Goal: Information Seeking & Learning: Learn about a topic

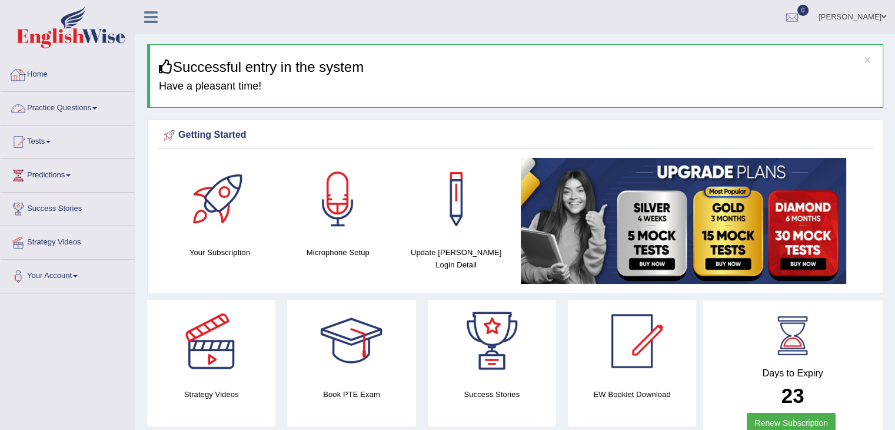
click at [86, 107] on link "Practice Questions" at bounding box center [68, 106] width 134 height 29
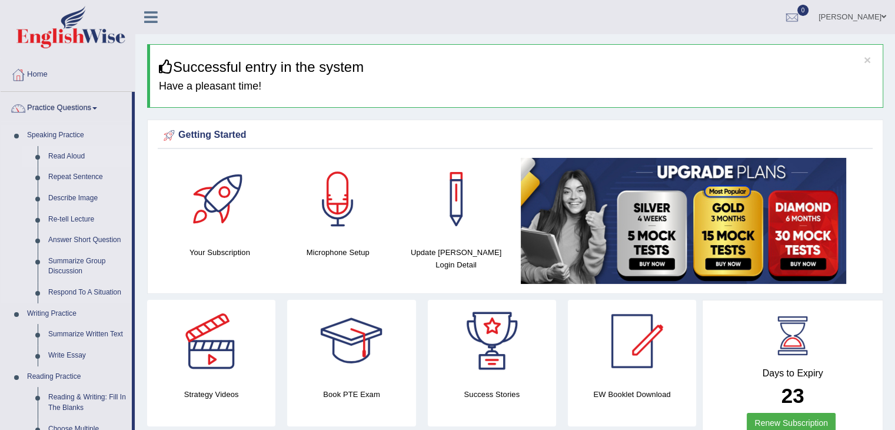
click at [66, 159] on link "Read Aloud" at bounding box center [87, 156] width 89 height 21
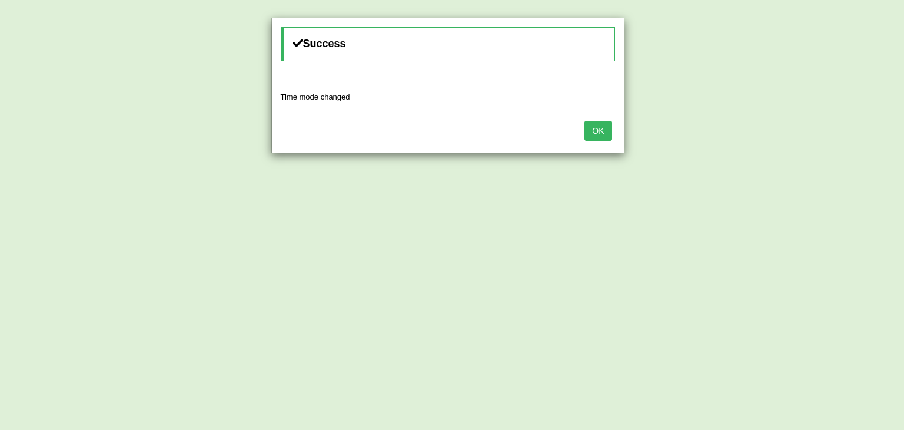
click at [596, 130] on button "OK" at bounding box center [597, 131] width 27 height 20
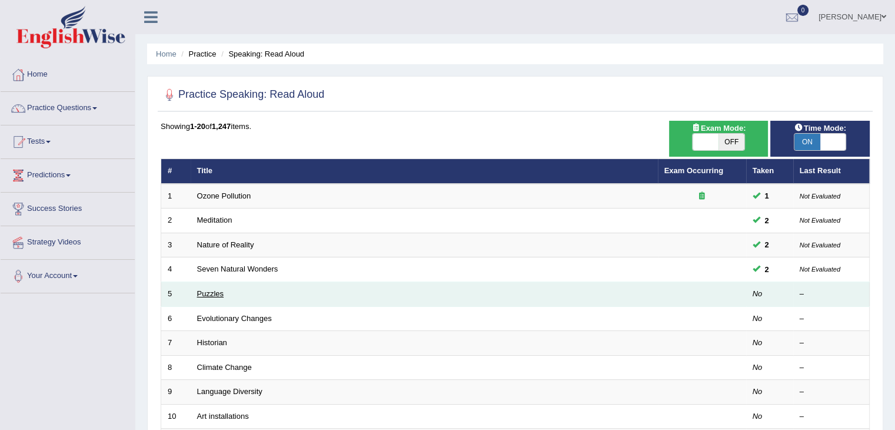
click at [216, 295] on link "Puzzles" at bounding box center [210, 293] width 27 height 9
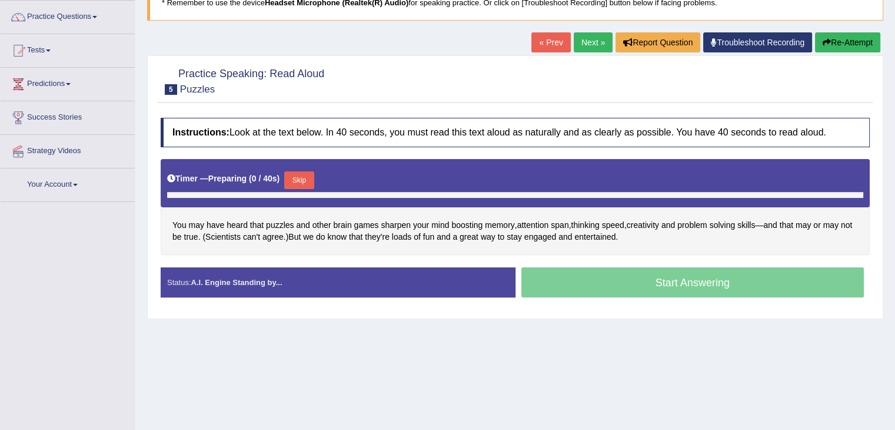
scroll to position [101, 0]
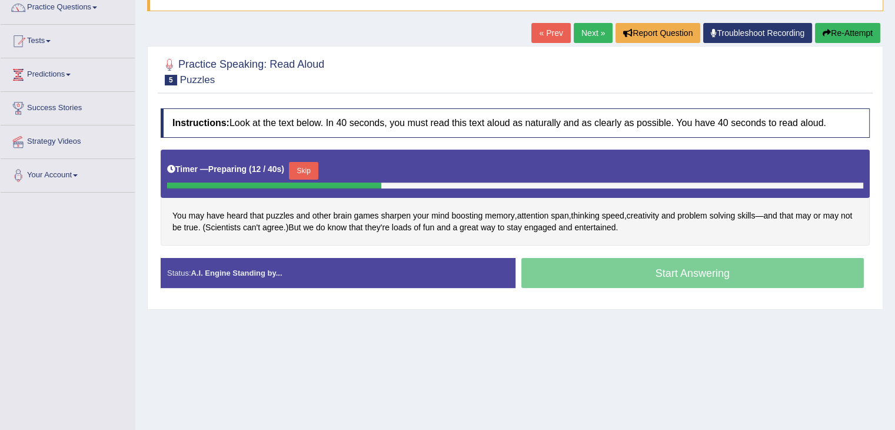
click at [307, 167] on button "Skip" at bounding box center [303, 171] width 29 height 18
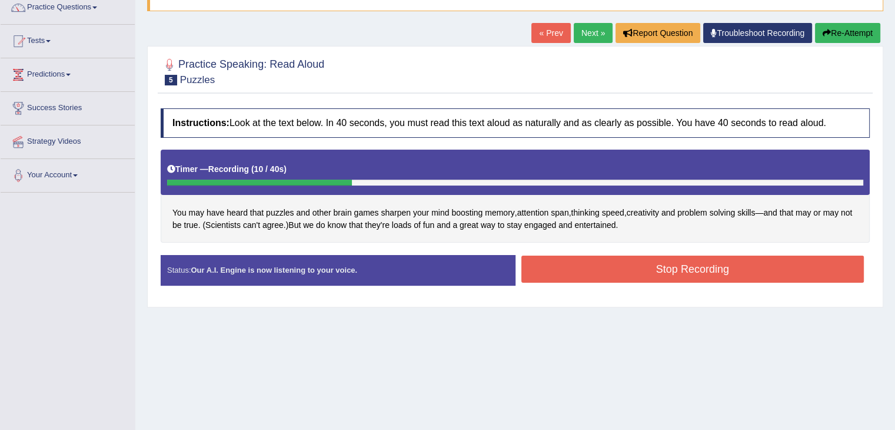
click at [707, 266] on button "Stop Recording" at bounding box center [693, 268] width 343 height 27
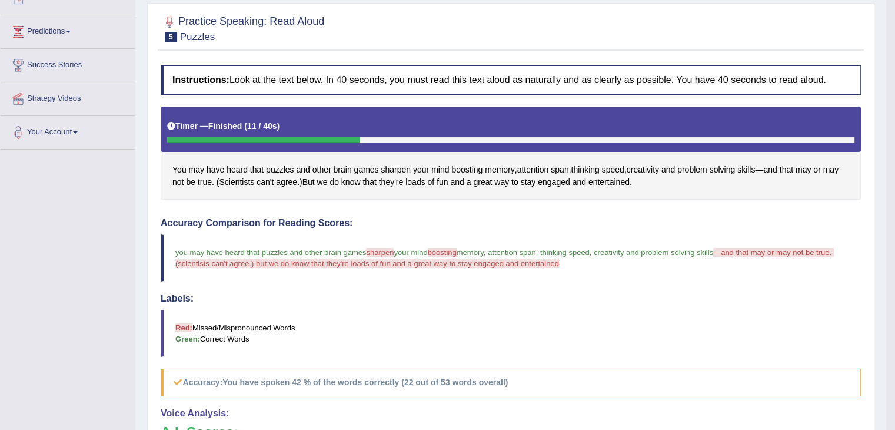
scroll to position [122, 0]
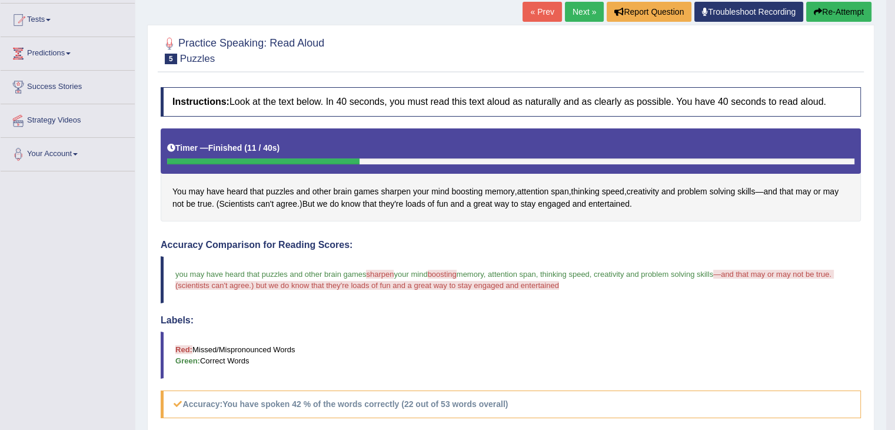
click at [582, 9] on link "Next »" at bounding box center [584, 12] width 39 height 20
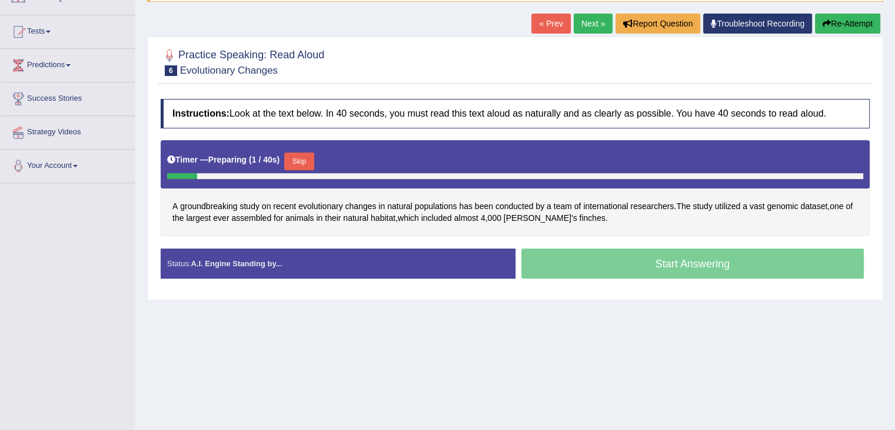
scroll to position [113, 0]
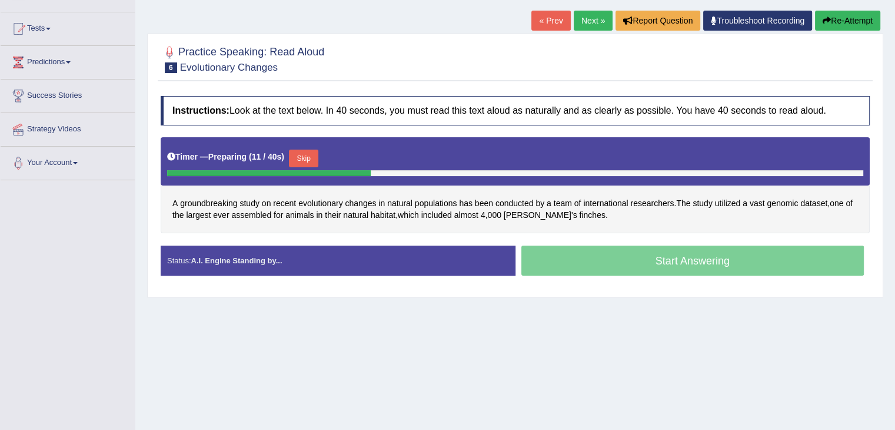
click at [313, 155] on button "Skip" at bounding box center [303, 159] width 29 height 18
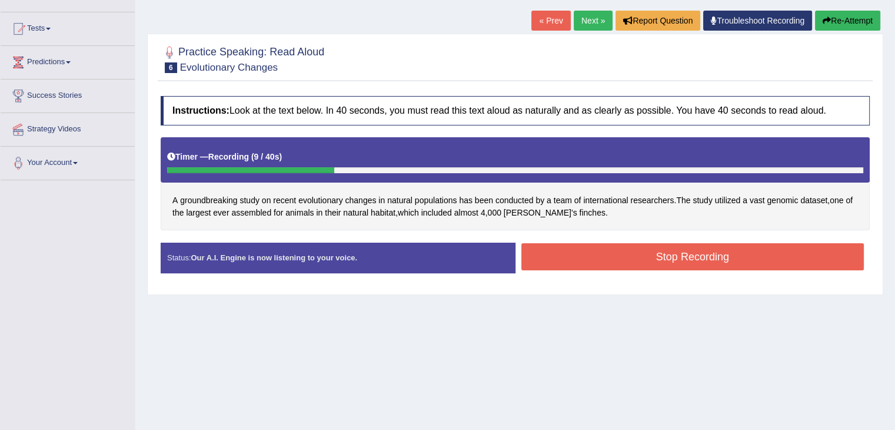
click at [627, 259] on button "Stop Recording" at bounding box center [693, 256] width 343 height 27
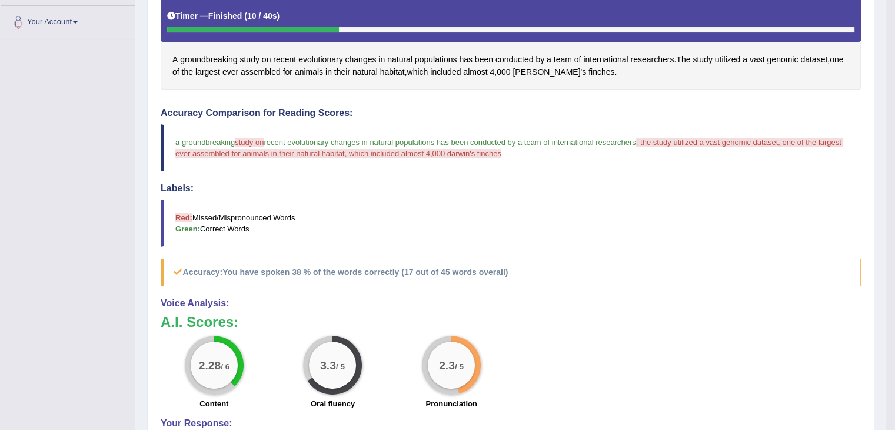
scroll to position [67, 0]
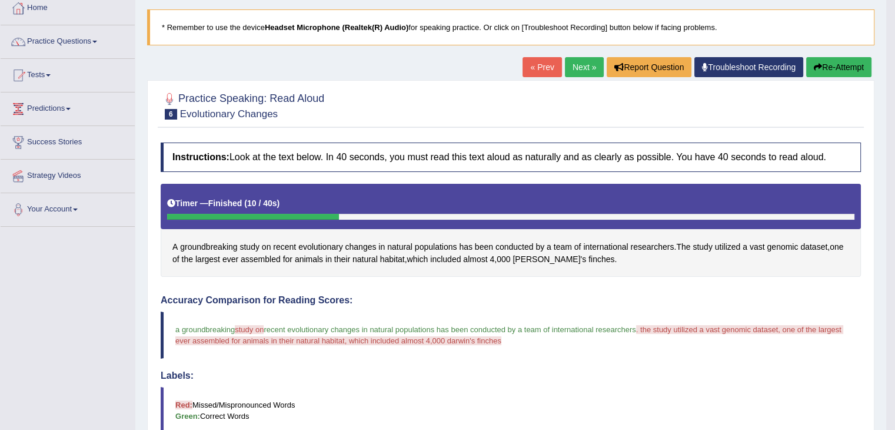
click at [850, 64] on button "Re-Attempt" at bounding box center [838, 67] width 65 height 20
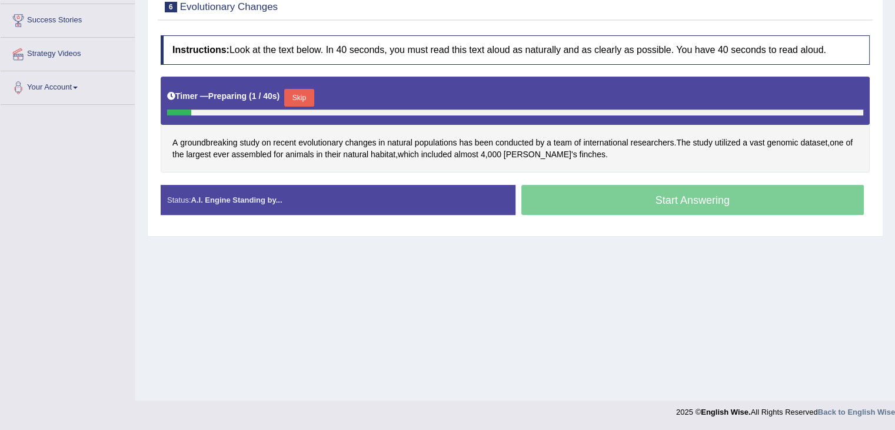
click at [308, 91] on button "Skip" at bounding box center [298, 98] width 29 height 18
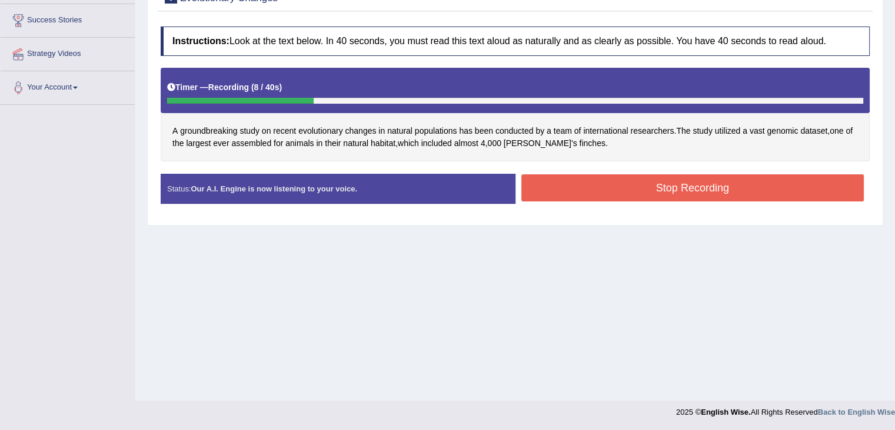
click at [646, 184] on button "Stop Recording" at bounding box center [693, 187] width 343 height 27
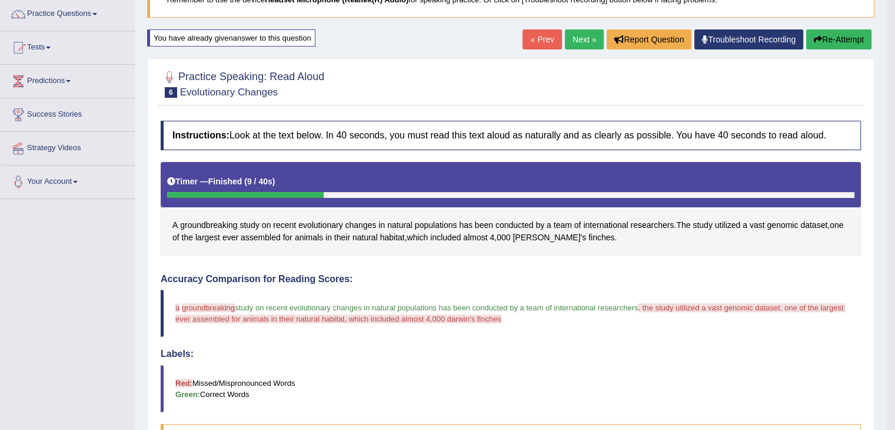
scroll to position [89, 0]
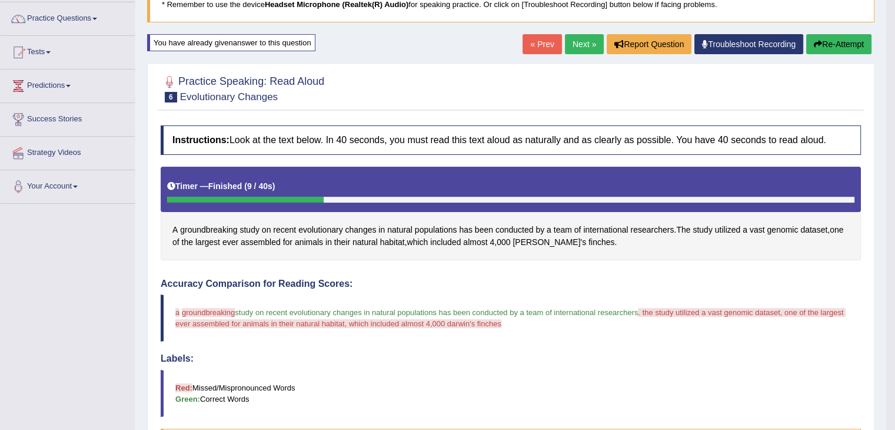
click at [584, 40] on link "Next »" at bounding box center [584, 44] width 39 height 20
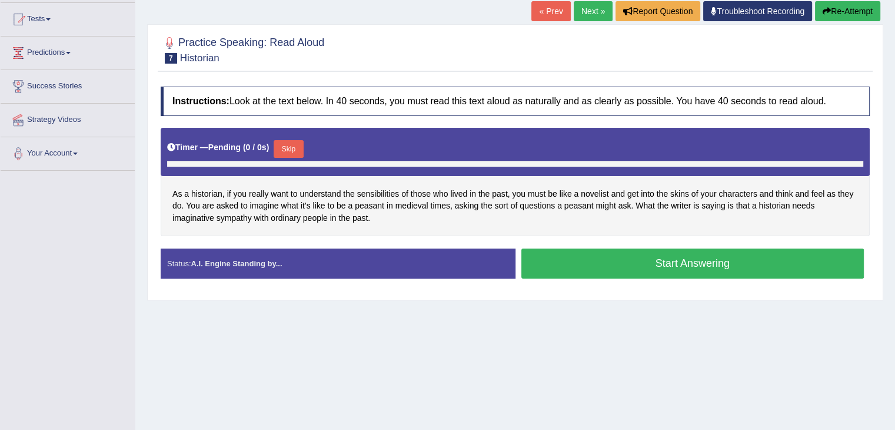
scroll to position [129, 0]
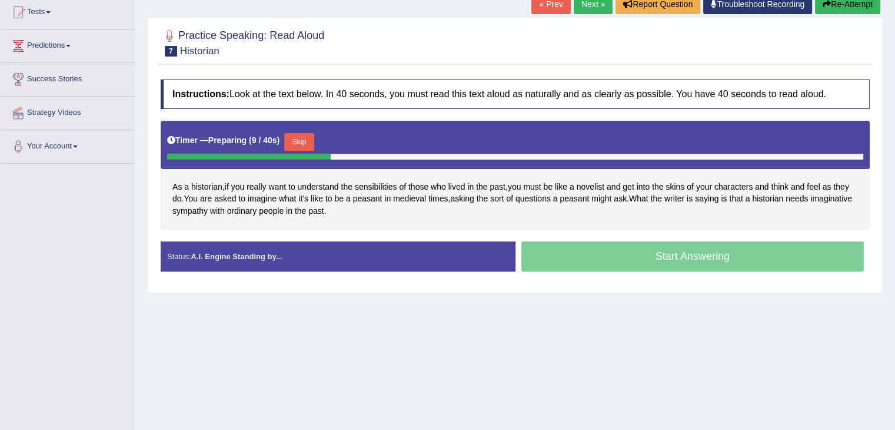
click at [297, 142] on button "Skip" at bounding box center [298, 142] width 29 height 18
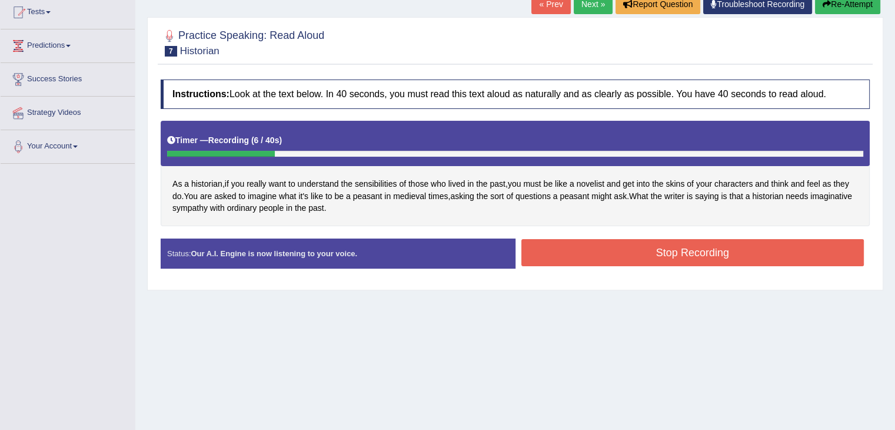
click at [592, 255] on button "Stop Recording" at bounding box center [693, 252] width 343 height 27
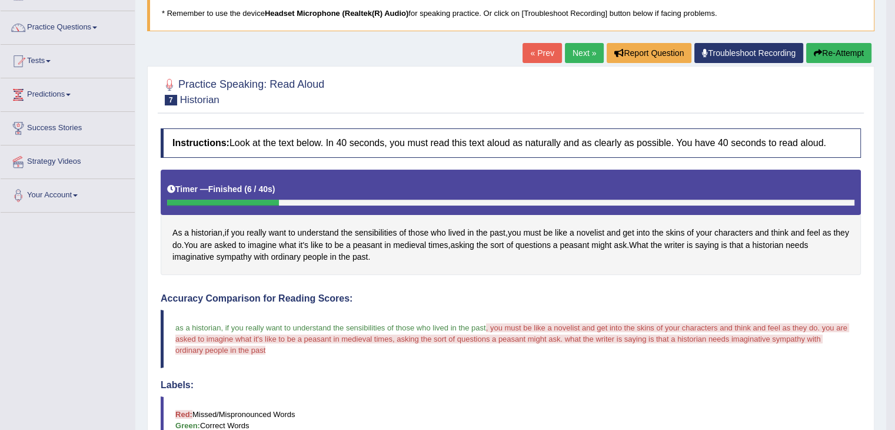
scroll to position [68, 0]
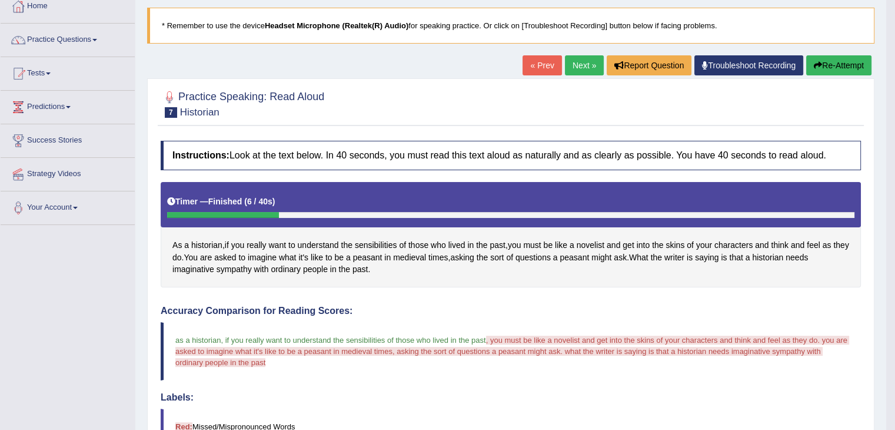
click at [575, 60] on link "Next »" at bounding box center [584, 65] width 39 height 20
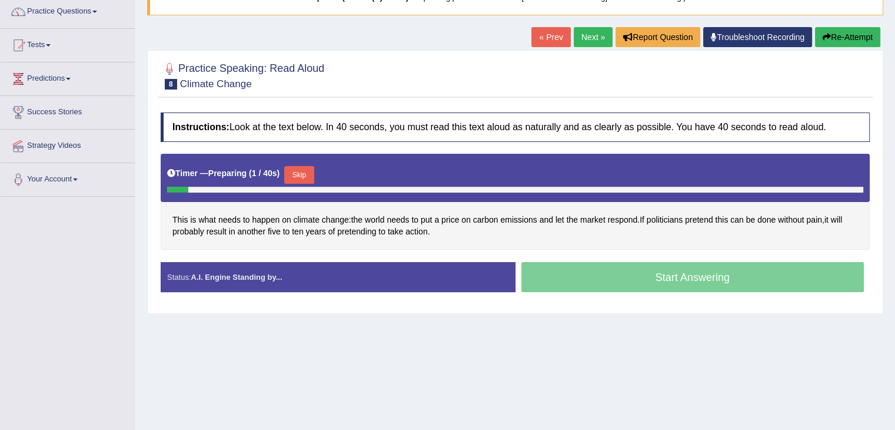
scroll to position [99, 0]
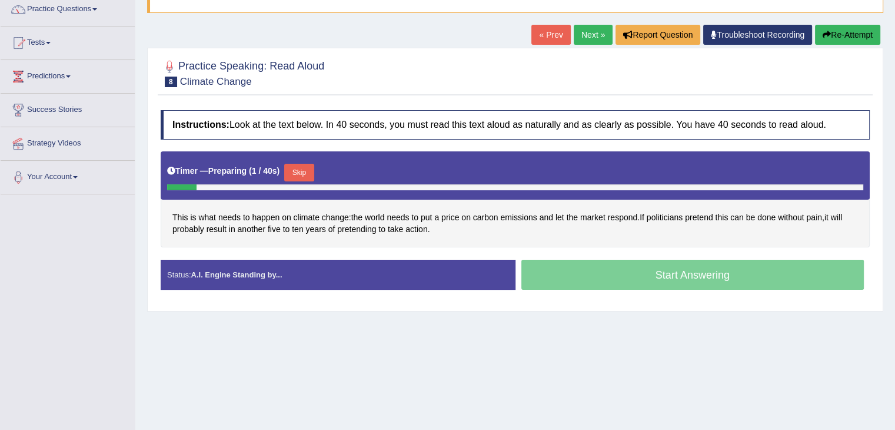
click at [895, 150] on html "Toggle navigation Home Practice Questions Speaking Practice Read Aloud Repeat S…" at bounding box center [447, 116] width 895 height 430
click at [302, 172] on button "Skip" at bounding box center [298, 173] width 29 height 18
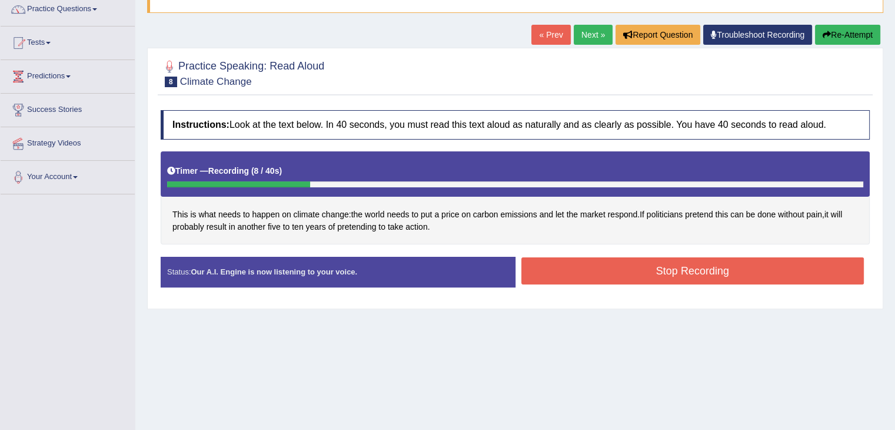
click at [612, 273] on button "Stop Recording" at bounding box center [693, 270] width 343 height 27
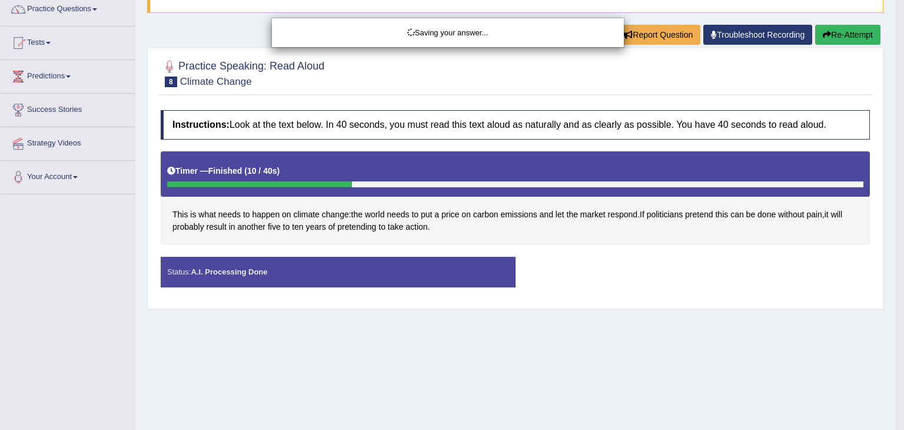
drag, startPoint x: 904, startPoint y: 110, endPoint x: 902, endPoint y: 124, distance: 14.2
click at [902, 124] on body "Toggle navigation Home Practice Questions Speaking Practice Read Aloud Repeat S…" at bounding box center [452, 116] width 904 height 430
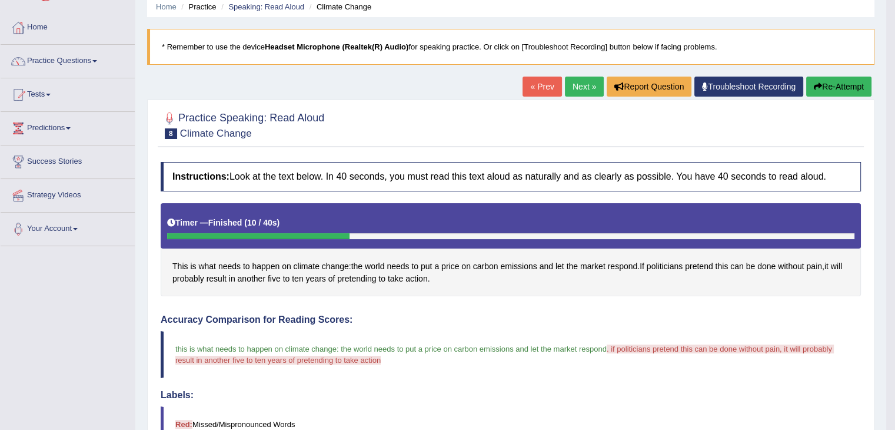
scroll to position [43, 0]
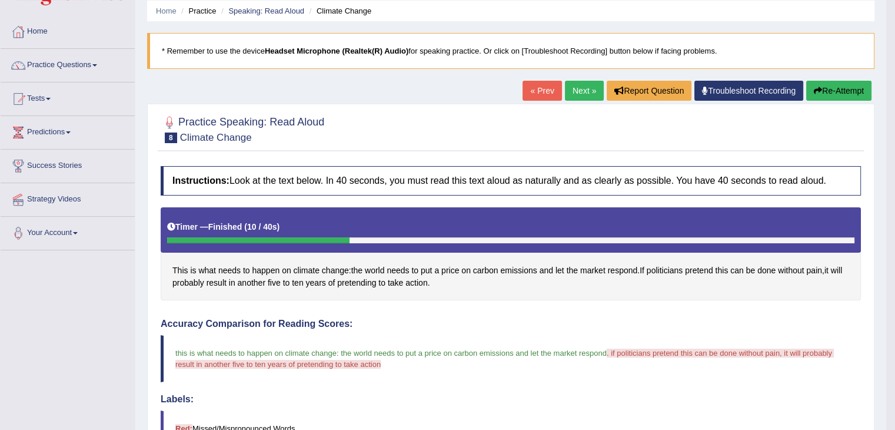
click at [585, 94] on link "Next »" at bounding box center [584, 91] width 39 height 20
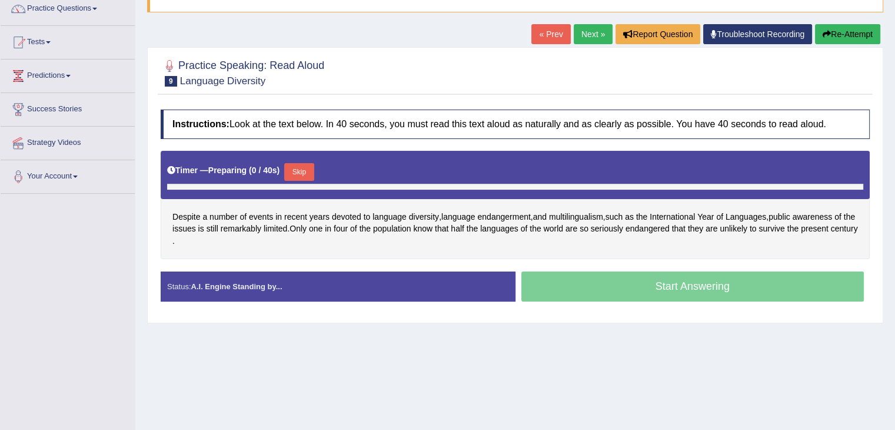
scroll to position [105, 0]
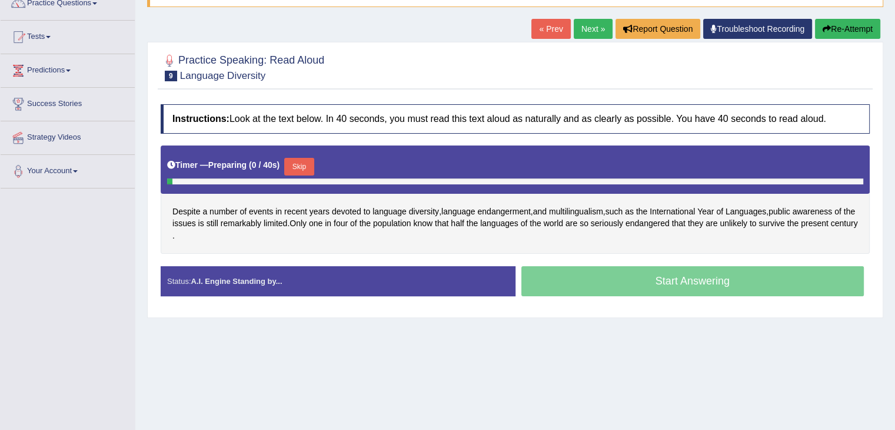
drag, startPoint x: 897, startPoint y: 81, endPoint x: 904, endPoint y: 150, distance: 69.8
click at [895, 150] on html "Toggle navigation Home Practice Questions Speaking Practice Read Aloud Repeat S…" at bounding box center [447, 110] width 895 height 430
click at [295, 164] on button "Skip" at bounding box center [298, 167] width 29 height 18
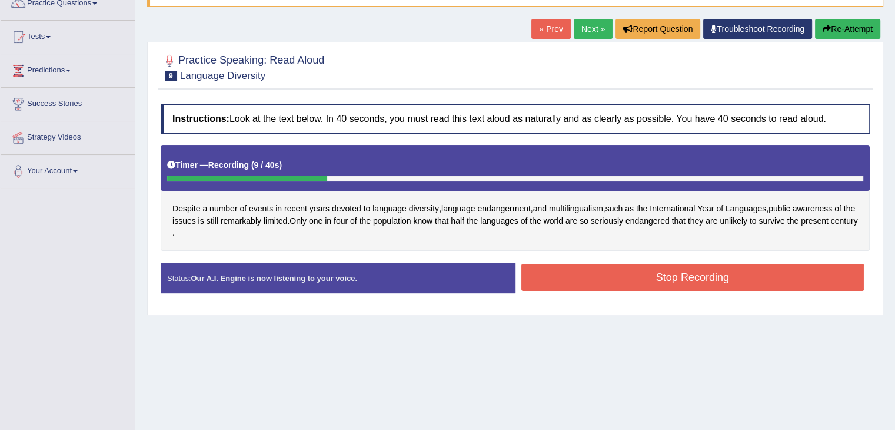
click at [603, 273] on button "Stop Recording" at bounding box center [693, 277] width 343 height 27
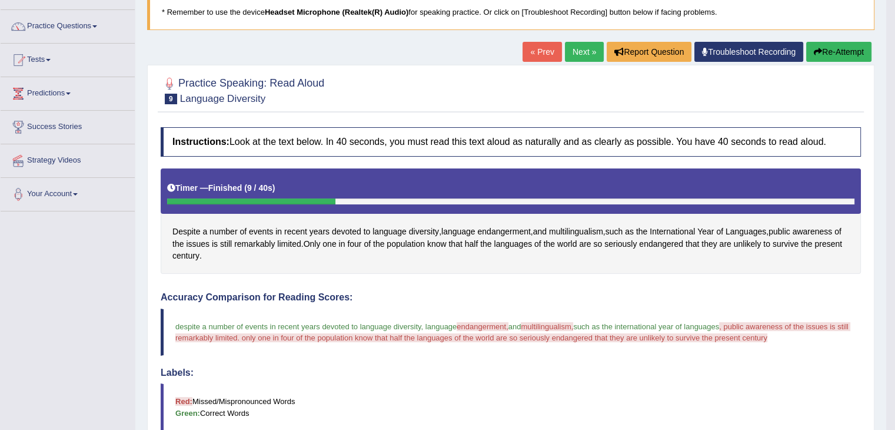
scroll to position [80, 0]
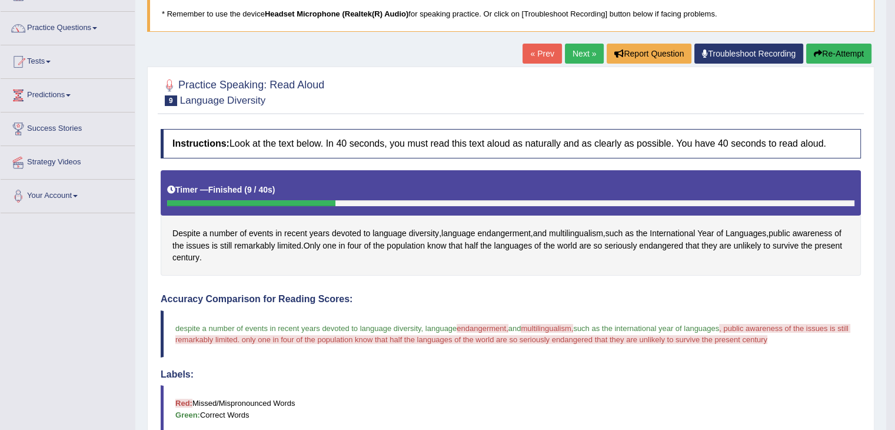
click at [579, 49] on link "Next »" at bounding box center [584, 54] width 39 height 20
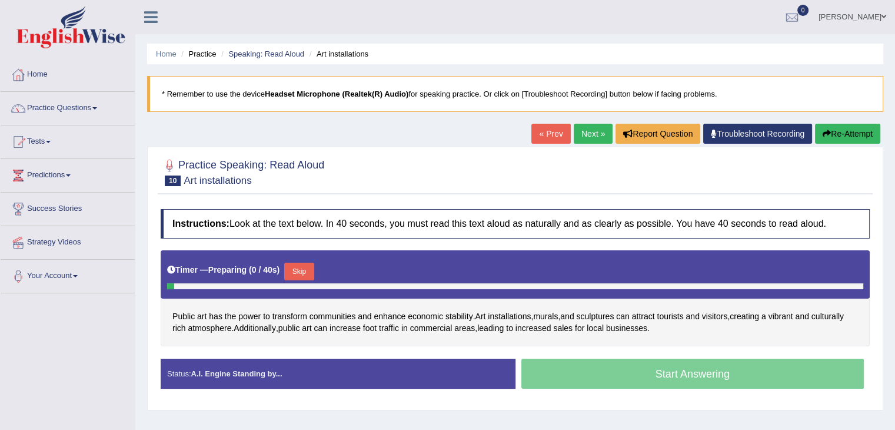
scroll to position [113, 0]
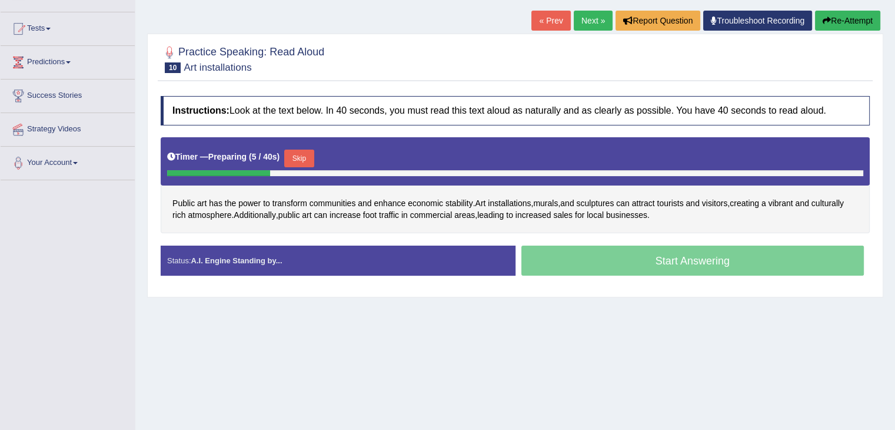
click at [307, 155] on button "Skip" at bounding box center [298, 159] width 29 height 18
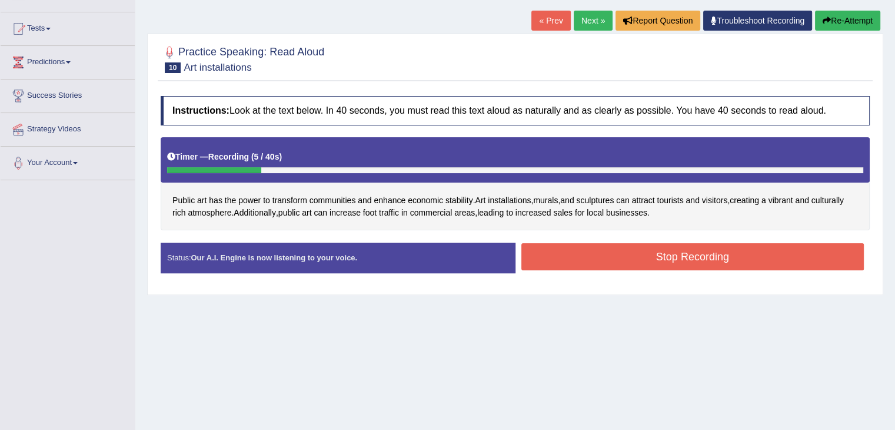
click at [587, 257] on button "Stop Recording" at bounding box center [693, 256] width 343 height 27
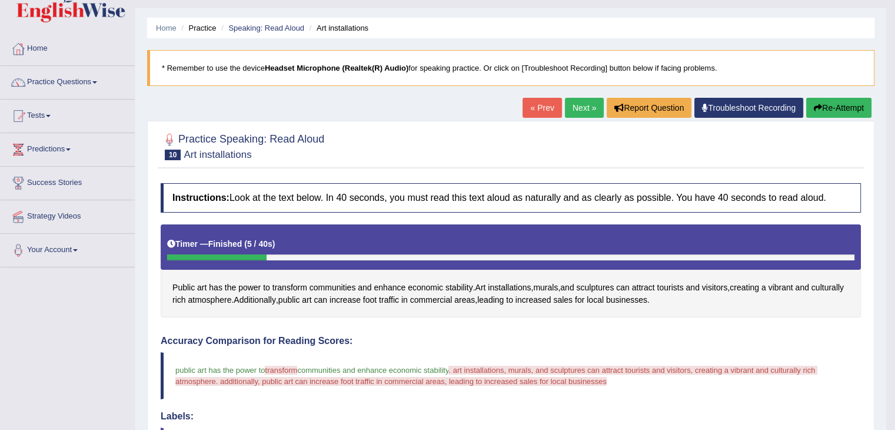
scroll to position [17, 0]
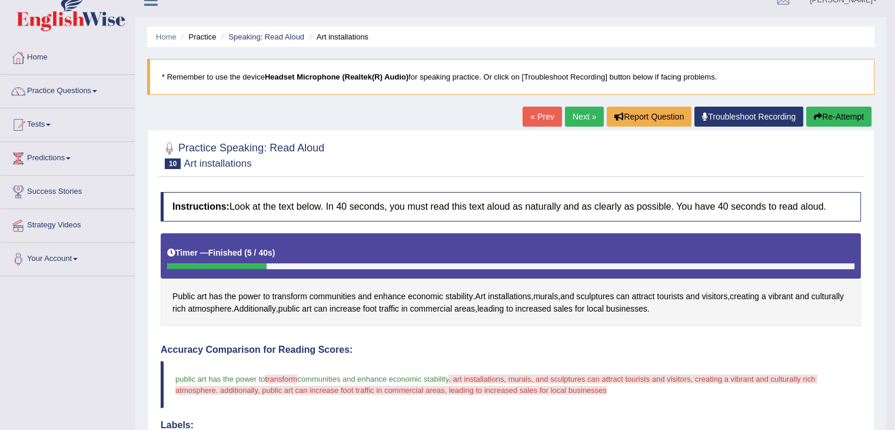
click at [577, 111] on link "Next »" at bounding box center [584, 117] width 39 height 20
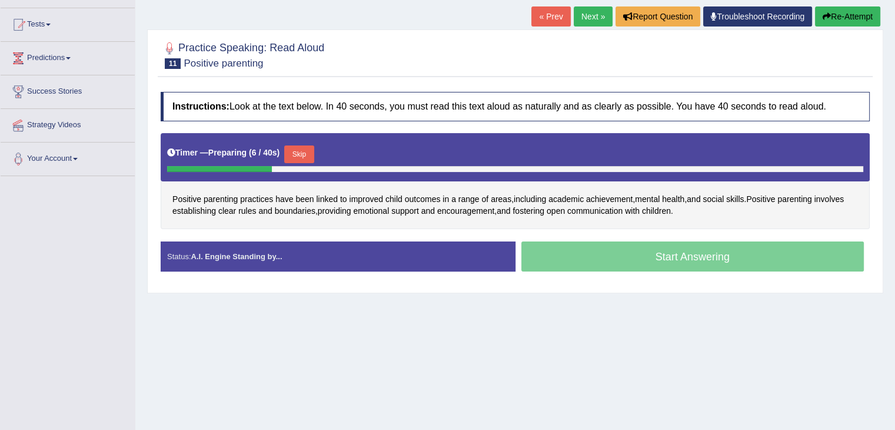
click at [300, 153] on button "Skip" at bounding box center [298, 154] width 29 height 18
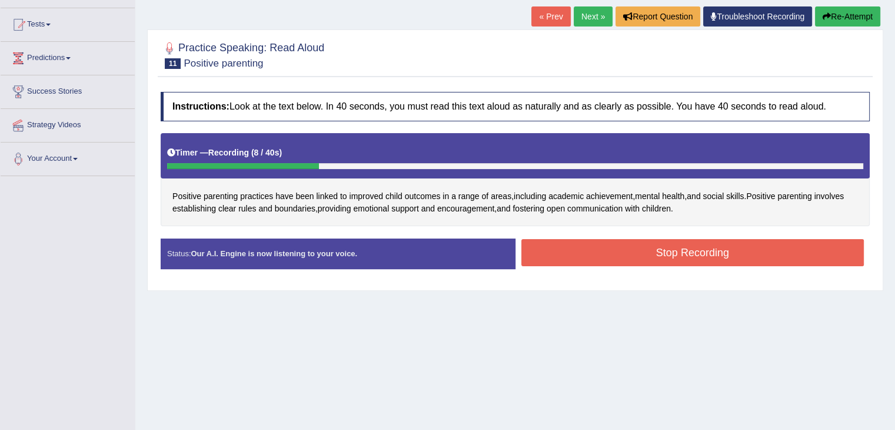
click at [573, 253] on button "Stop Recording" at bounding box center [693, 252] width 343 height 27
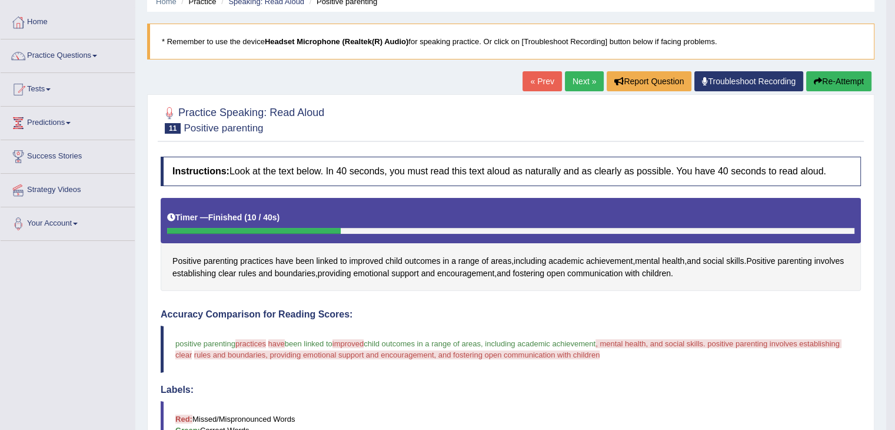
scroll to position [35, 0]
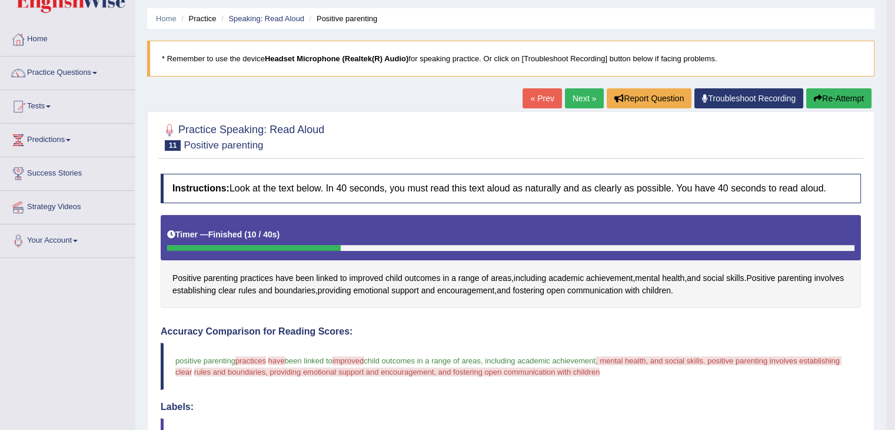
click at [579, 97] on link "Next »" at bounding box center [584, 98] width 39 height 20
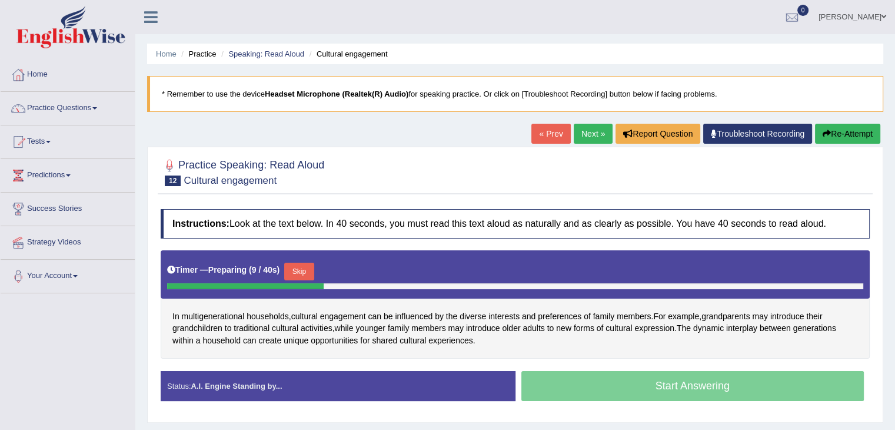
click at [308, 270] on button "Skip" at bounding box center [298, 272] width 29 height 18
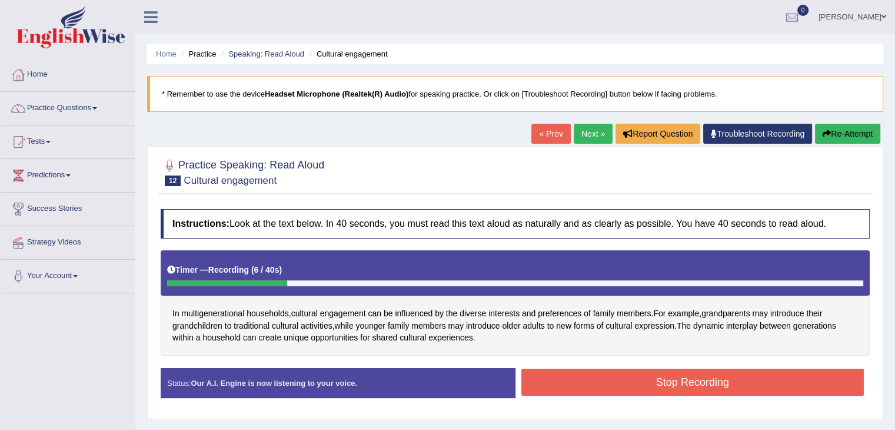
click at [581, 385] on button "Stop Recording" at bounding box center [693, 381] width 343 height 27
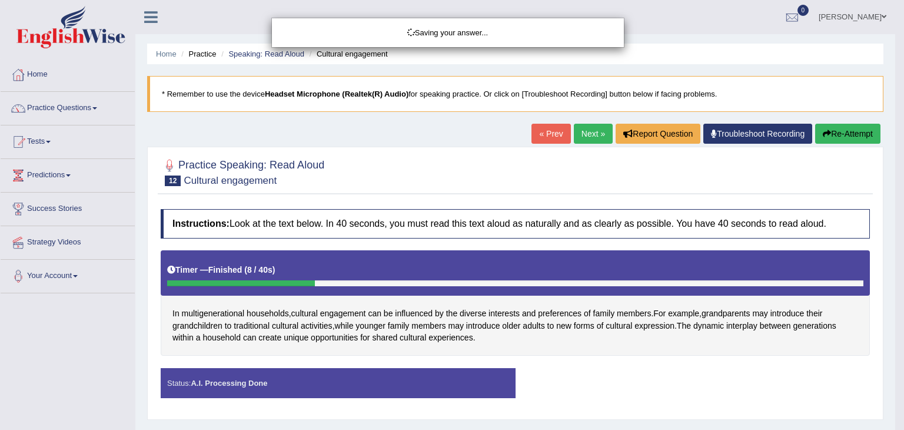
drag, startPoint x: 904, startPoint y: 101, endPoint x: 904, endPoint y: 158, distance: 57.1
click at [904, 158] on div "Saving your answer..." at bounding box center [452, 215] width 904 height 430
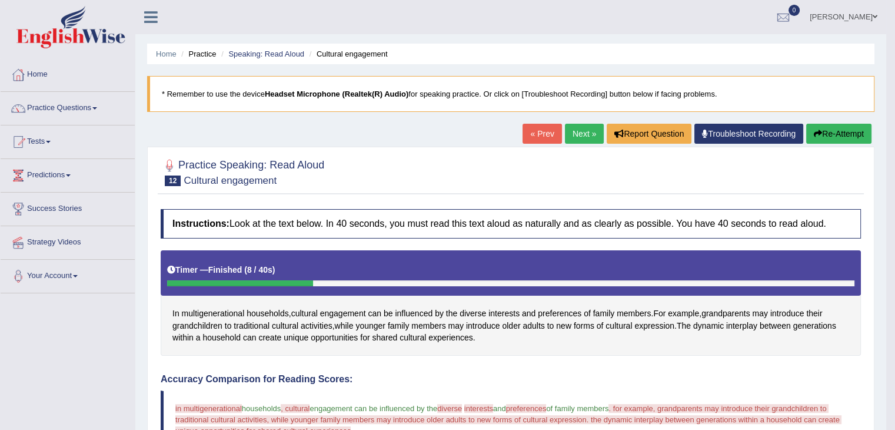
click at [586, 132] on link "Next »" at bounding box center [584, 134] width 39 height 20
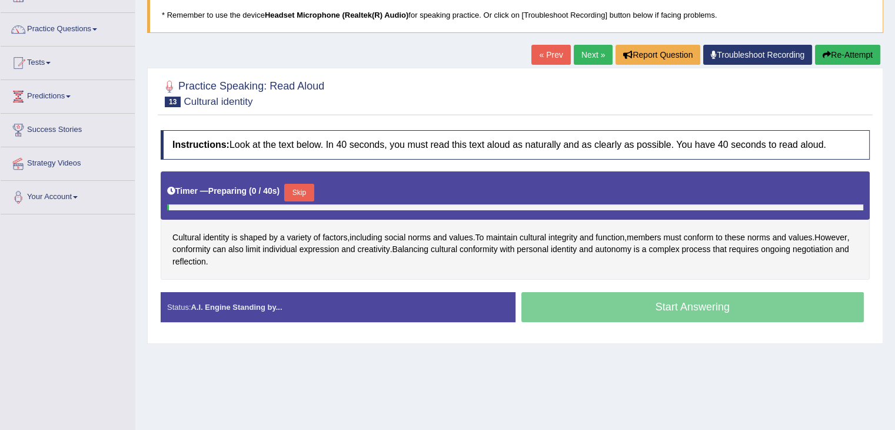
drag, startPoint x: 0, startPoint y: 0, endPoint x: 904, endPoint y: 147, distance: 915.3
click at [895, 147] on html "Toggle navigation Home Practice Questions Speaking Practice Read Aloud Repeat S…" at bounding box center [447, 136] width 895 height 430
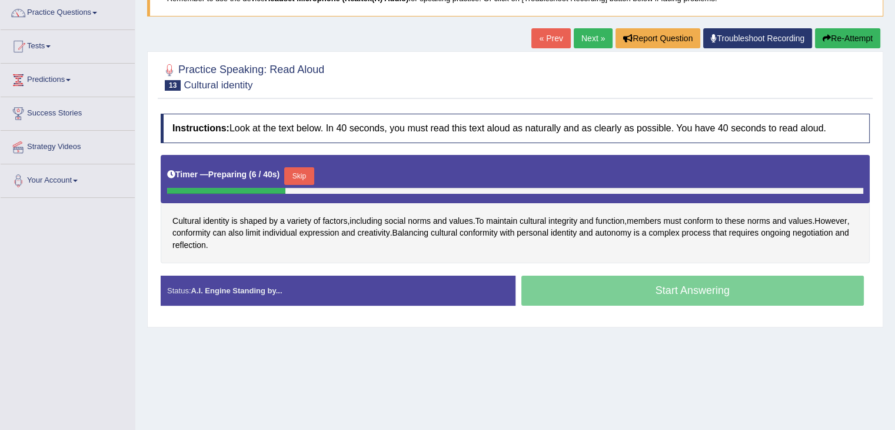
click at [305, 174] on button "Skip" at bounding box center [298, 176] width 29 height 18
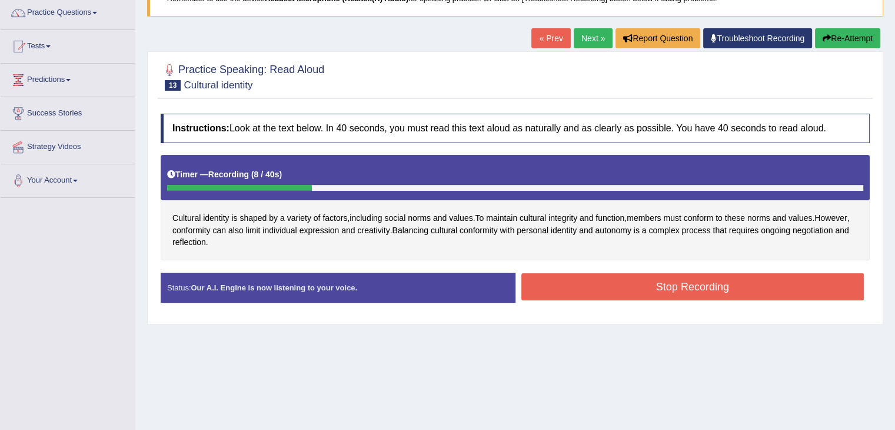
click at [589, 284] on button "Stop Recording" at bounding box center [693, 286] width 343 height 27
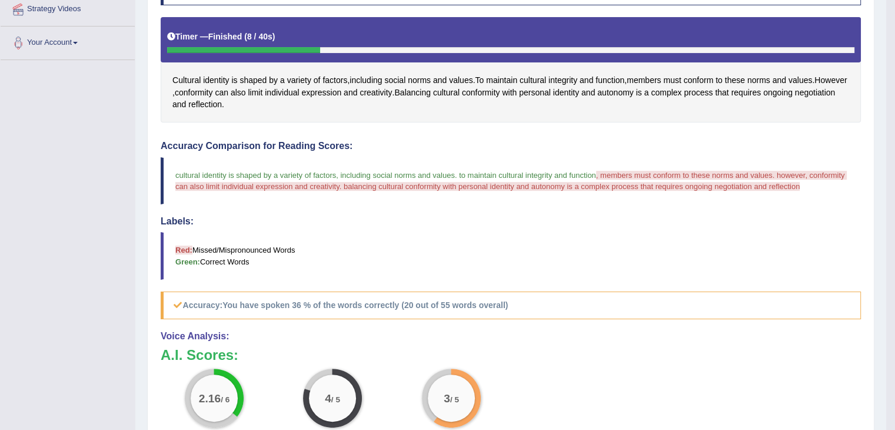
scroll to position [118, 0]
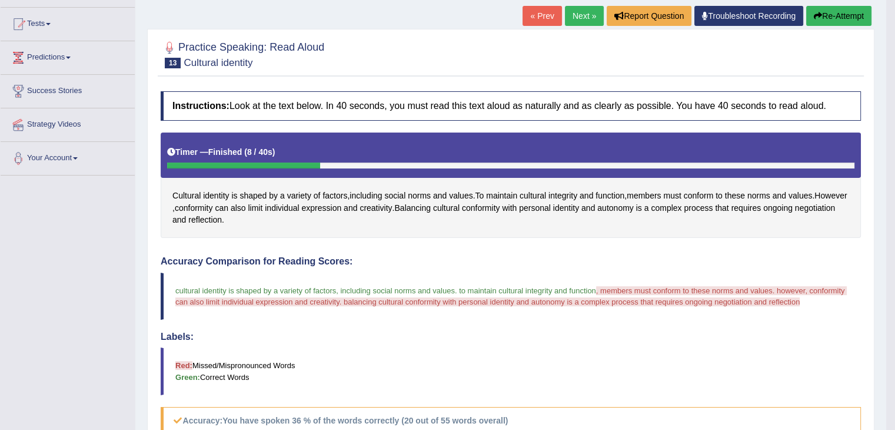
click at [567, 11] on link "Next »" at bounding box center [584, 16] width 39 height 20
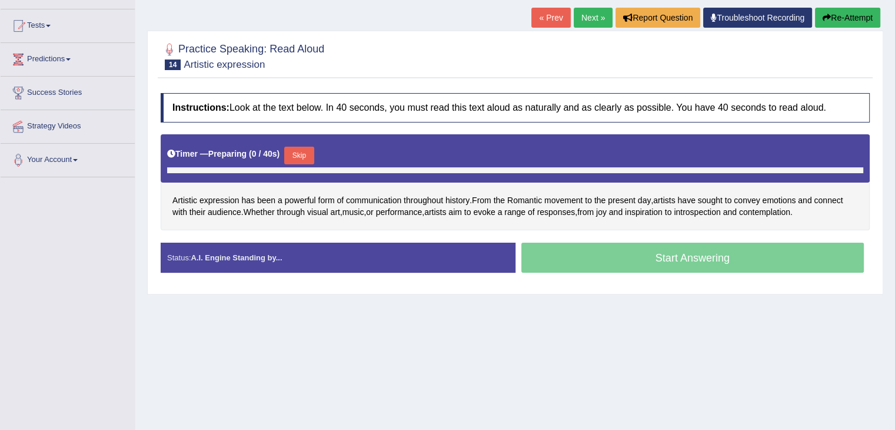
scroll to position [121, 0]
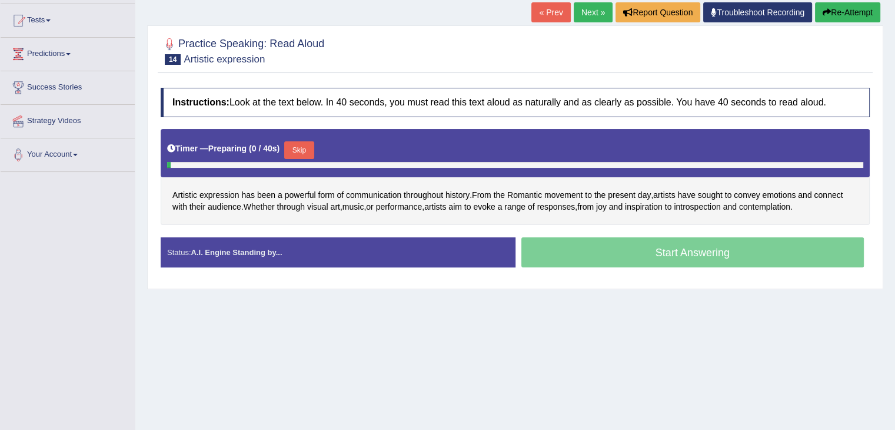
drag, startPoint x: 0, startPoint y: 0, endPoint x: 904, endPoint y: 142, distance: 914.7
click at [895, 142] on html "Toggle navigation Home Practice Questions Speaking Practice Read Aloud Repeat S…" at bounding box center [447, 94] width 895 height 430
click at [301, 148] on button "Skip" at bounding box center [298, 150] width 29 height 18
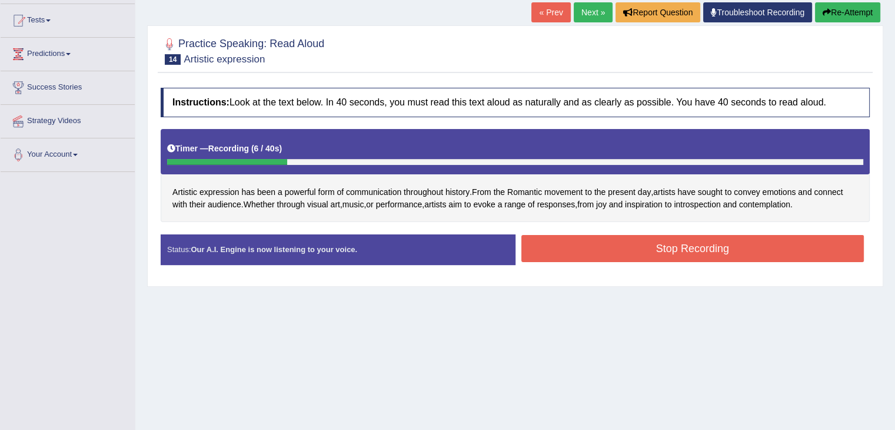
click at [626, 243] on button "Stop Recording" at bounding box center [693, 248] width 343 height 27
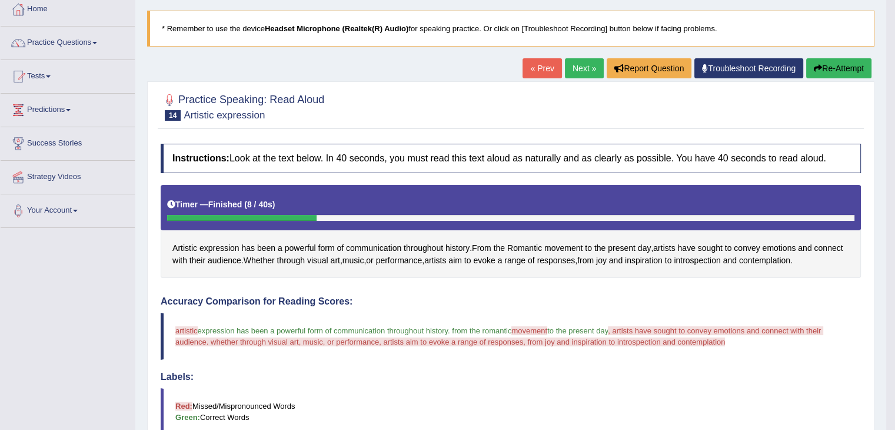
scroll to position [57, 0]
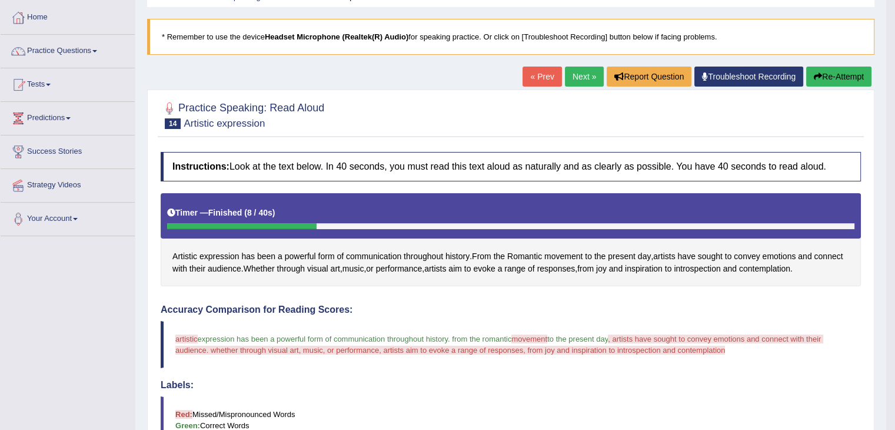
click at [574, 75] on link "Next »" at bounding box center [584, 77] width 39 height 20
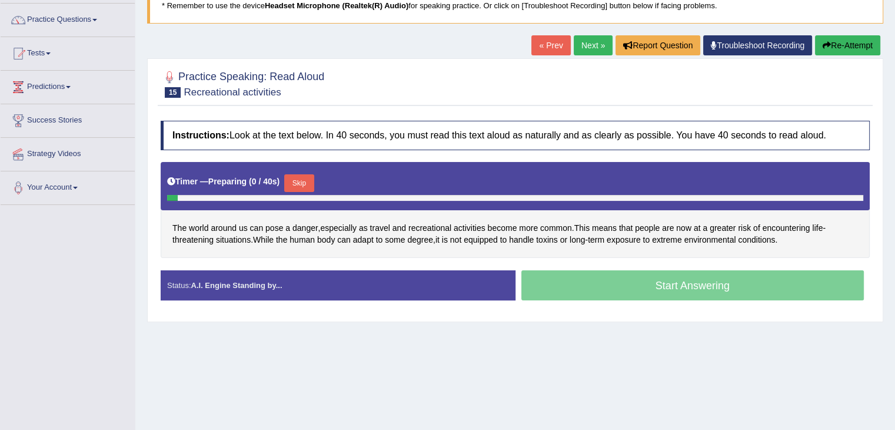
scroll to position [94, 0]
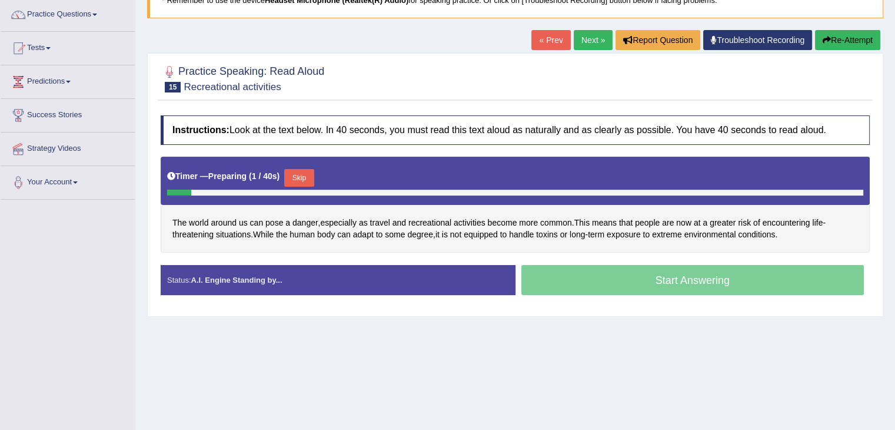
click at [895, 209] on html "Toggle navigation Home Practice Questions Speaking Practice Read Aloud Repeat S…" at bounding box center [447, 121] width 895 height 430
click at [297, 177] on button "Skip" at bounding box center [298, 178] width 29 height 18
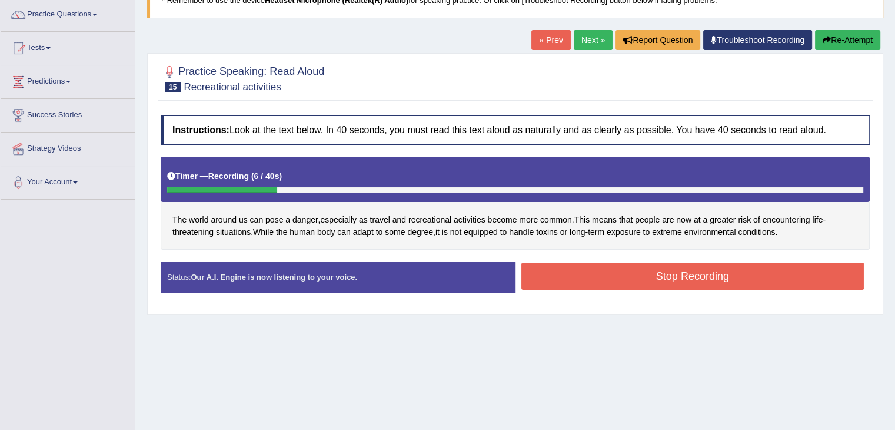
click at [627, 269] on button "Stop Recording" at bounding box center [693, 276] width 343 height 27
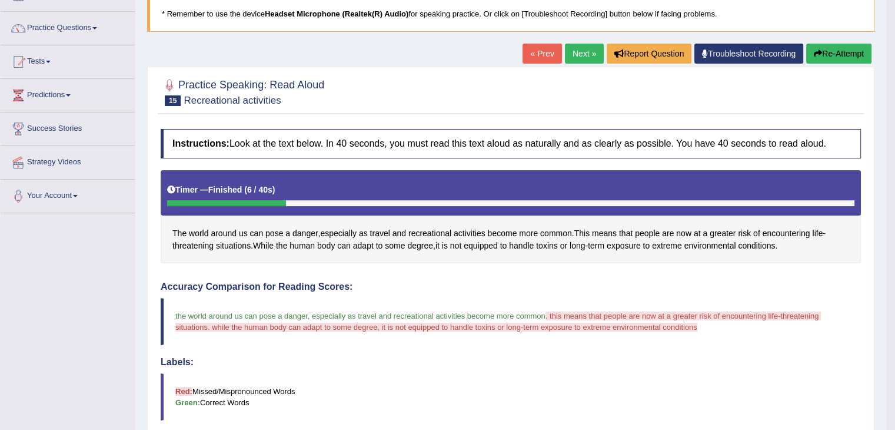
scroll to position [67, 0]
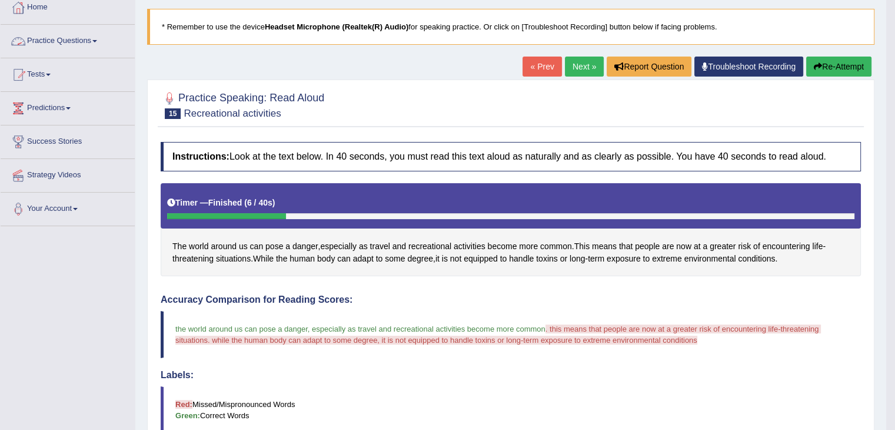
click at [65, 41] on link "Practice Questions" at bounding box center [68, 39] width 134 height 29
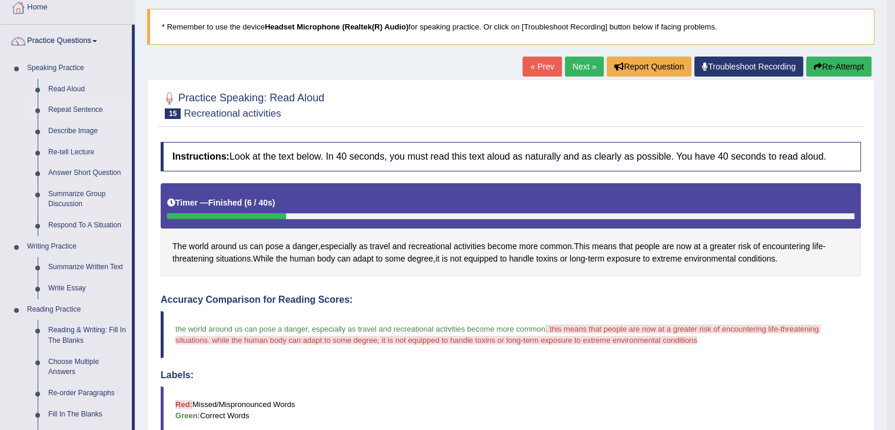
click at [87, 114] on link "Repeat Sentence" at bounding box center [87, 109] width 89 height 21
click at [92, 104] on link "Repeat Sentence" at bounding box center [87, 109] width 89 height 21
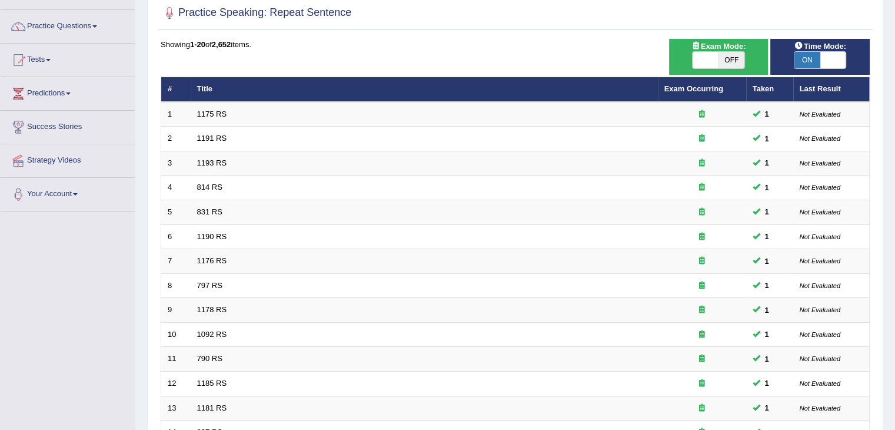
scroll to position [82, 0]
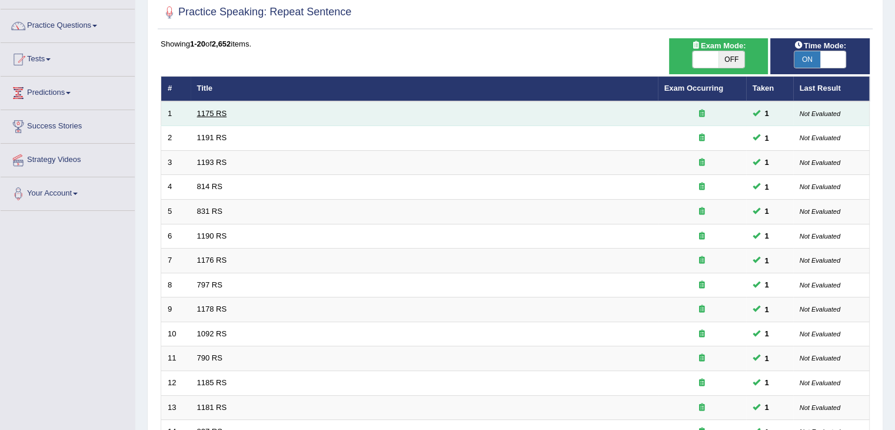
click at [212, 111] on link "1175 RS" at bounding box center [212, 113] width 30 height 9
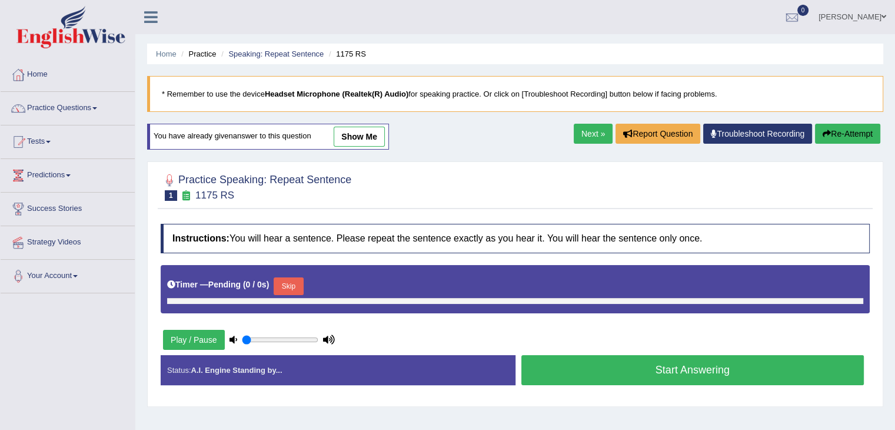
type input "0.45"
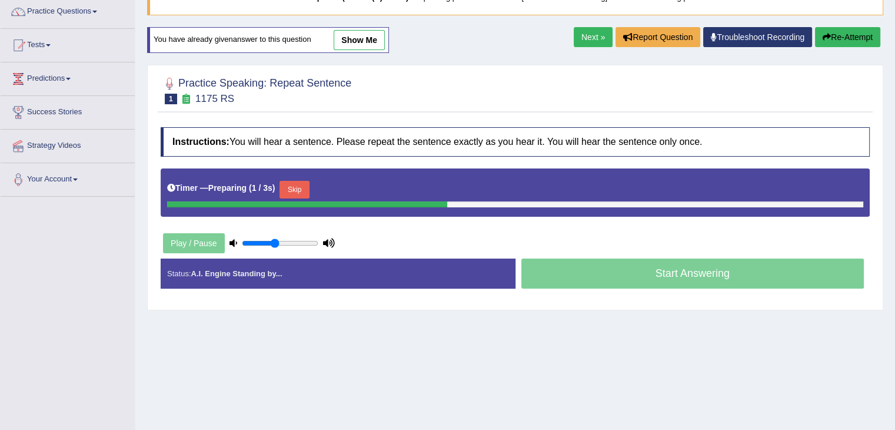
scroll to position [98, 0]
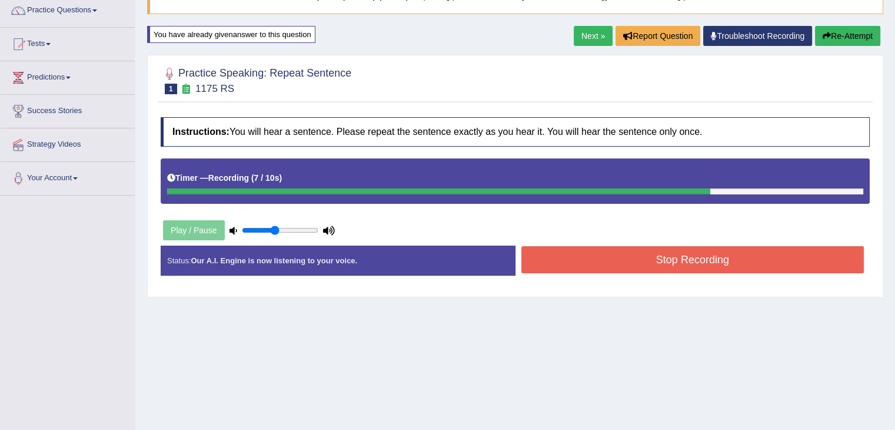
click at [696, 253] on button "Stop Recording" at bounding box center [693, 259] width 343 height 27
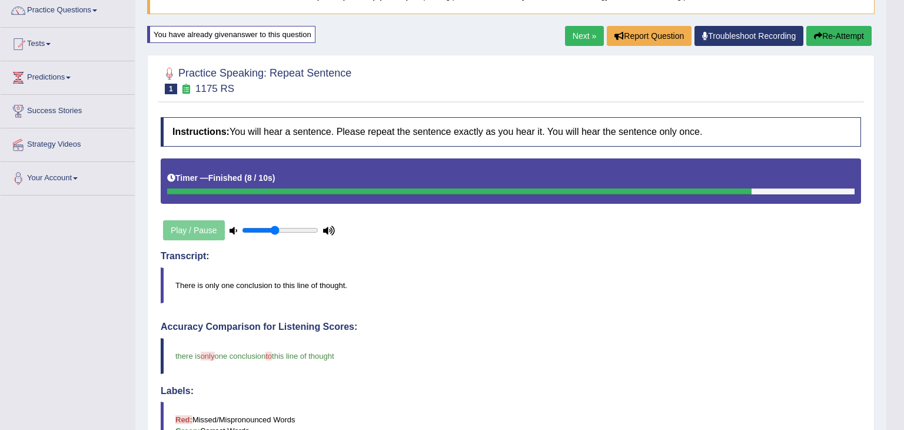
click at [895, 105] on html "Toggle navigation Home Practice Questions Speaking Practice Read Aloud Repeat S…" at bounding box center [452, 117] width 904 height 430
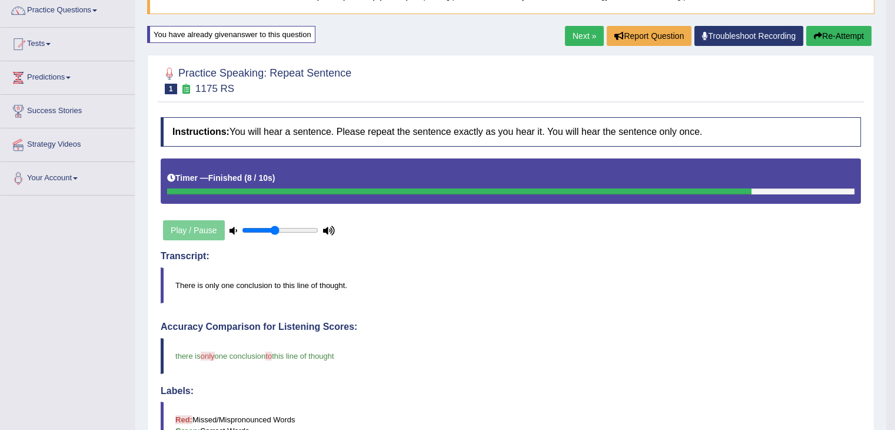
drag, startPoint x: 904, startPoint y: 105, endPoint x: 904, endPoint y: 122, distance: 17.1
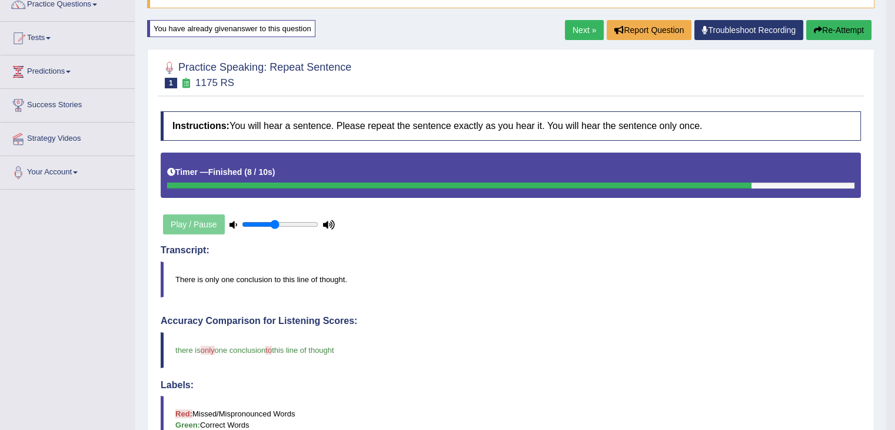
scroll to position [93, 0]
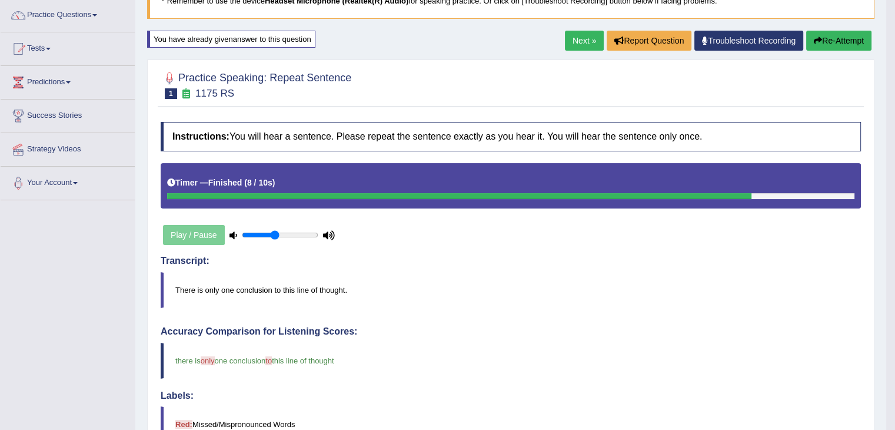
click at [580, 40] on link "Next »" at bounding box center [584, 41] width 39 height 20
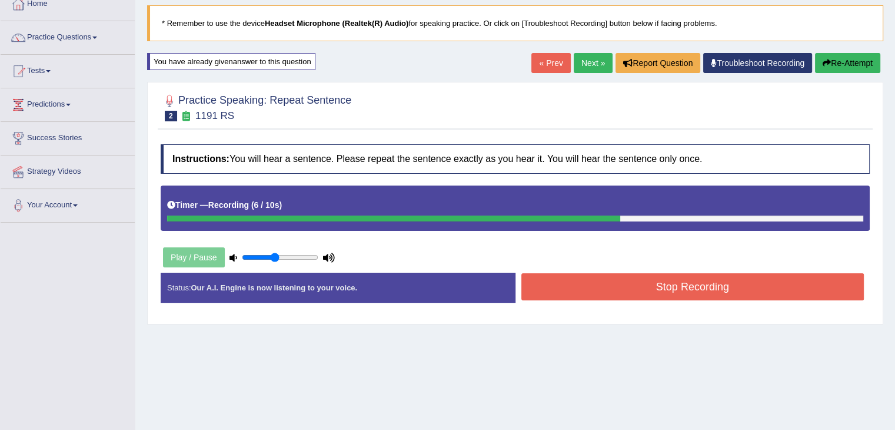
click at [685, 278] on button "Stop Recording" at bounding box center [693, 286] width 343 height 27
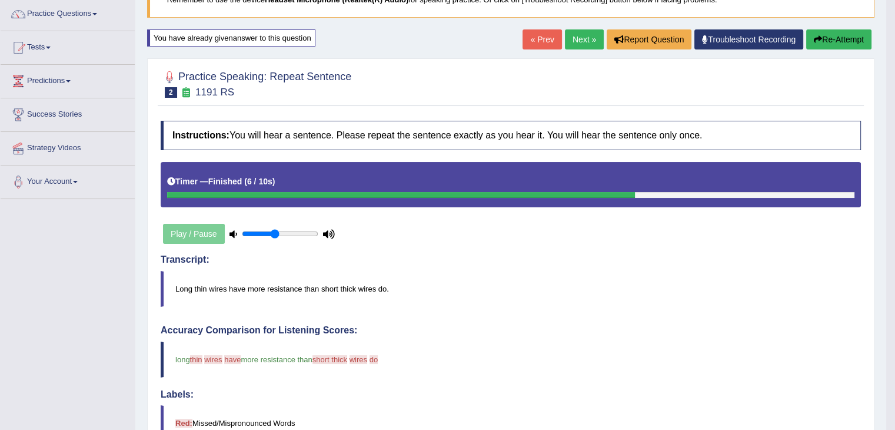
scroll to position [91, 0]
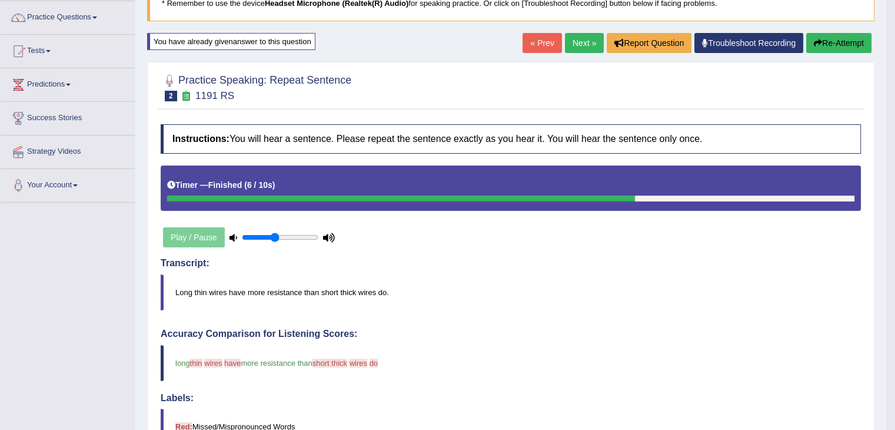
click at [584, 36] on link "Next »" at bounding box center [584, 43] width 39 height 20
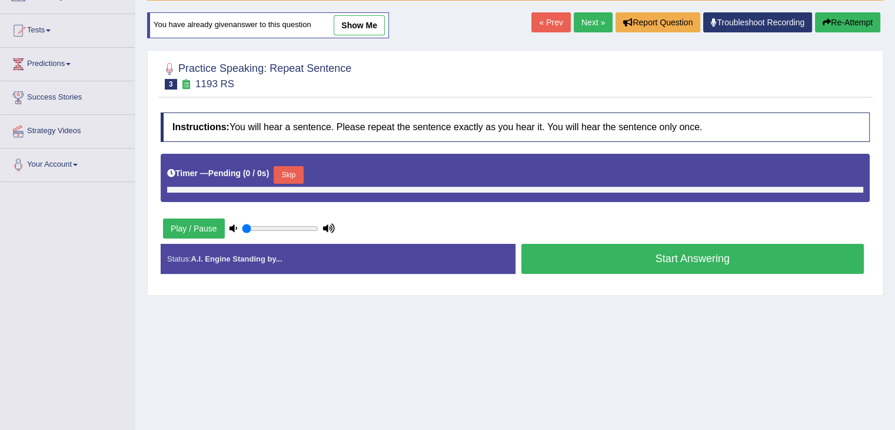
scroll to position [114, 0]
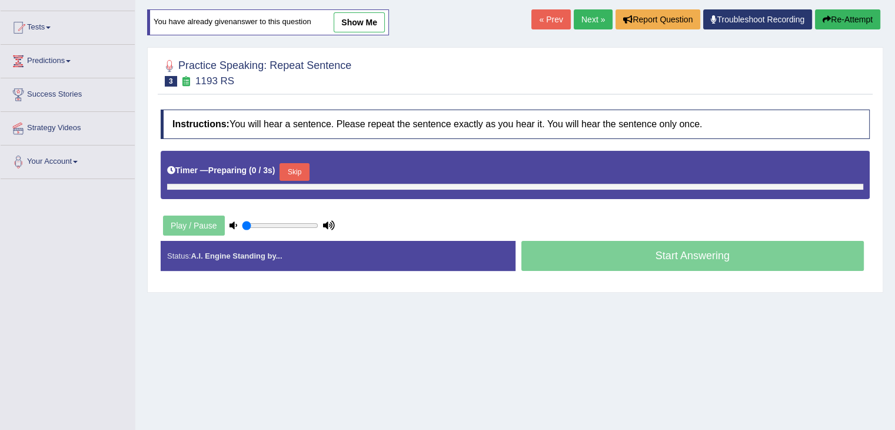
type input "0.45"
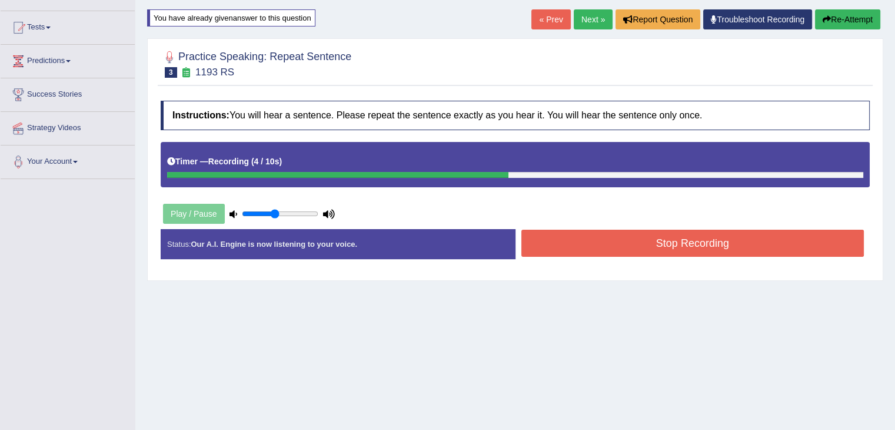
click at [616, 246] on button "Stop Recording" at bounding box center [693, 243] width 343 height 27
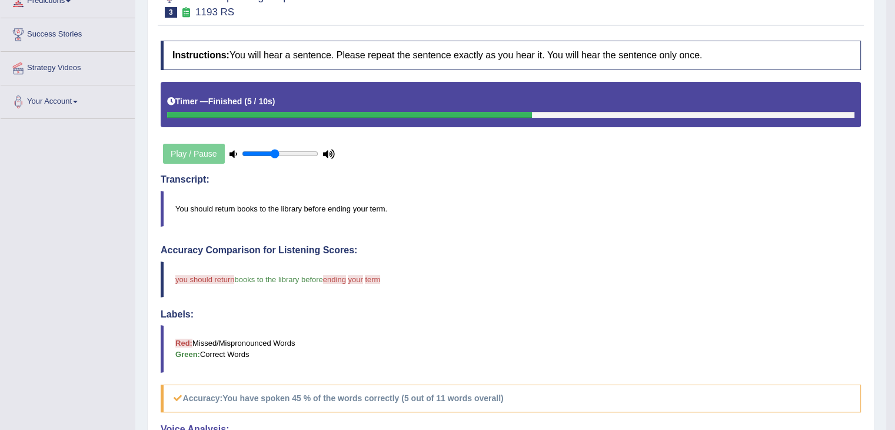
scroll to position [176, 0]
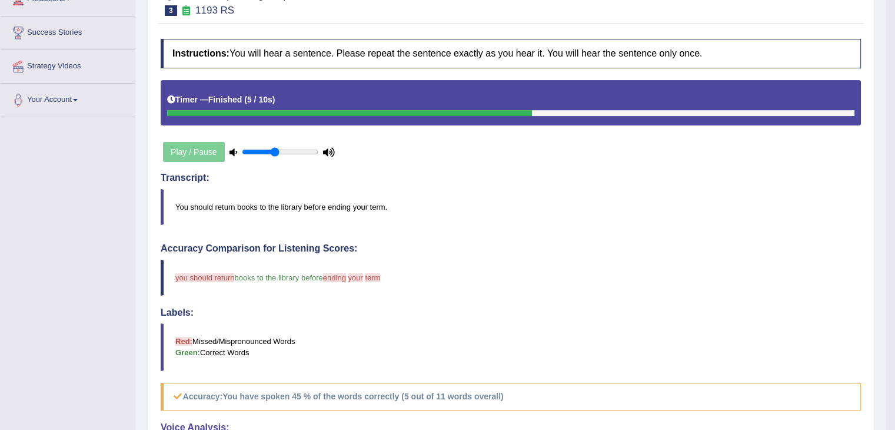
drag, startPoint x: 894, startPoint y: 169, endPoint x: 903, endPoint y: 161, distance: 12.1
click at [895, 161] on html "Toggle navigation Home Practice Questions Speaking Practice Read Aloud Repeat S…" at bounding box center [447, 39] width 895 height 430
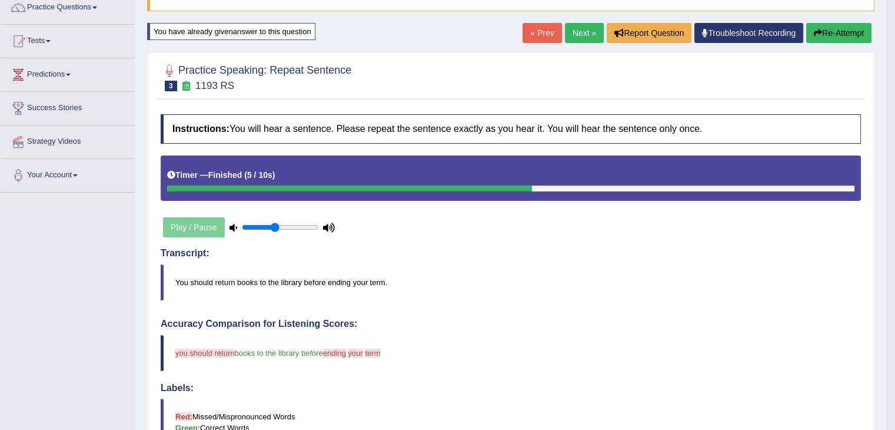
scroll to position [97, 0]
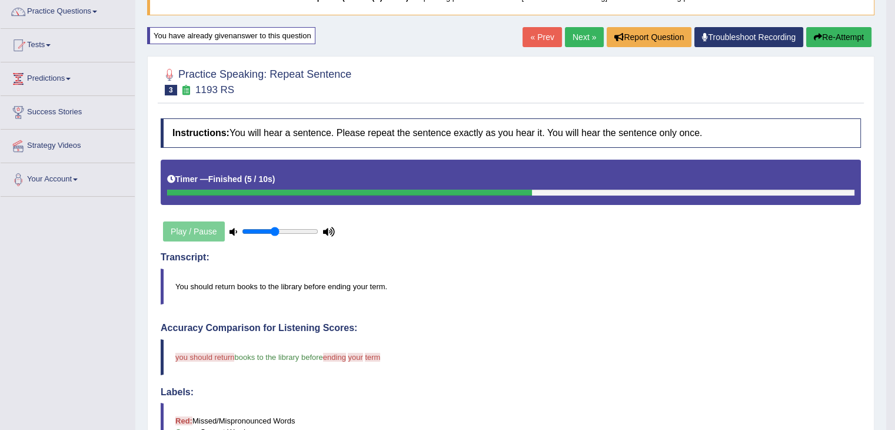
click at [587, 39] on link "Next »" at bounding box center [584, 37] width 39 height 20
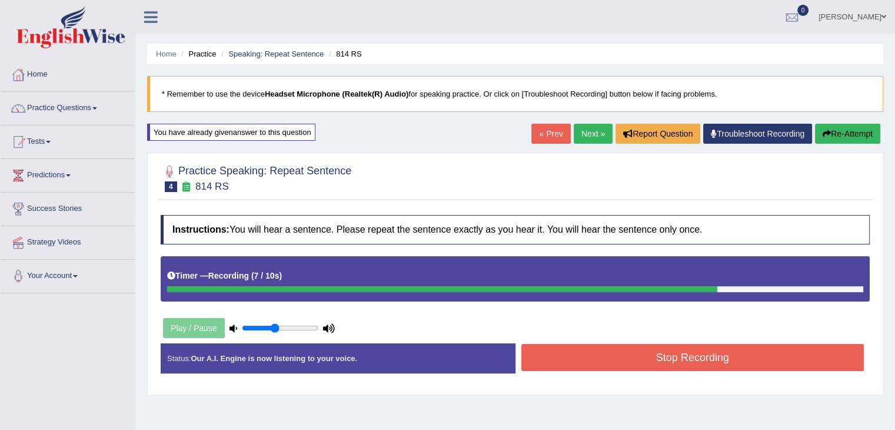
click at [692, 361] on button "Stop Recording" at bounding box center [693, 357] width 343 height 27
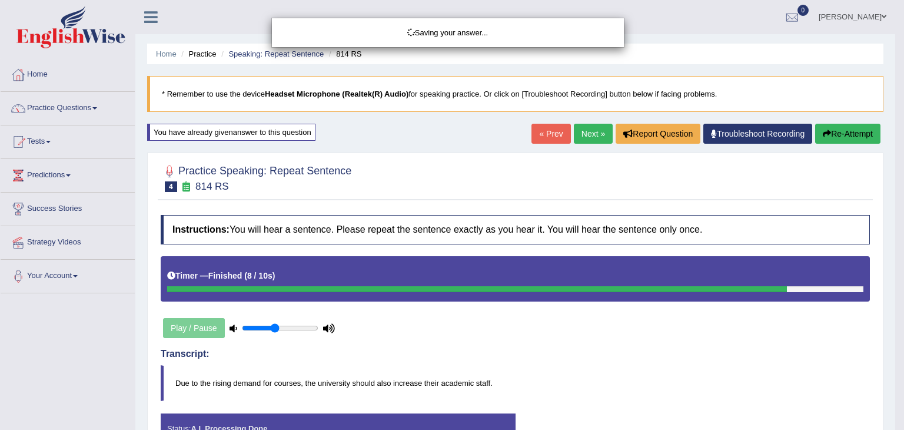
drag, startPoint x: 904, startPoint y: 82, endPoint x: 904, endPoint y: 116, distance: 33.6
click at [904, 116] on body "Toggle navigation Home Practice Questions Speaking Practice Read Aloud Repeat S…" at bounding box center [452, 215] width 904 height 430
drag, startPoint x: 904, startPoint y: 116, endPoint x: 901, endPoint y: 122, distance: 6.6
click at [901, 122] on div "Saving your answer..." at bounding box center [452, 215] width 904 height 430
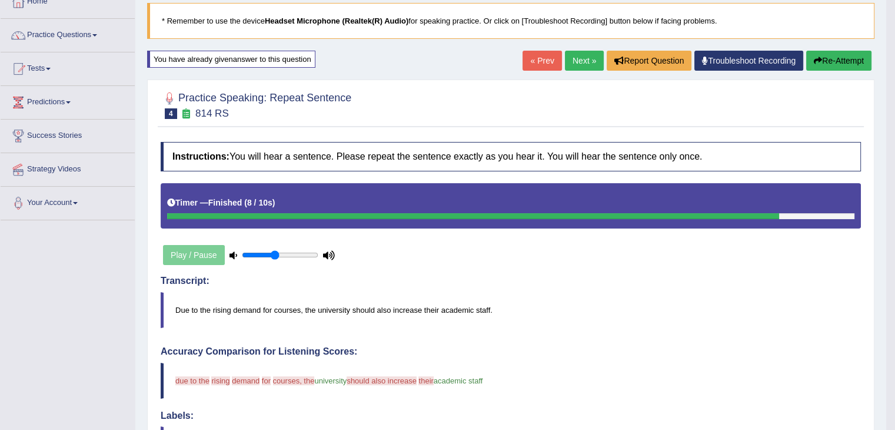
scroll to position [64, 0]
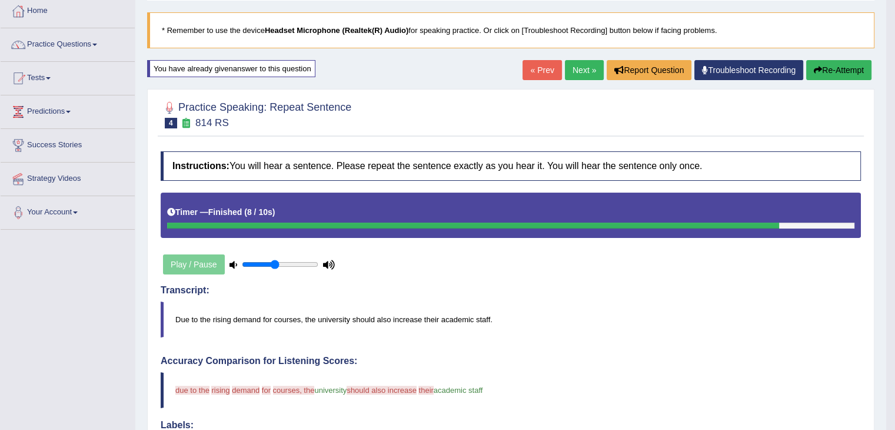
click at [828, 71] on button "Re-Attempt" at bounding box center [838, 70] width 65 height 20
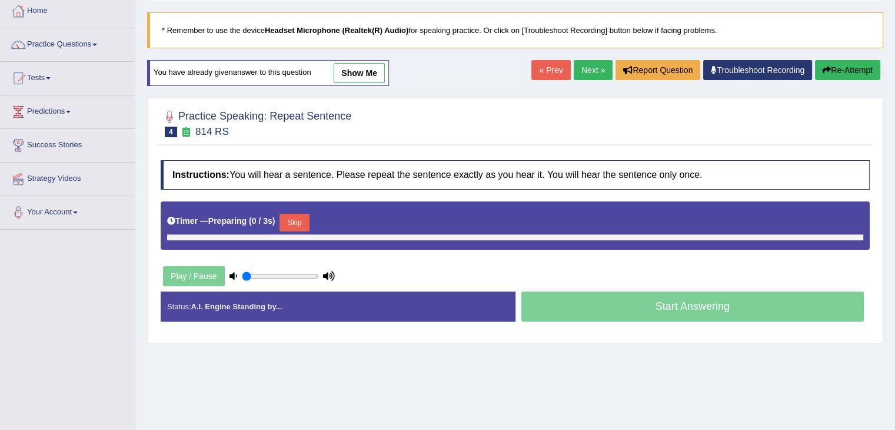
type input "0.45"
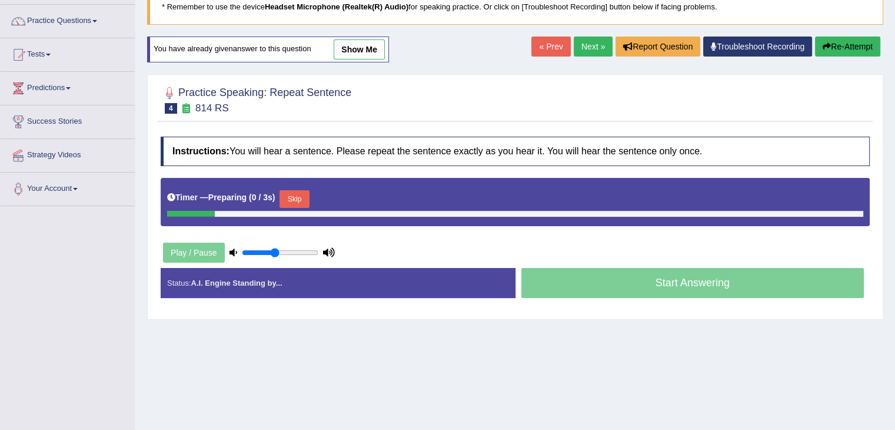
scroll to position [92, 0]
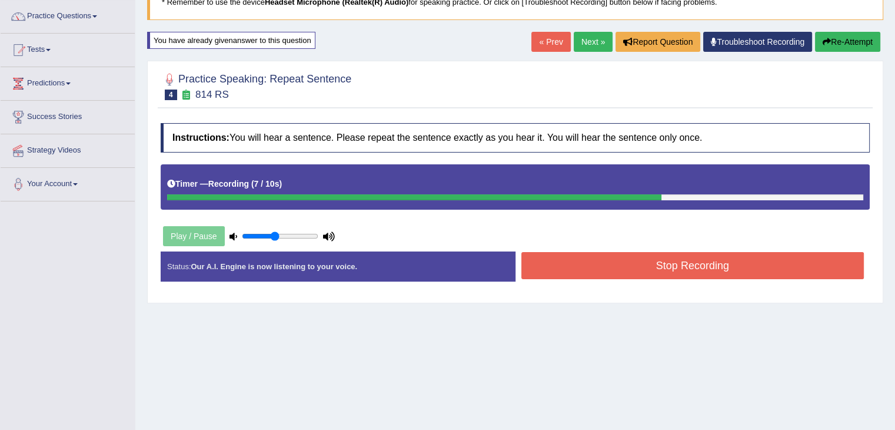
click at [742, 267] on button "Stop Recording" at bounding box center [693, 265] width 343 height 27
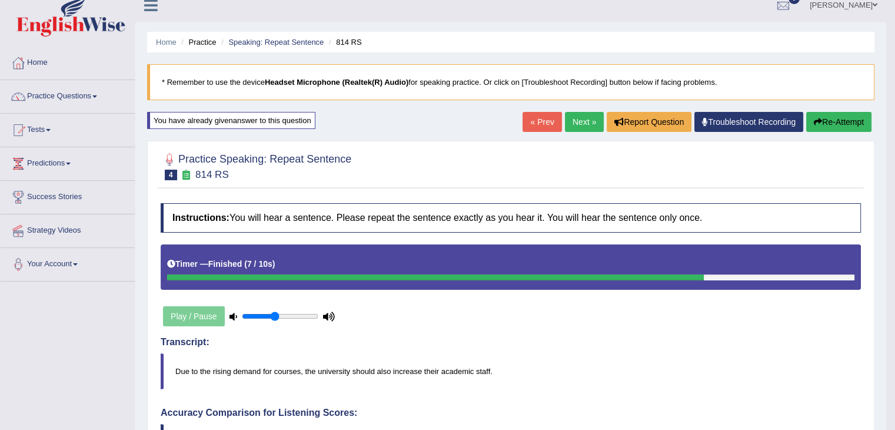
scroll to position [8, 0]
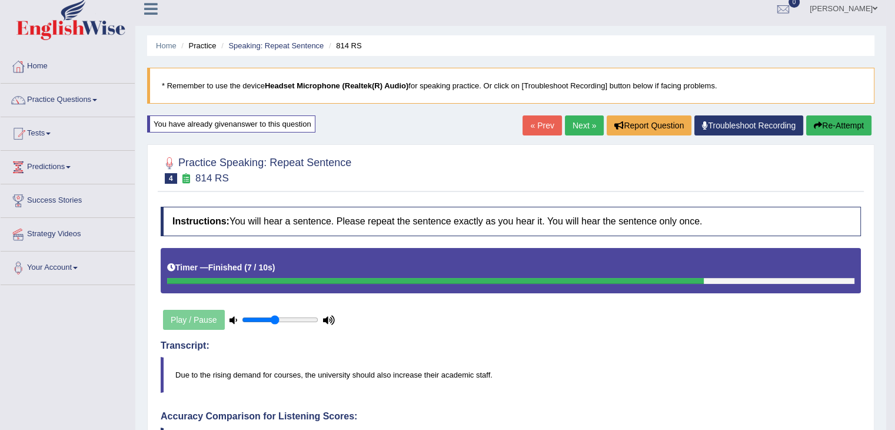
click at [587, 125] on link "Next »" at bounding box center [584, 125] width 39 height 20
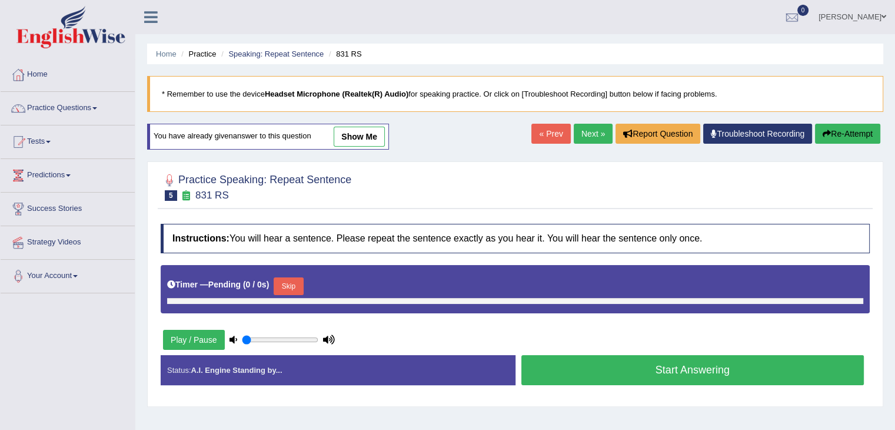
type input "0.45"
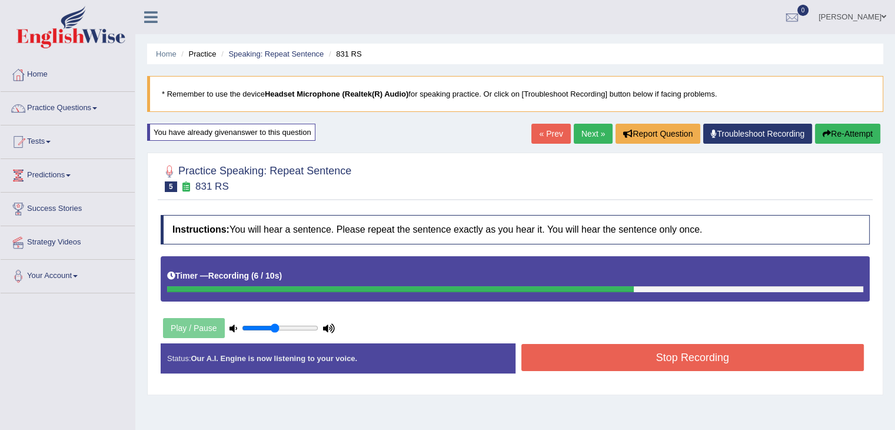
click at [777, 351] on button "Stop Recording" at bounding box center [693, 357] width 343 height 27
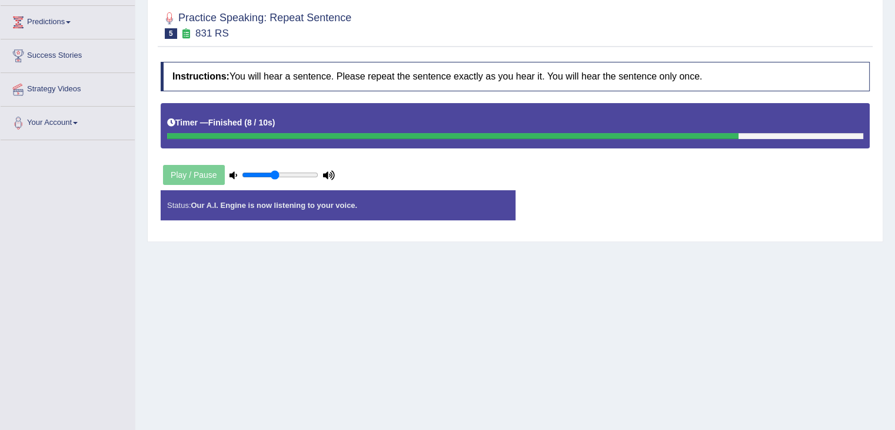
scroll to position [154, 0]
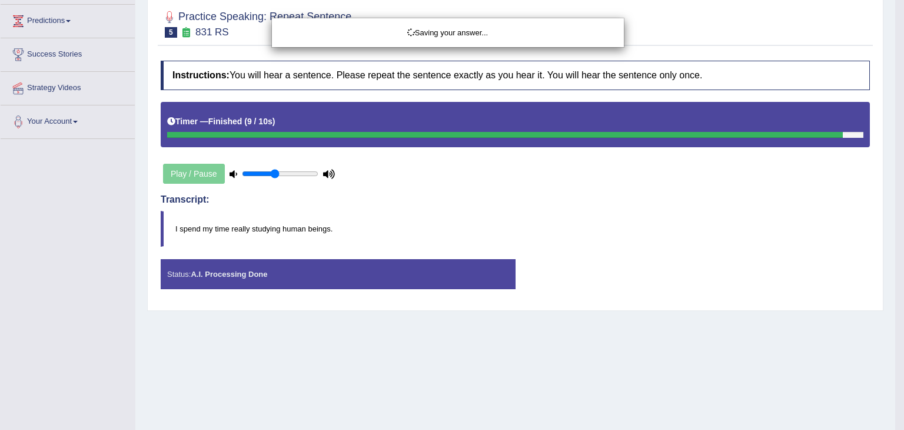
click at [904, 227] on html "Toggle navigation Home Practice Questions Speaking Practice Read Aloud Repeat S…" at bounding box center [452, 61] width 904 height 430
click at [904, 227] on div "Saving your answer..." at bounding box center [452, 215] width 904 height 430
drag, startPoint x: 904, startPoint y: 227, endPoint x: 902, endPoint y: 161, distance: 65.9
click at [902, 161] on div "Saving your answer..." at bounding box center [452, 215] width 904 height 430
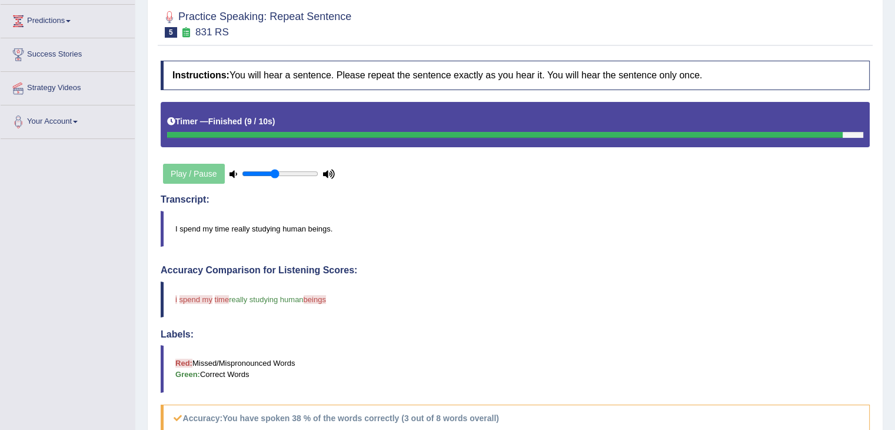
drag, startPoint x: 902, startPoint y: 110, endPoint x: 904, endPoint y: 166, distance: 55.9
click at [895, 166] on html "Toggle navigation Home Practice Questions Speaking Practice Read Aloud Repeat S…" at bounding box center [447, 61] width 895 height 430
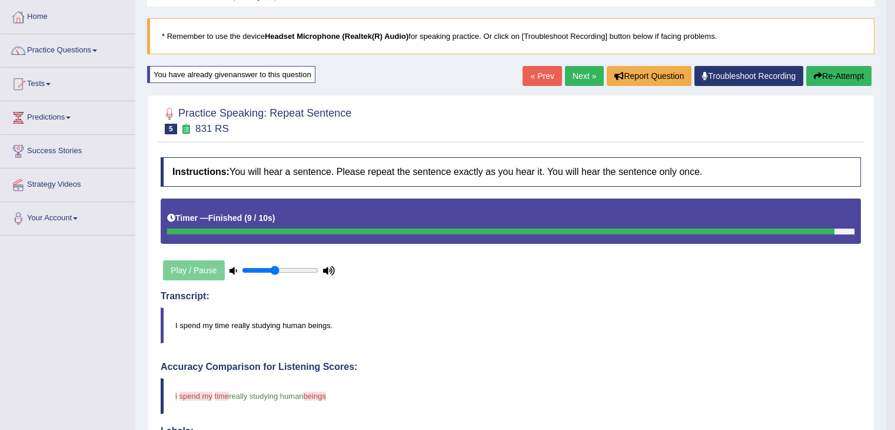
scroll to position [55, 0]
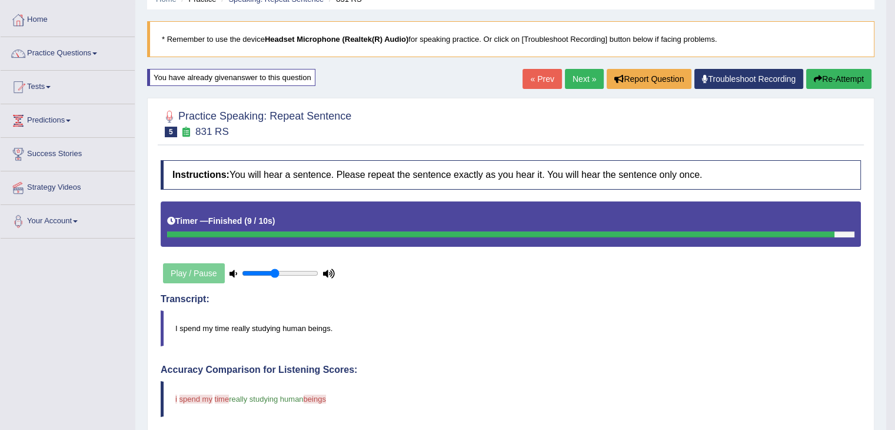
click at [580, 78] on link "Next »" at bounding box center [584, 79] width 39 height 20
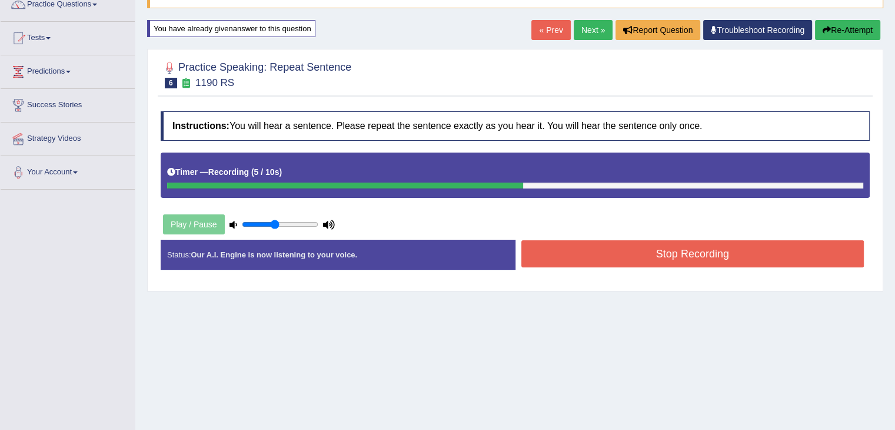
click at [850, 31] on button "Re-Attempt" at bounding box center [847, 30] width 65 height 20
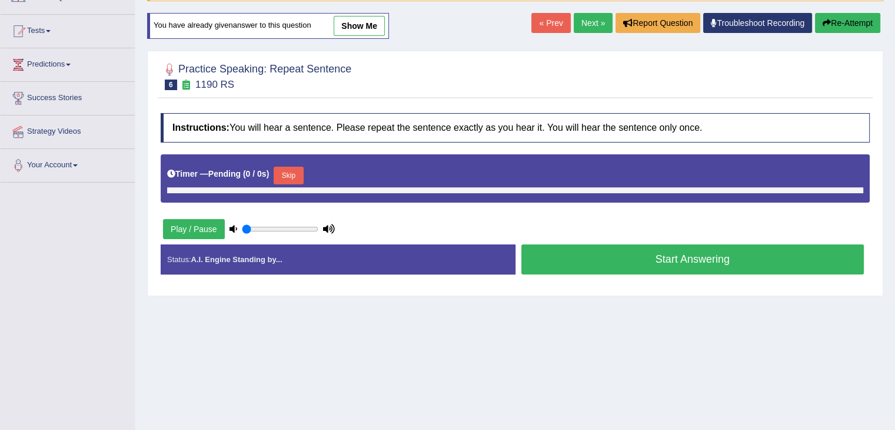
type input "0.45"
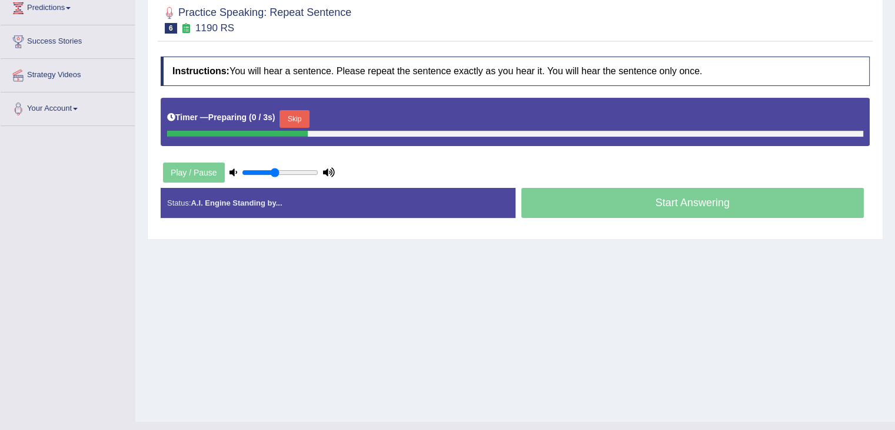
scroll to position [169, 0]
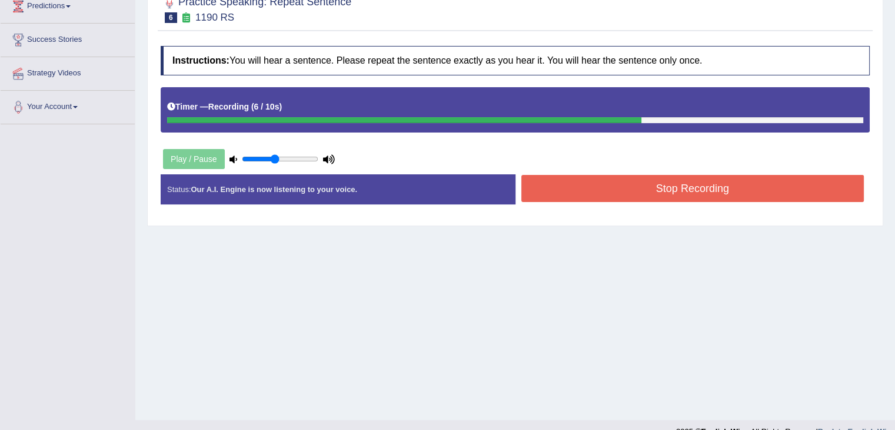
click at [711, 184] on button "Stop Recording" at bounding box center [693, 188] width 343 height 27
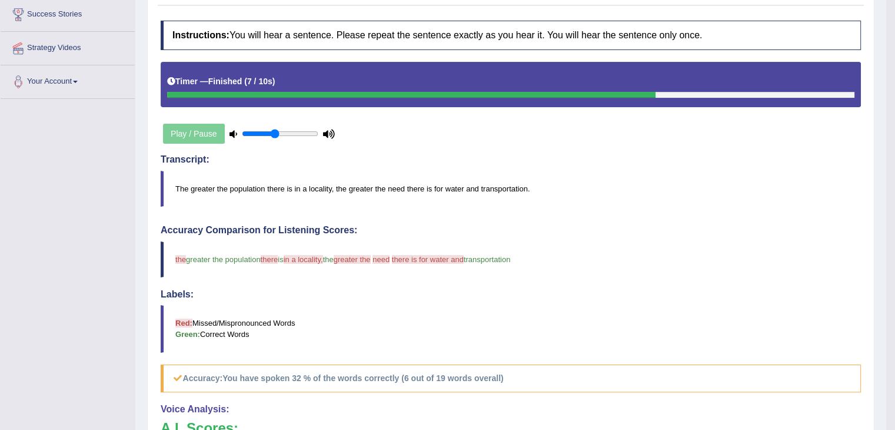
scroll to position [59, 0]
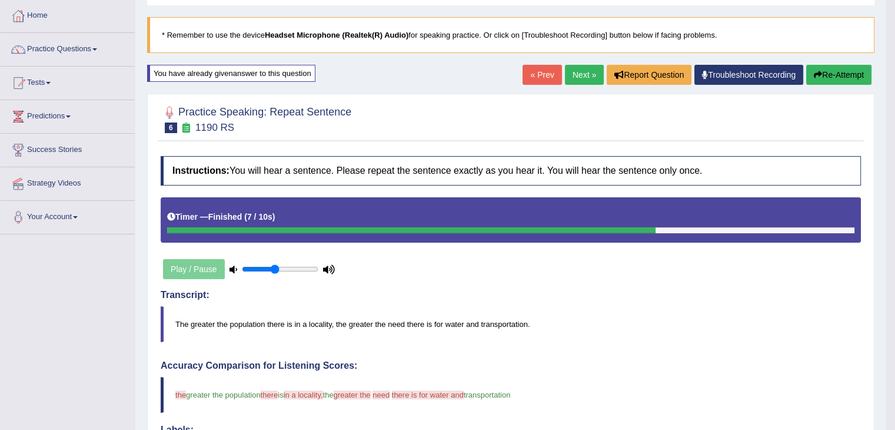
click at [583, 65] on link "Next »" at bounding box center [584, 75] width 39 height 20
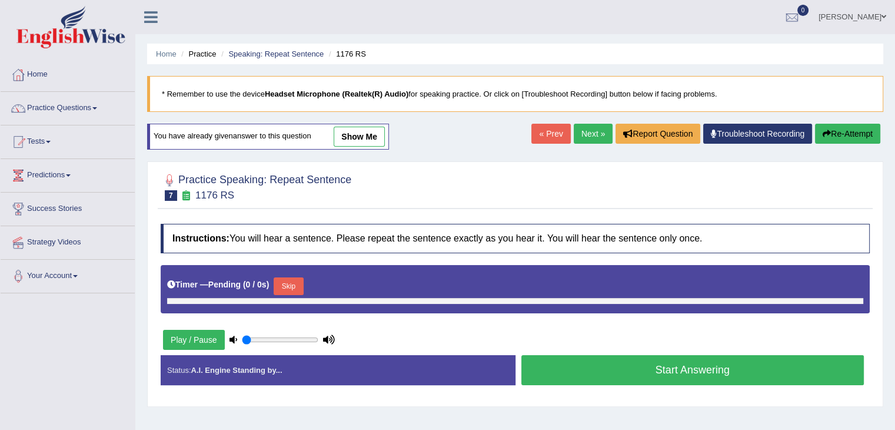
type input "0.45"
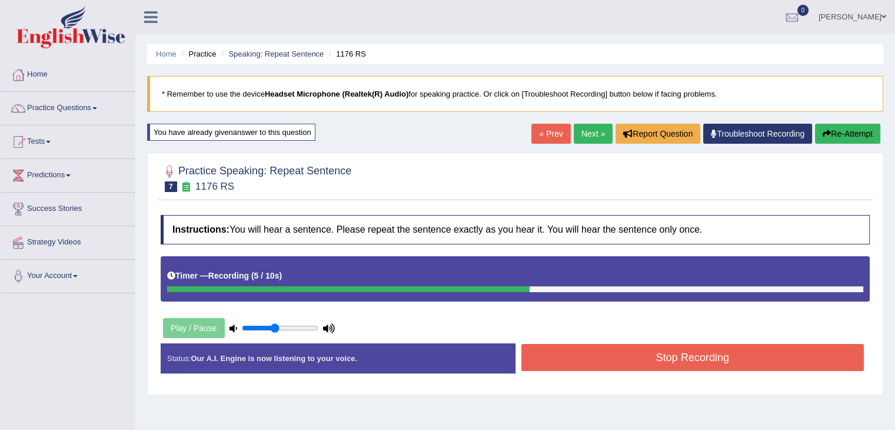
click at [842, 137] on button "Re-Attempt" at bounding box center [847, 134] width 65 height 20
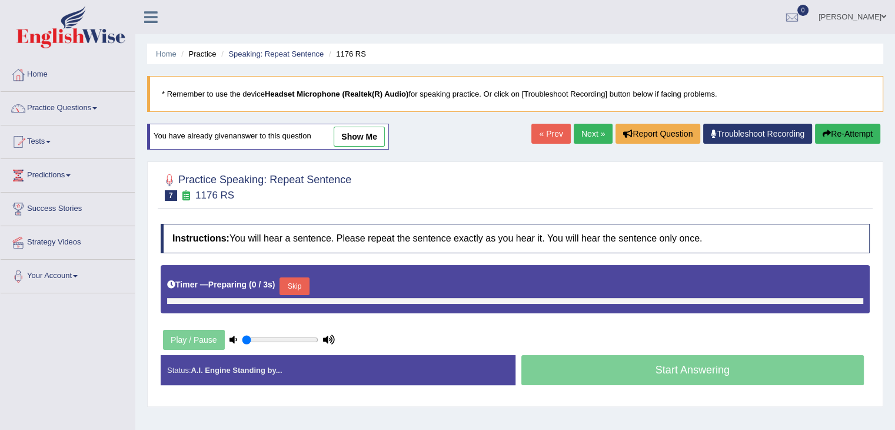
type input "0.45"
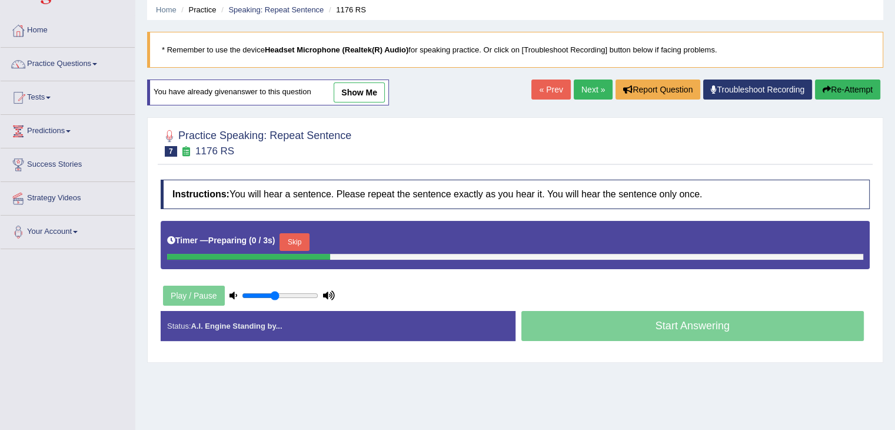
scroll to position [62, 0]
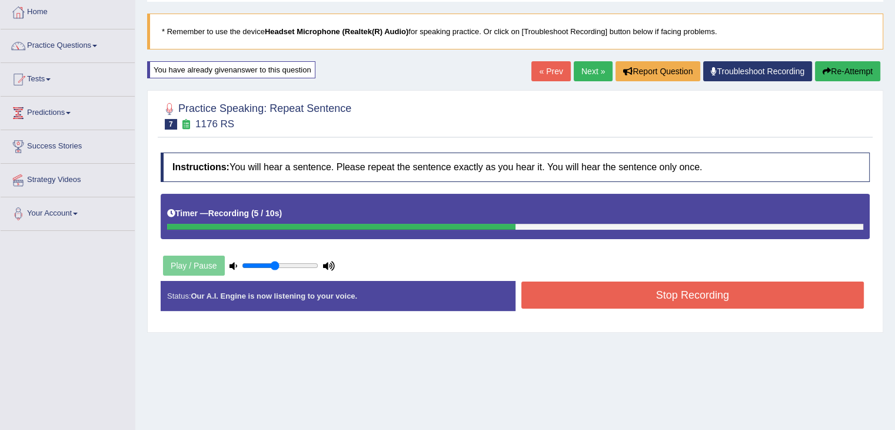
click at [740, 295] on button "Stop Recording" at bounding box center [693, 294] width 343 height 27
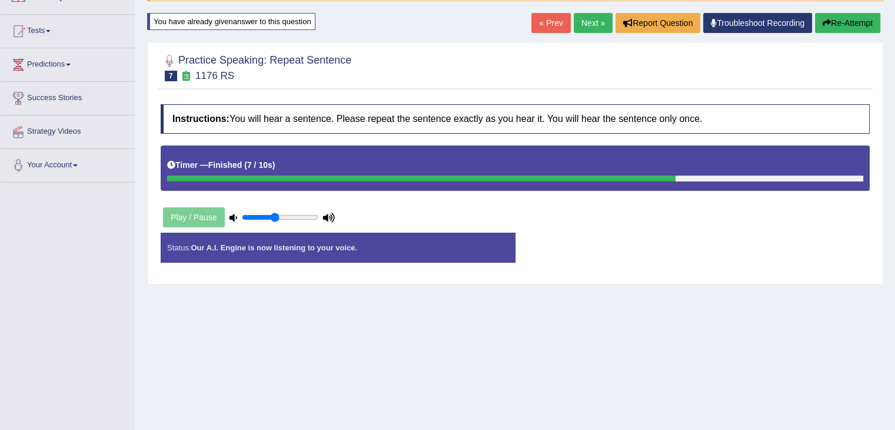
scroll to position [112, 0]
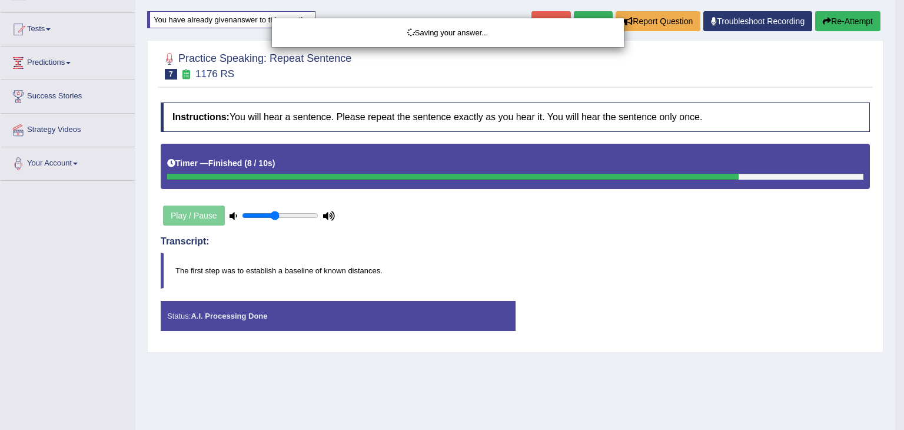
drag, startPoint x: 904, startPoint y: 99, endPoint x: 904, endPoint y: 125, distance: 25.9
click at [904, 125] on body "Toggle navigation Home Practice Questions Speaking Practice Read Aloud Repeat S…" at bounding box center [452, 103] width 904 height 430
click at [904, 125] on div "Saving your answer..." at bounding box center [452, 215] width 904 height 430
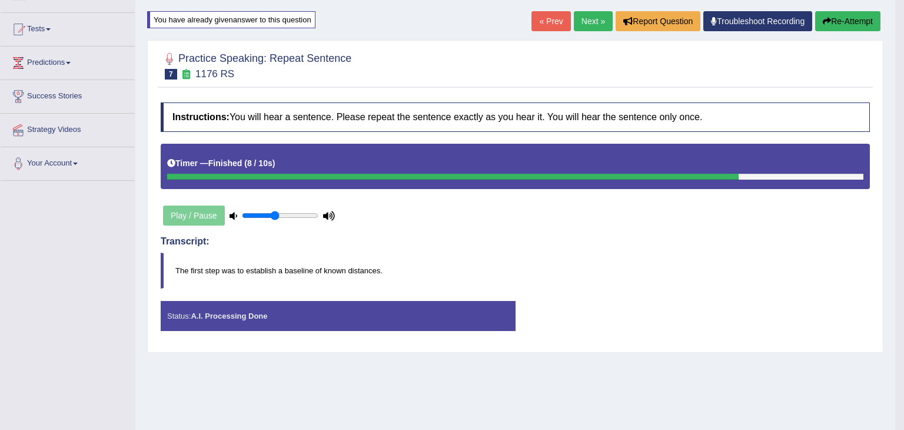
drag, startPoint x: 904, startPoint y: 125, endPoint x: 902, endPoint y: 156, distance: 30.6
click at [902, 156] on body "Toggle navigation Home Practice Questions Speaking Practice Read Aloud Repeat S…" at bounding box center [452, 103] width 904 height 430
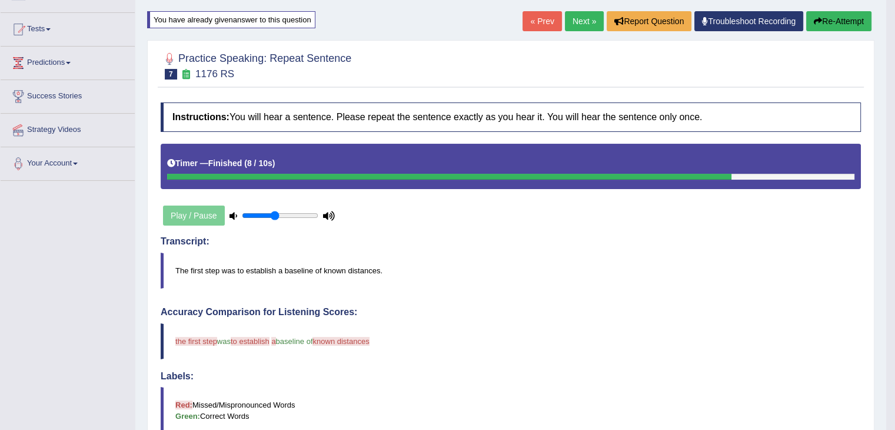
drag, startPoint x: 902, startPoint y: 156, endPoint x: 893, endPoint y: 148, distance: 12.1
click at [893, 148] on html "Toggle navigation Home Practice Questions Speaking Practice Read Aloud Repeat S…" at bounding box center [447, 103] width 895 height 430
click at [893, 148] on body "Toggle navigation Home Practice Questions Speaking Practice Read Aloud Repeat S…" at bounding box center [447, 103] width 895 height 430
drag, startPoint x: 893, startPoint y: 148, endPoint x: 899, endPoint y: 131, distance: 17.3
click at [895, 131] on html "Toggle navigation Home Practice Questions Speaking Practice Read Aloud Repeat S…" at bounding box center [447, 103] width 895 height 430
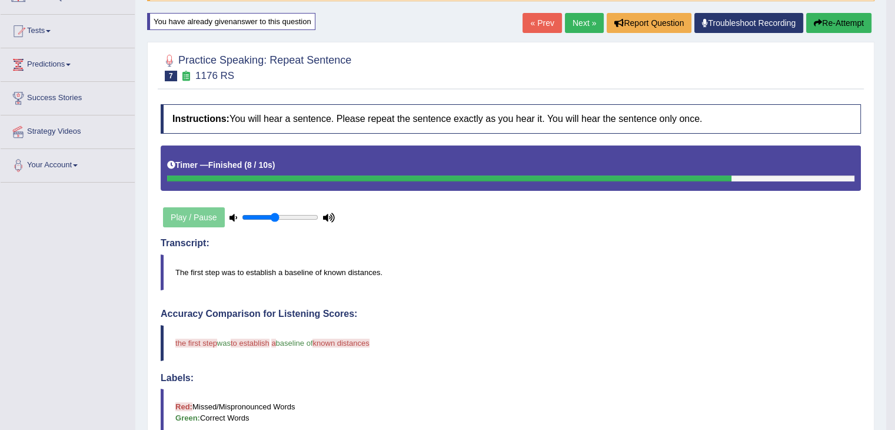
scroll to position [107, 0]
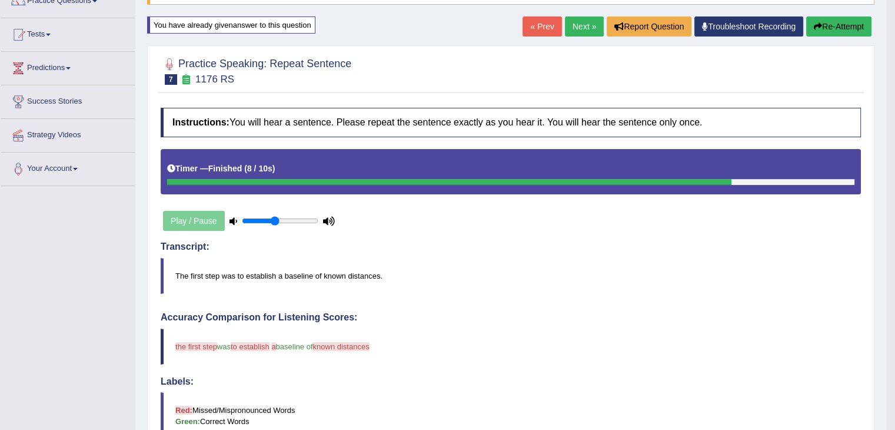
click at [583, 24] on link "Next »" at bounding box center [584, 26] width 39 height 20
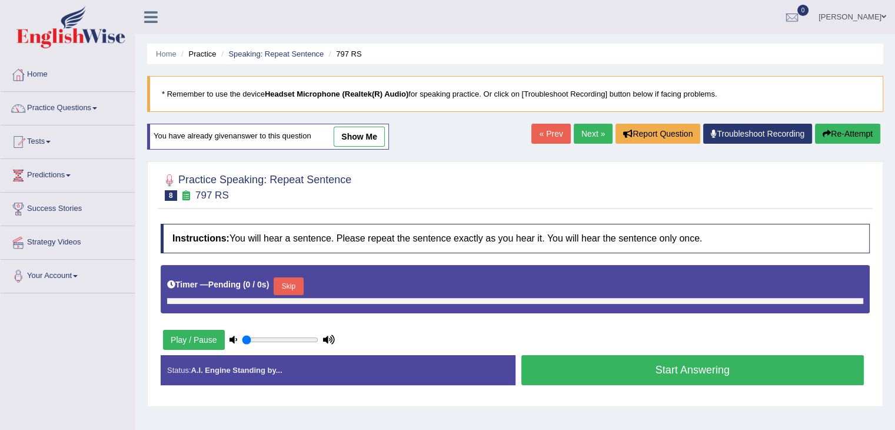
type input "0.45"
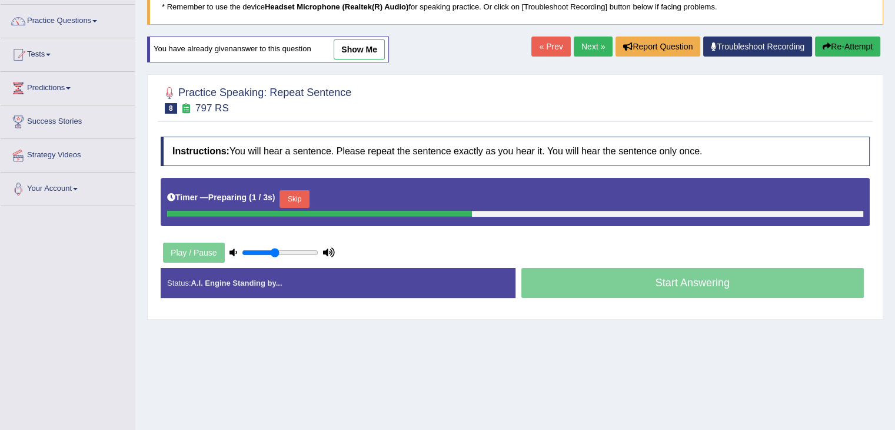
scroll to position [88, 0]
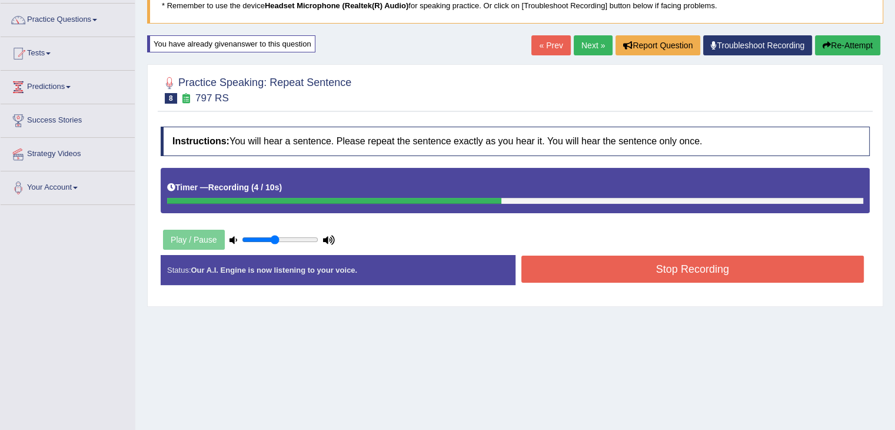
click at [745, 264] on button "Stop Recording" at bounding box center [693, 268] width 343 height 27
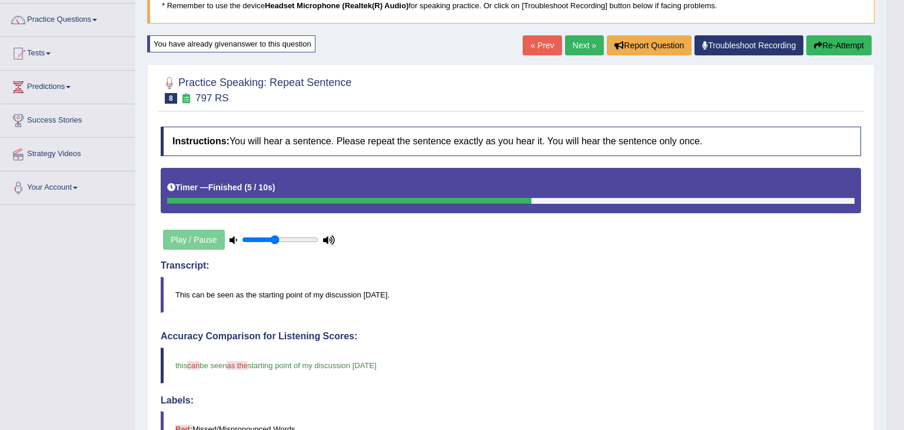
click at [904, 114] on html "Toggle navigation Home Practice Questions Speaking Practice Read Aloud Repeat S…" at bounding box center [452, 127] width 904 height 430
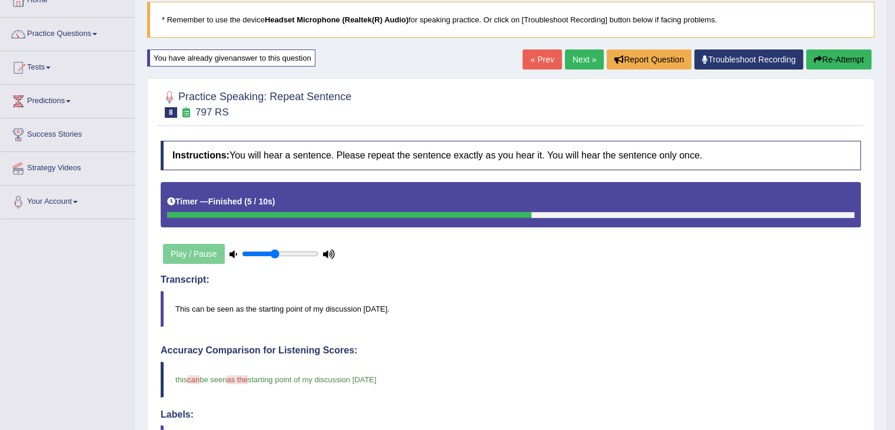
scroll to position [70, 0]
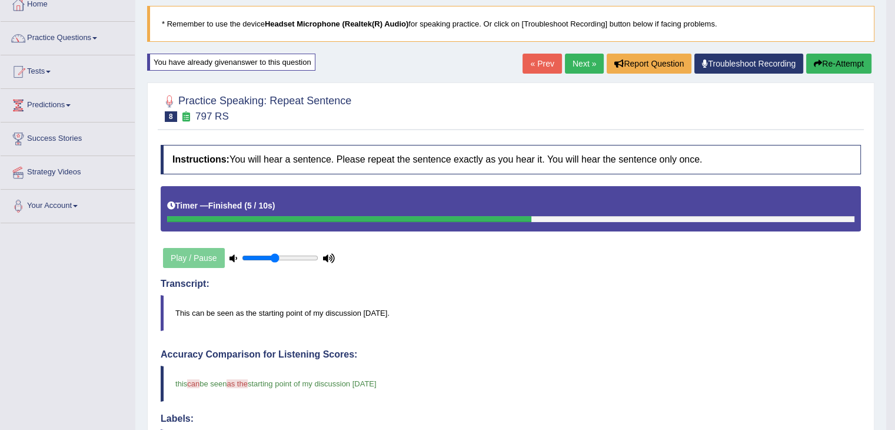
click at [584, 61] on link "Next »" at bounding box center [584, 64] width 39 height 20
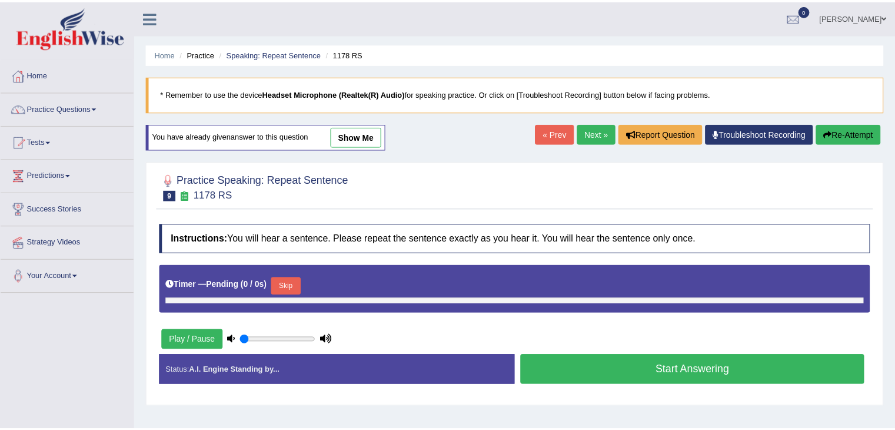
scroll to position [85, 0]
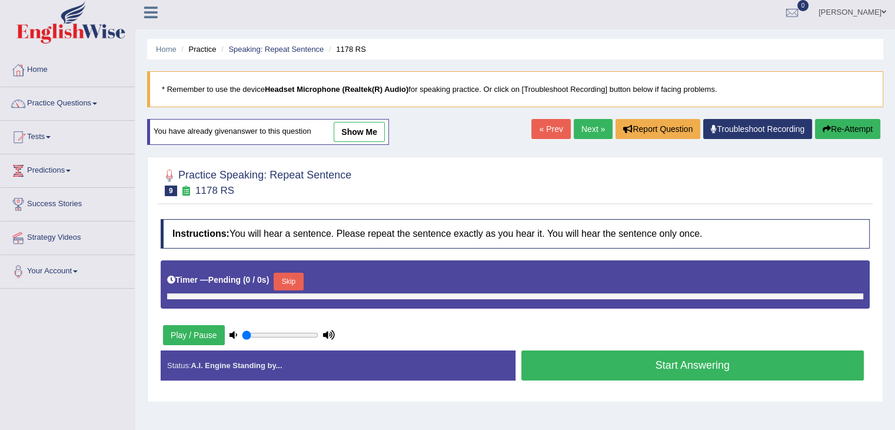
type input "0.45"
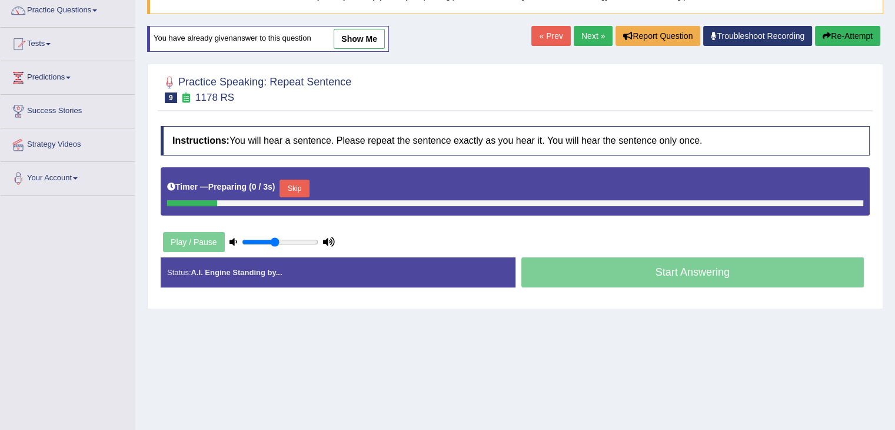
scroll to position [99, 0]
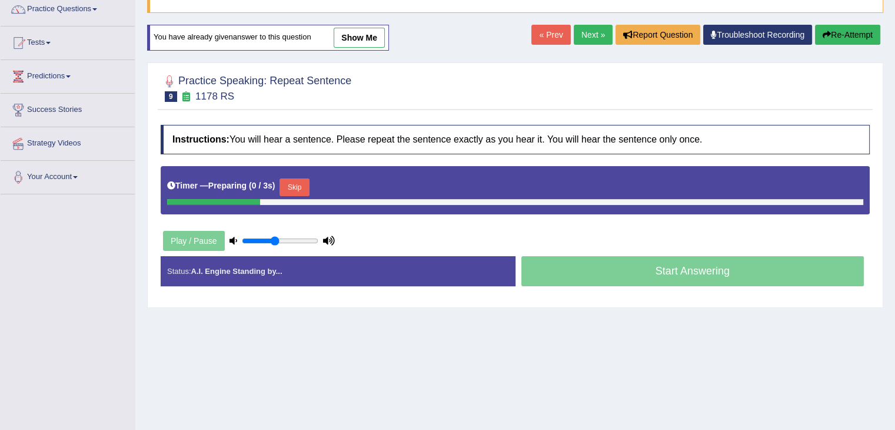
click at [895, 155] on html "Toggle navigation Home Practice Questions Speaking Practice Read Aloud Repeat S…" at bounding box center [447, 116] width 895 height 430
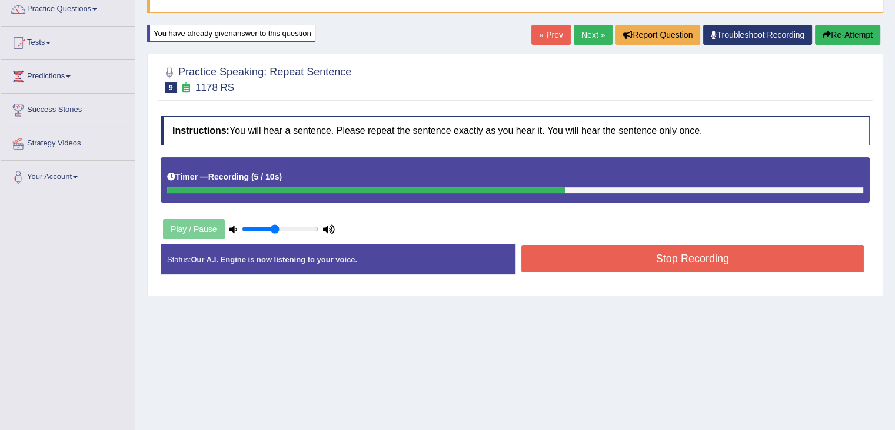
click at [736, 260] on button "Stop Recording" at bounding box center [693, 258] width 343 height 27
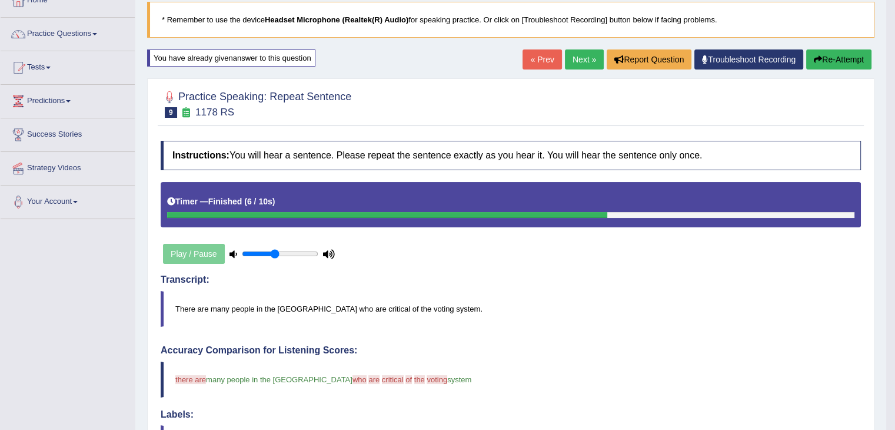
scroll to position [68, 0]
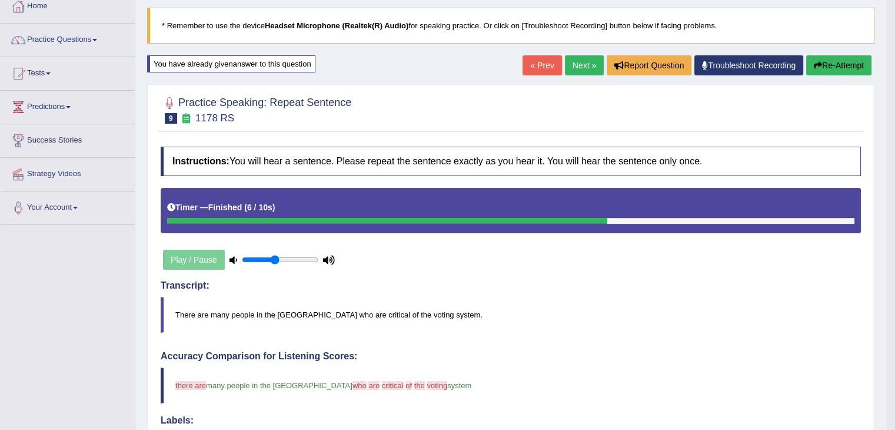
click at [586, 64] on link "Next »" at bounding box center [584, 65] width 39 height 20
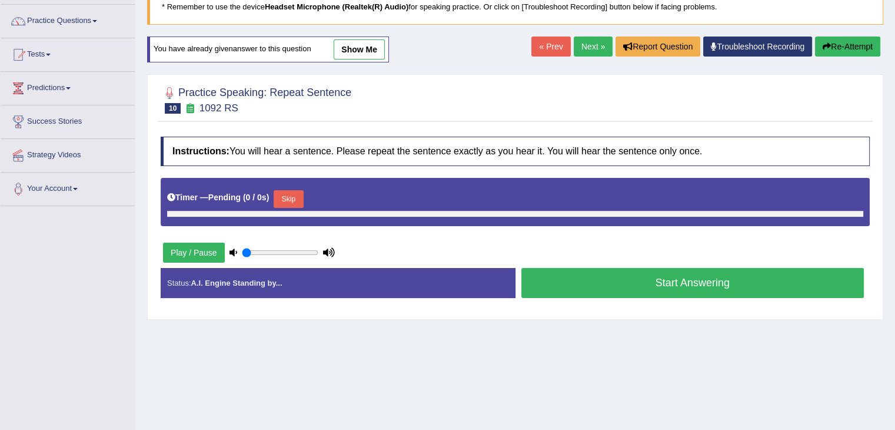
type input "0.45"
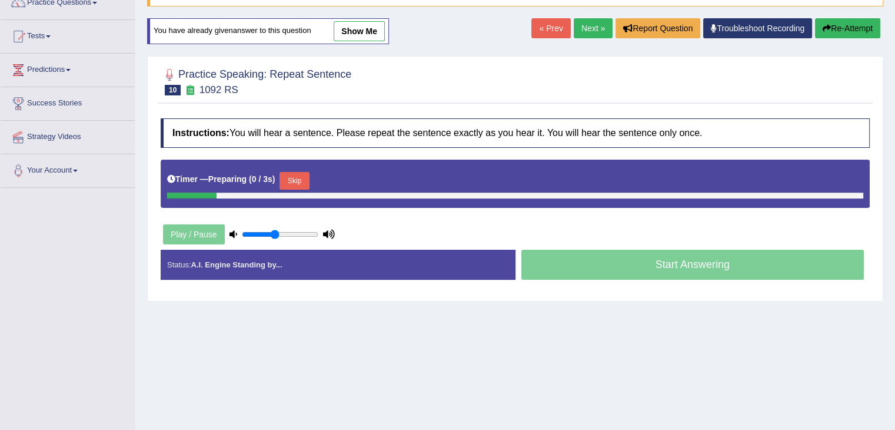
scroll to position [111, 0]
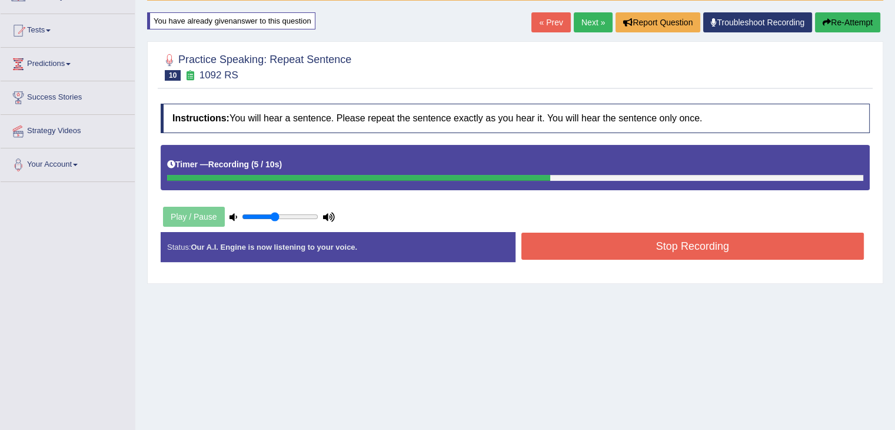
click at [860, 24] on button "Re-Attempt" at bounding box center [847, 22] width 65 height 20
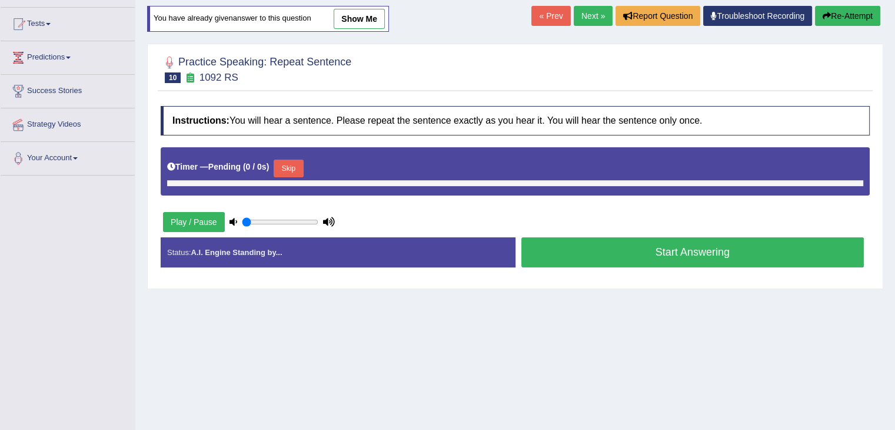
type input "0.45"
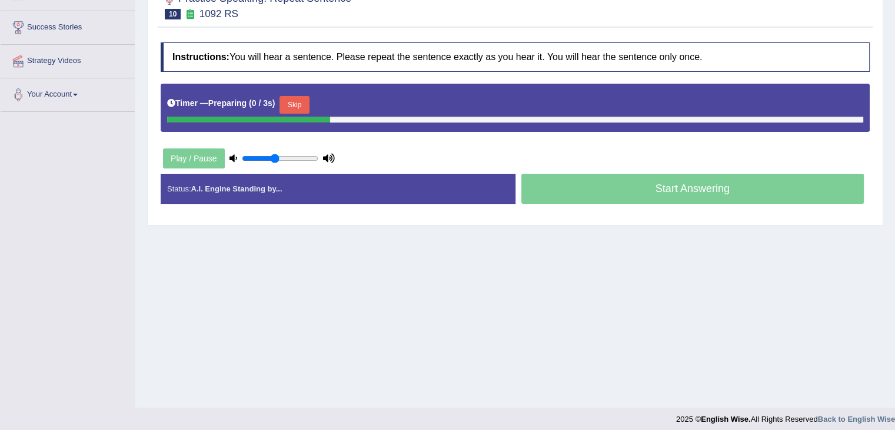
scroll to position [184, 0]
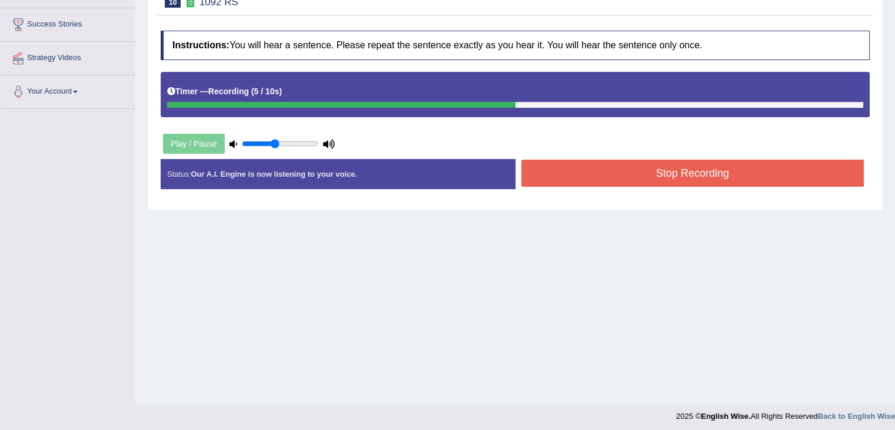
click at [738, 177] on button "Stop Recording" at bounding box center [693, 173] width 343 height 27
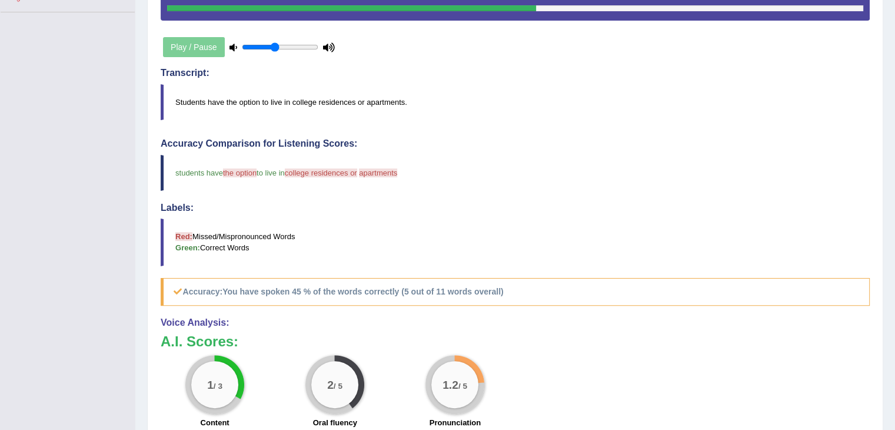
drag, startPoint x: 904, startPoint y: 131, endPoint x: 904, endPoint y: 231, distance: 100.1
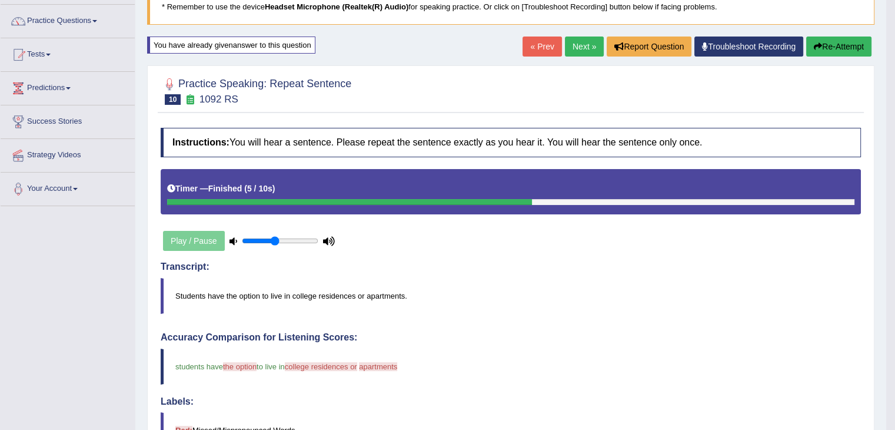
scroll to position [64, 0]
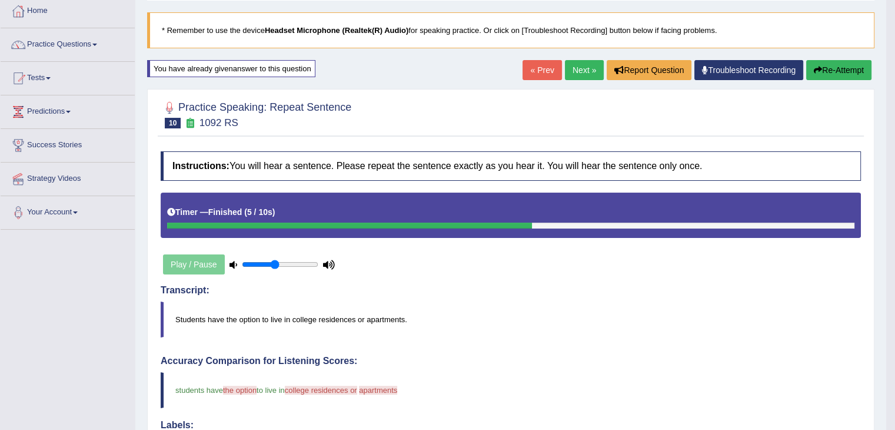
click at [586, 72] on link "Next »" at bounding box center [584, 70] width 39 height 20
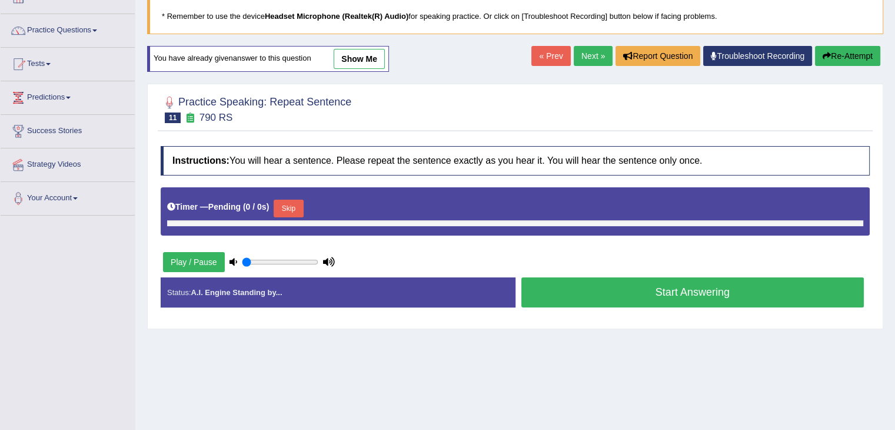
type input "0.45"
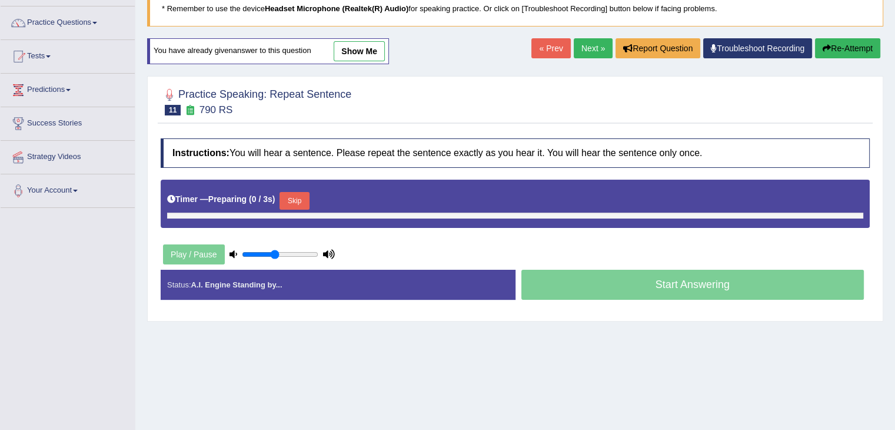
scroll to position [89, 0]
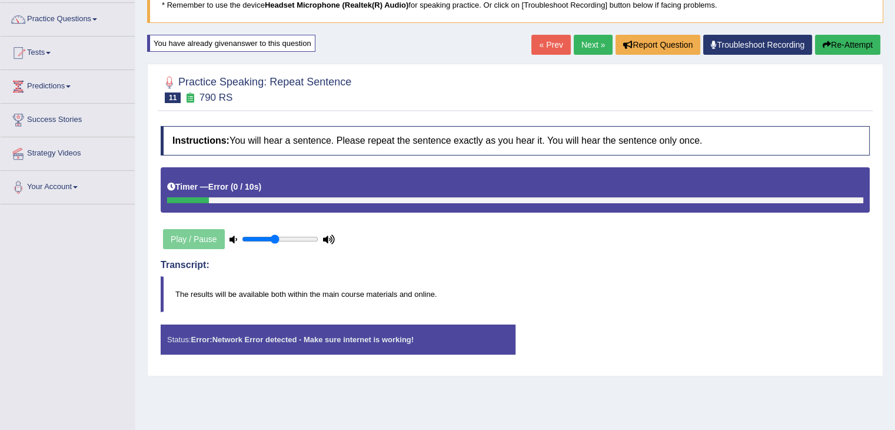
click at [842, 41] on button "Re-Attempt" at bounding box center [847, 45] width 65 height 20
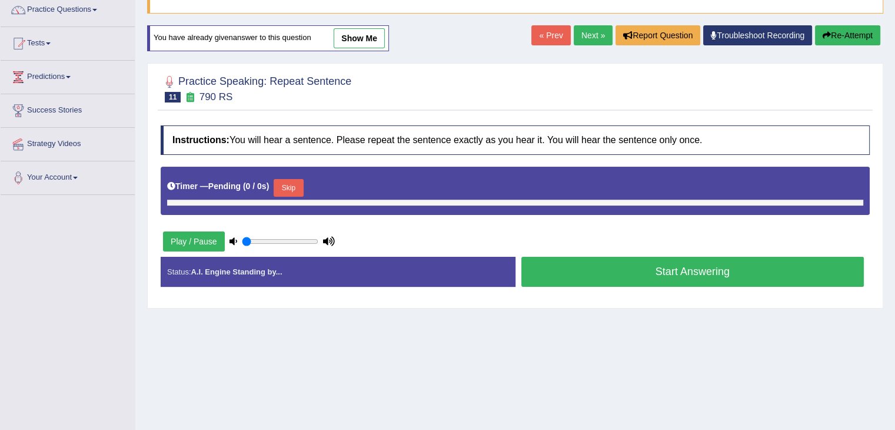
type input "0.45"
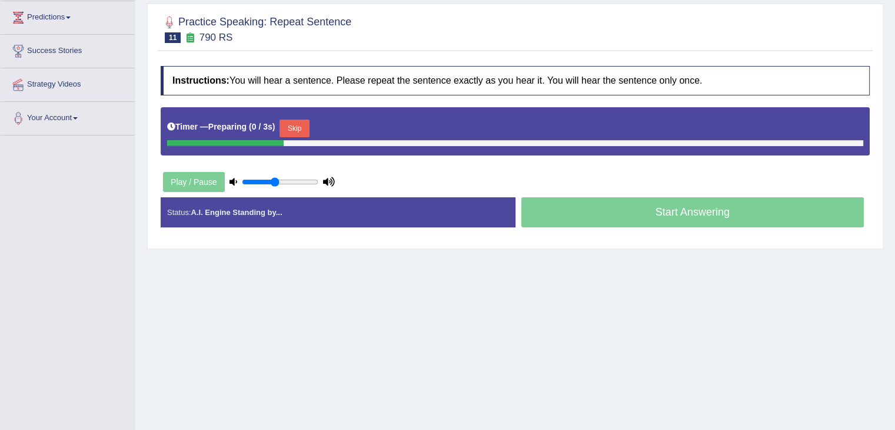
scroll to position [162, 0]
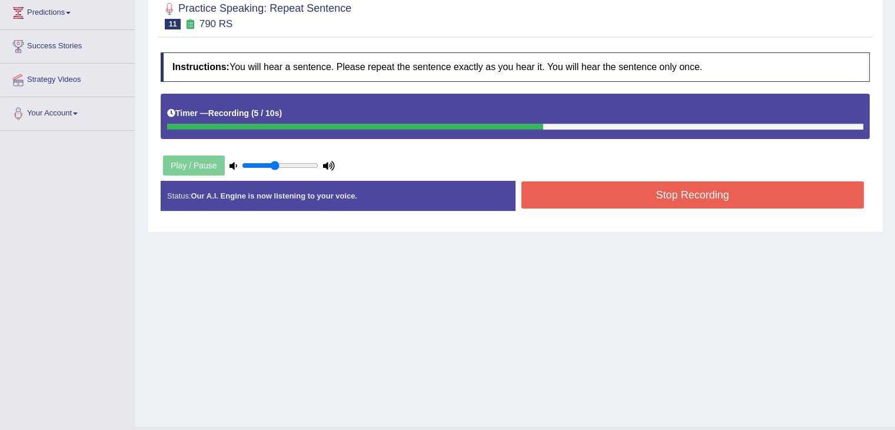
click at [780, 193] on button "Stop Recording" at bounding box center [693, 194] width 343 height 27
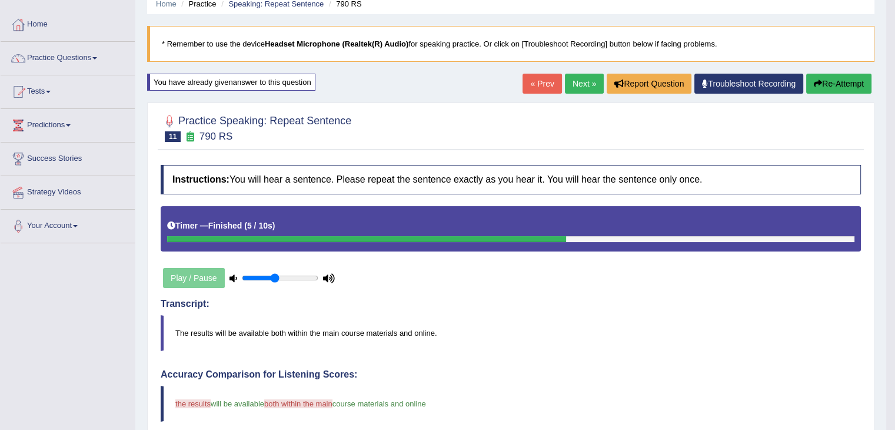
scroll to position [33, 0]
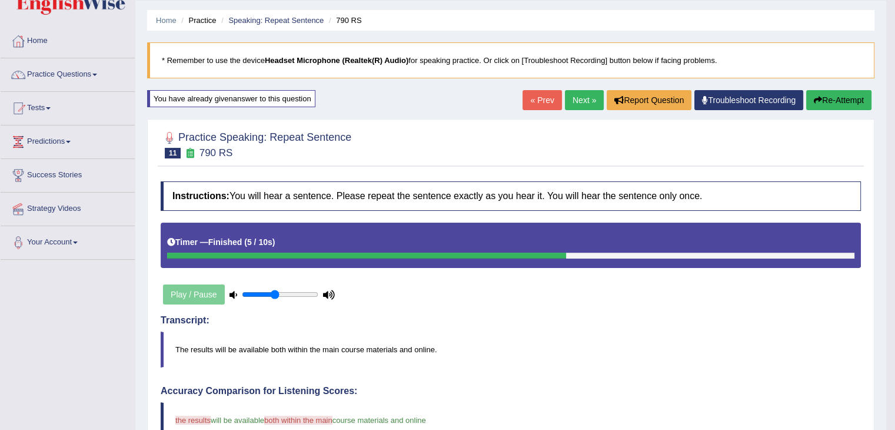
drag, startPoint x: 904, startPoint y: 119, endPoint x: 888, endPoint y: 106, distance: 20.4
click at [888, 106] on html "Toggle navigation Home Practice Questions Speaking Practice Read Aloud Repeat S…" at bounding box center [447, 181] width 895 height 430
click at [589, 102] on link "Next »" at bounding box center [584, 101] width 39 height 20
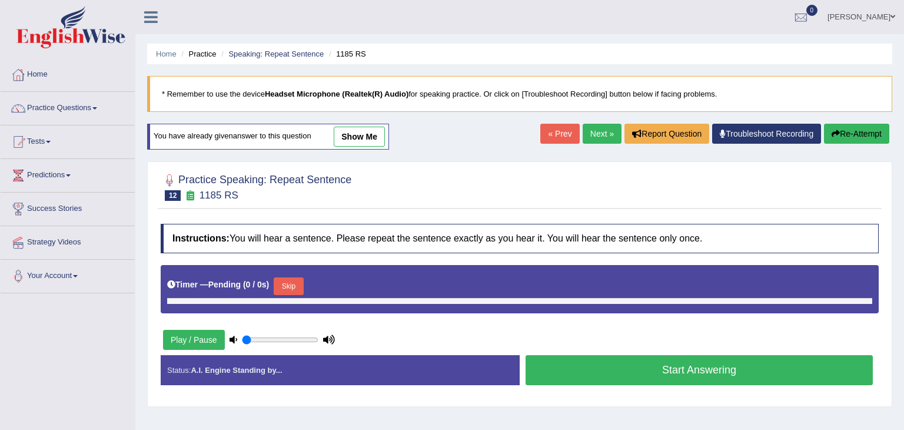
type input "0.45"
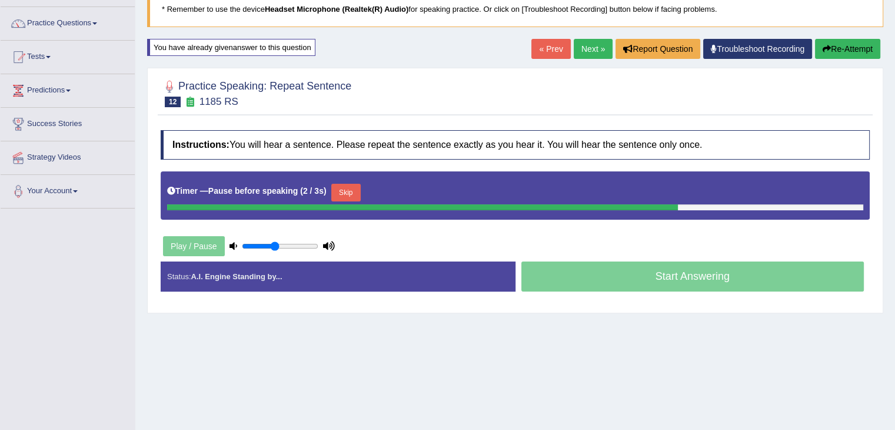
scroll to position [86, 0]
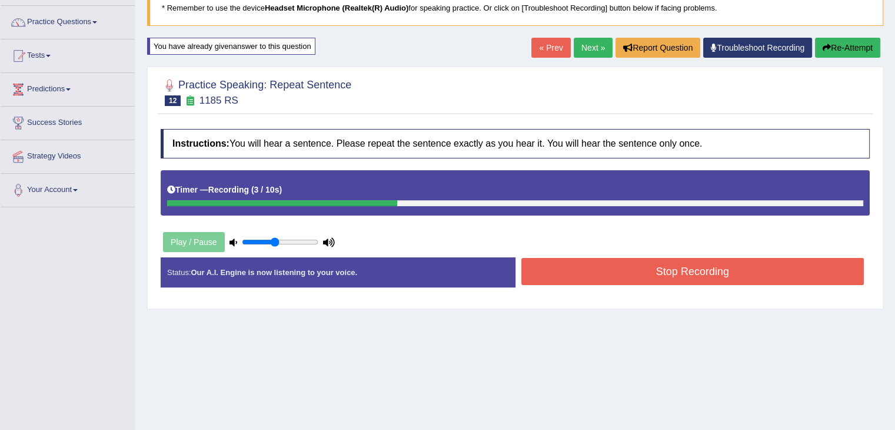
click at [769, 265] on button "Stop Recording" at bounding box center [693, 271] width 343 height 27
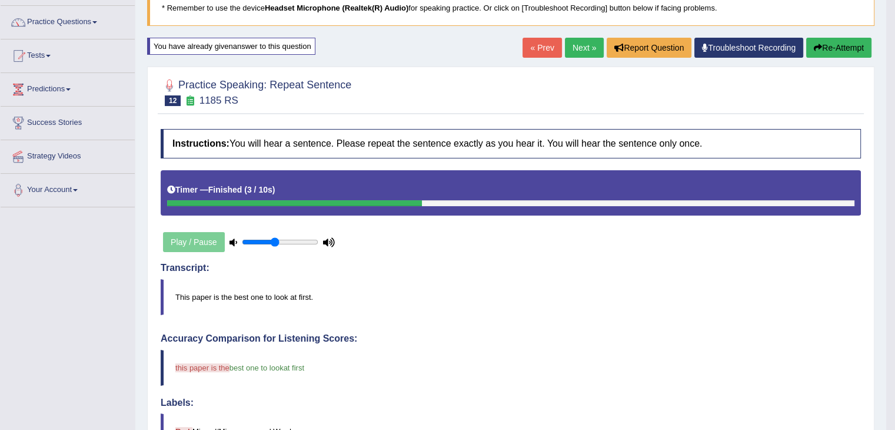
click at [895, 117] on html "Toggle navigation Home Practice Questions Speaking Practice Read Aloud Repeat S…" at bounding box center [447, 129] width 895 height 430
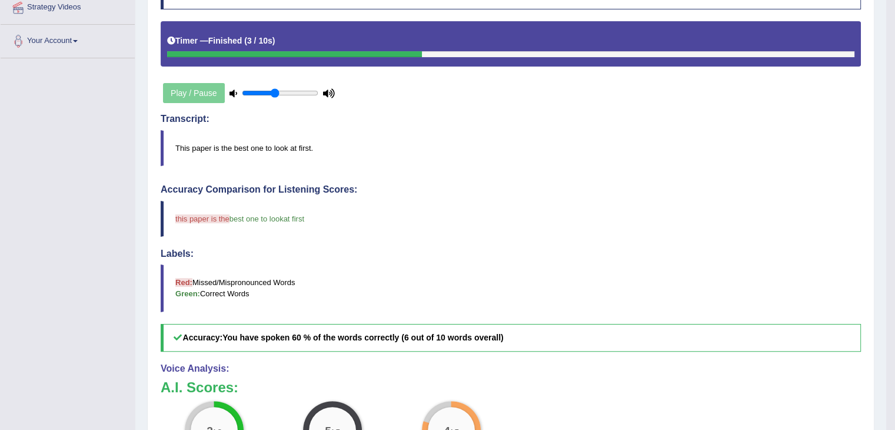
scroll to position [21, 0]
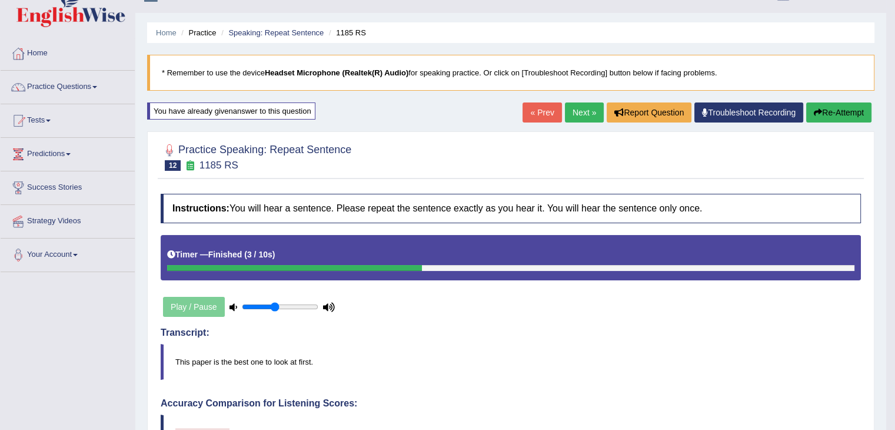
click at [589, 115] on link "Next »" at bounding box center [584, 112] width 39 height 20
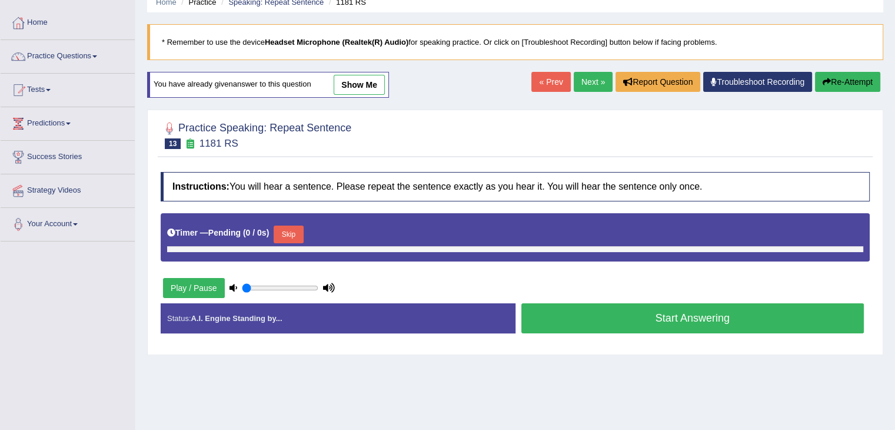
type input "0.45"
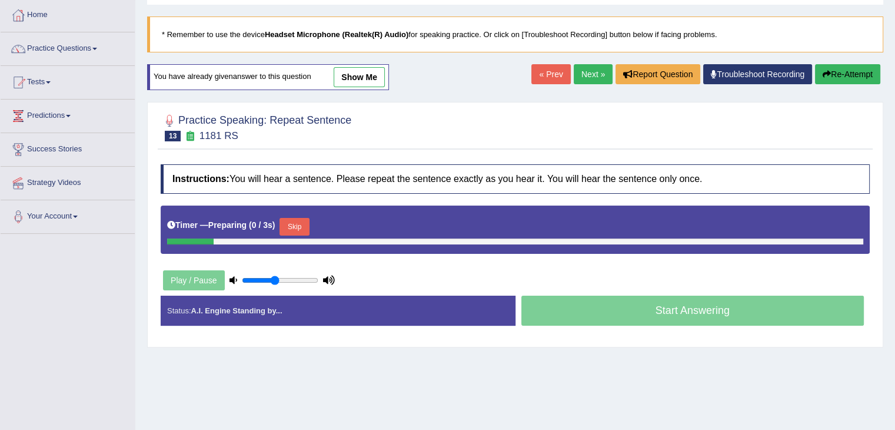
scroll to position [64, 0]
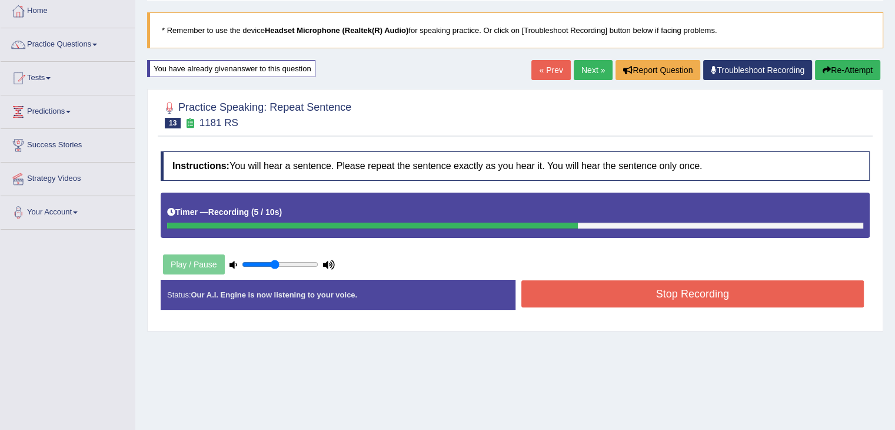
click at [720, 293] on button "Stop Recording" at bounding box center [693, 293] width 343 height 27
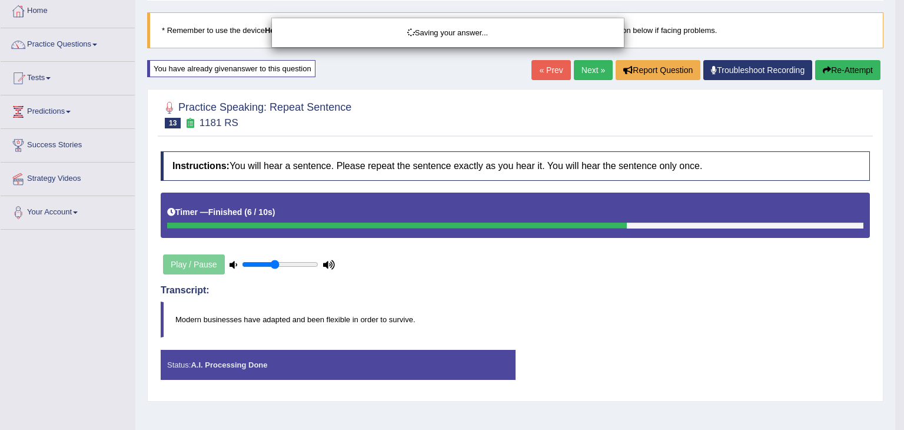
click at [904, 111] on div "Saving your answer..." at bounding box center [452, 215] width 904 height 430
drag, startPoint x: 904, startPoint y: 111, endPoint x: 904, endPoint y: 131, distance: 20.0
click at [904, 131] on body "Toggle navigation Home Practice Questions Speaking Practice Read Aloud Repeat S…" at bounding box center [452, 151] width 904 height 430
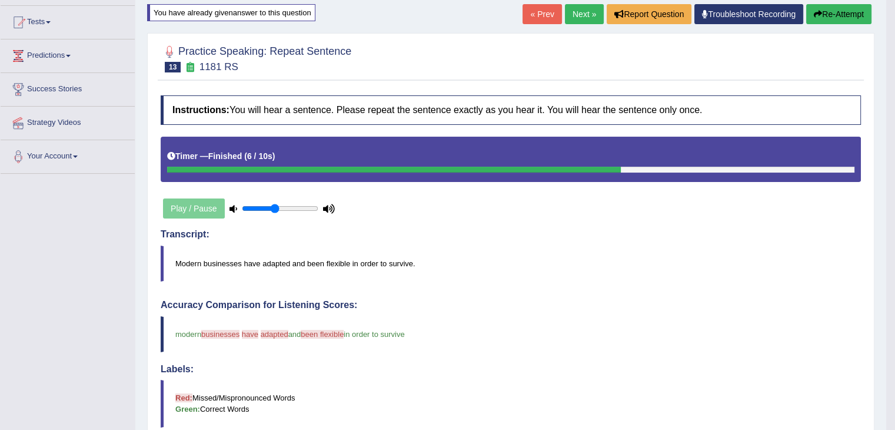
scroll to position [0, 0]
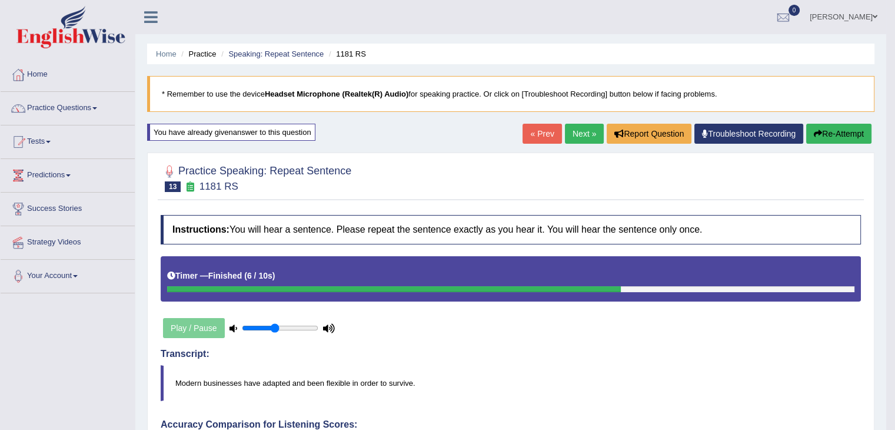
click at [579, 129] on link "Next »" at bounding box center [584, 134] width 39 height 20
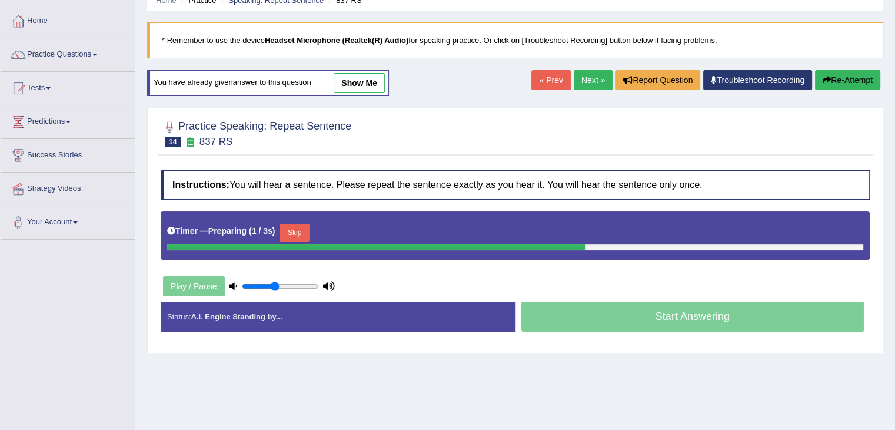
click at [895, 128] on html "Toggle navigation Home Practice Questions Speaking Practice Read Aloud Repeat S…" at bounding box center [447, 161] width 895 height 430
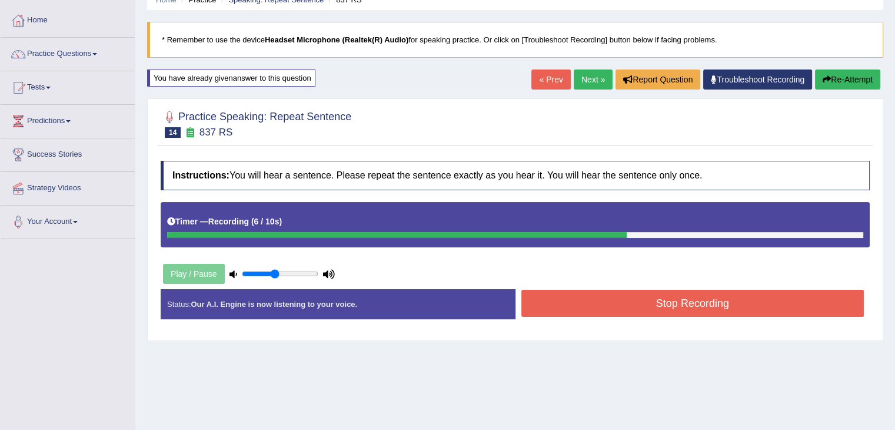
click at [765, 294] on button "Stop Recording" at bounding box center [693, 303] width 343 height 27
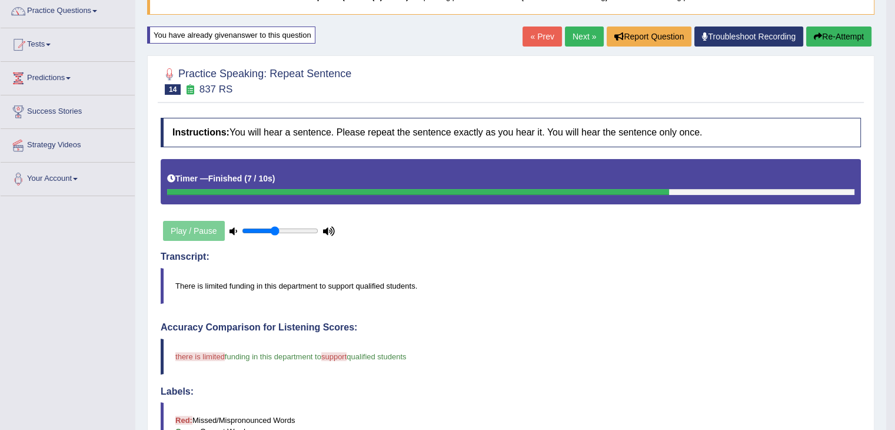
scroll to position [94, 0]
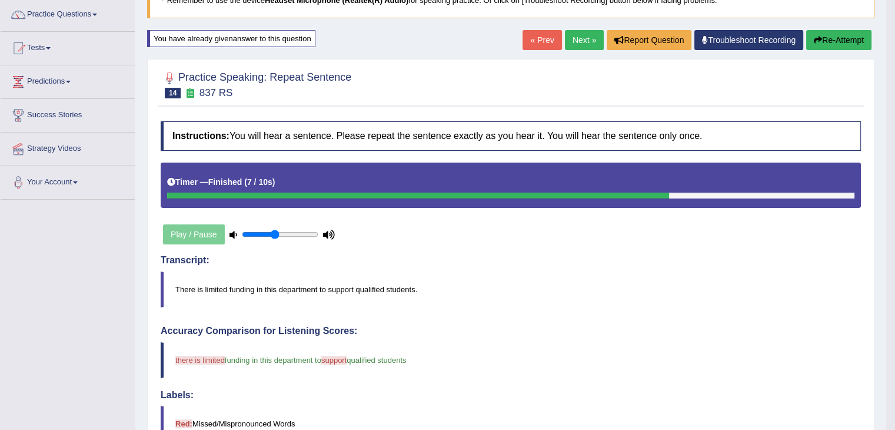
click at [585, 41] on link "Next »" at bounding box center [584, 40] width 39 height 20
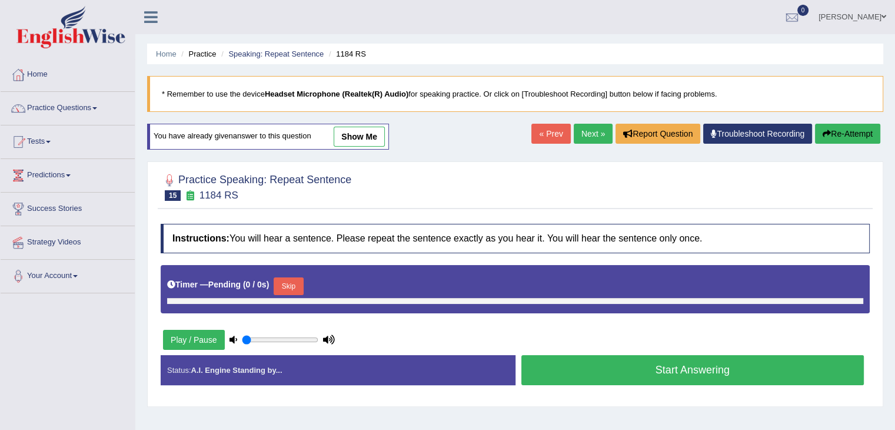
type input "0.45"
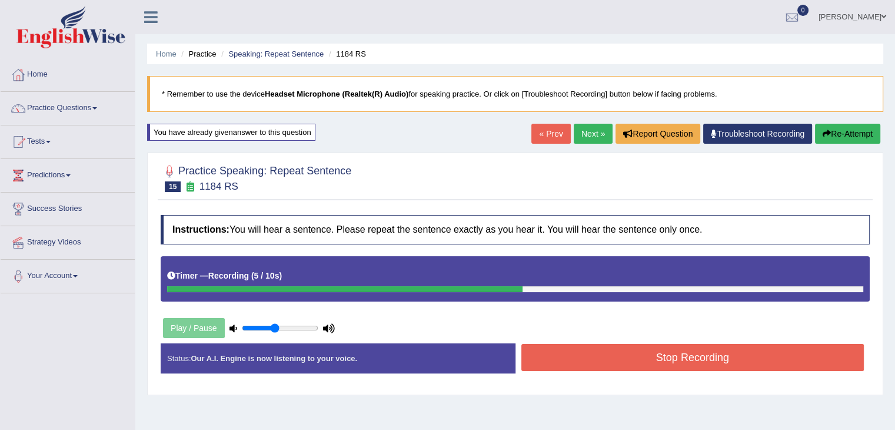
click at [739, 356] on button "Stop Recording" at bounding box center [693, 357] width 343 height 27
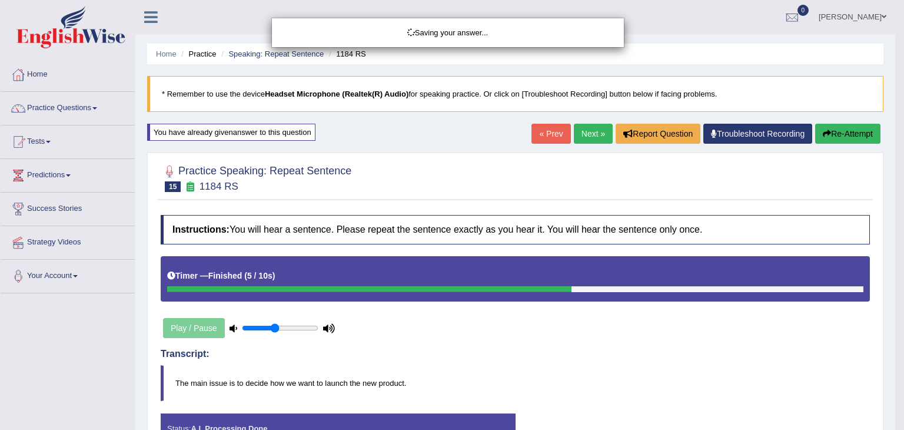
drag, startPoint x: 902, startPoint y: 59, endPoint x: 904, endPoint y: 152, distance: 93.0
click at [904, 152] on body "Toggle navigation Home Practice Questions Speaking Practice Read Aloud Repeat S…" at bounding box center [452, 215] width 904 height 430
click at [904, 152] on div "Saving your answer..." at bounding box center [452, 215] width 904 height 430
drag, startPoint x: 904, startPoint y: 152, endPoint x: 902, endPoint y: 112, distance: 40.7
click at [902, 112] on div "Saving your answer..." at bounding box center [452, 215] width 904 height 430
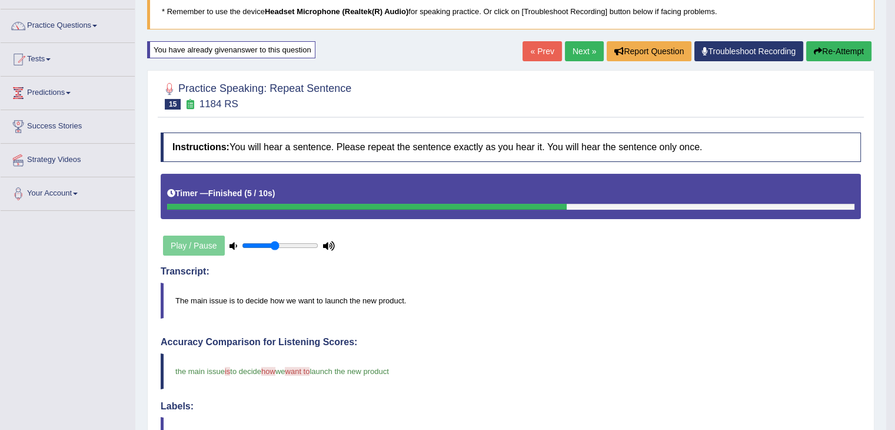
scroll to position [79, 0]
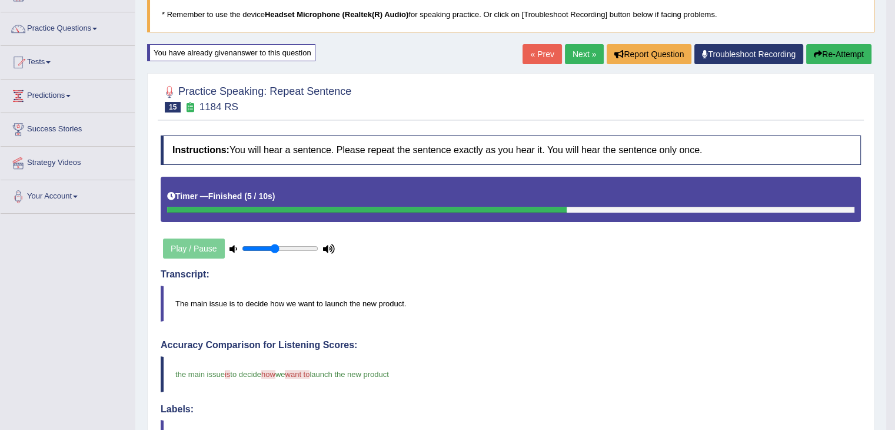
click at [576, 60] on link "Next »" at bounding box center [584, 54] width 39 height 20
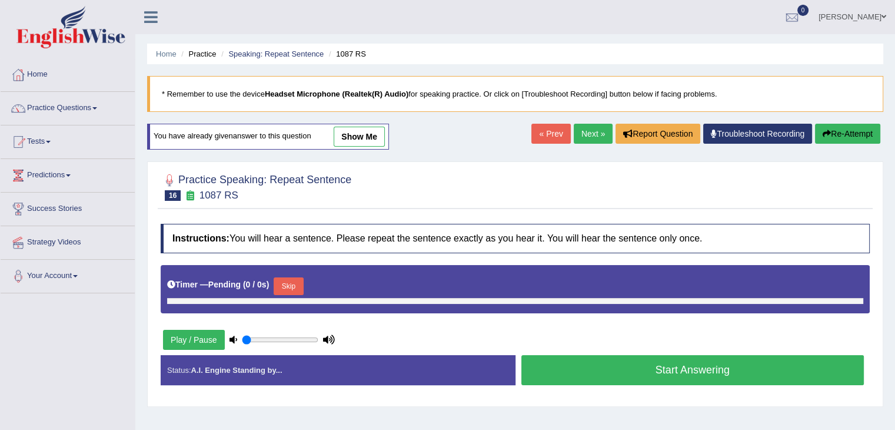
type input "0.45"
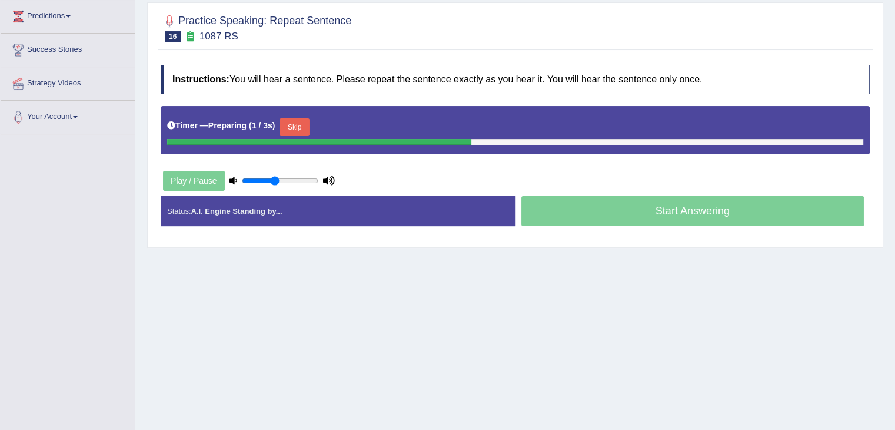
scroll to position [160, 0]
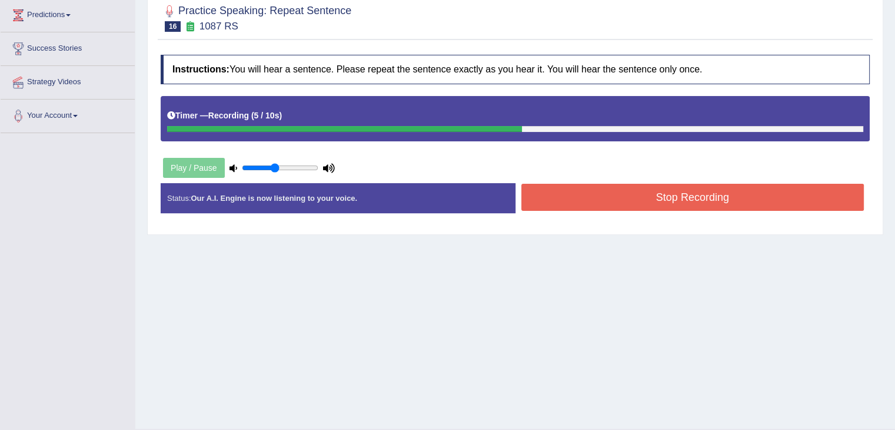
click at [749, 187] on button "Stop Recording" at bounding box center [693, 197] width 343 height 27
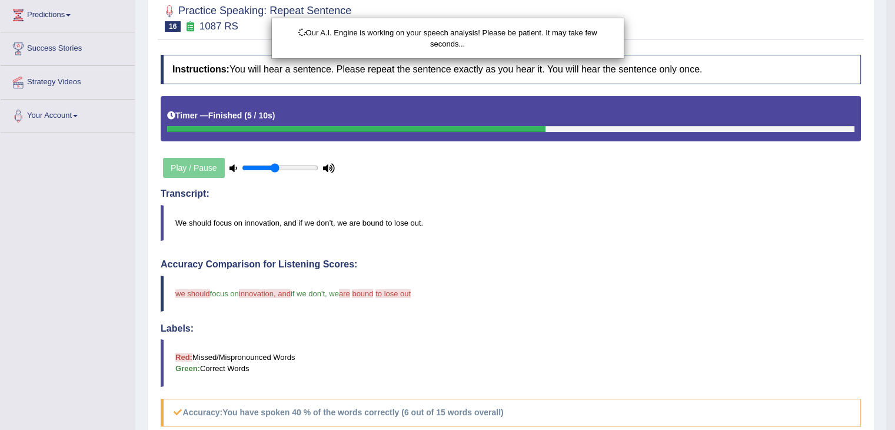
scroll to position [256, 0]
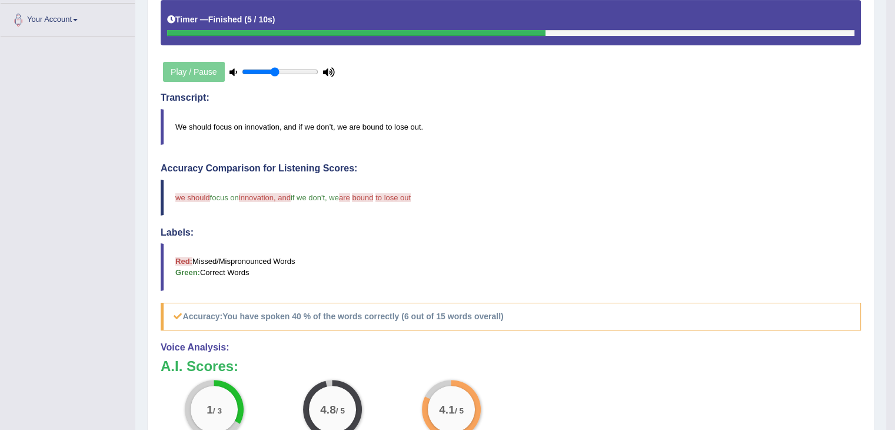
drag, startPoint x: 904, startPoint y: 217, endPoint x: 904, endPoint y: 238, distance: 21.2
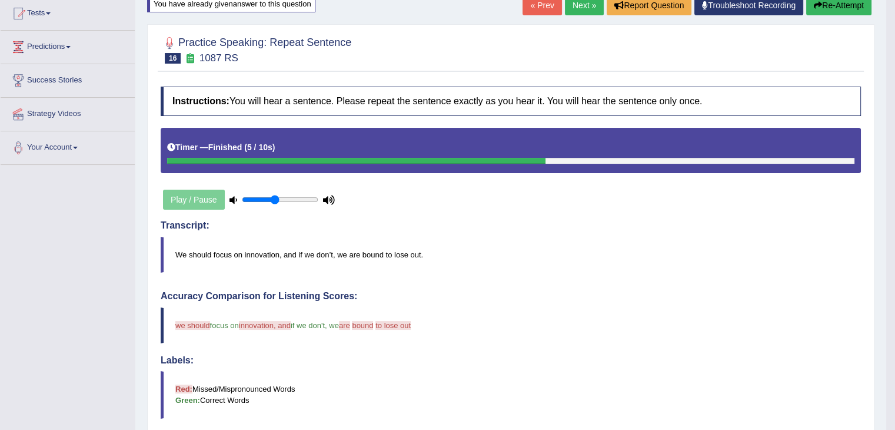
scroll to position [89, 0]
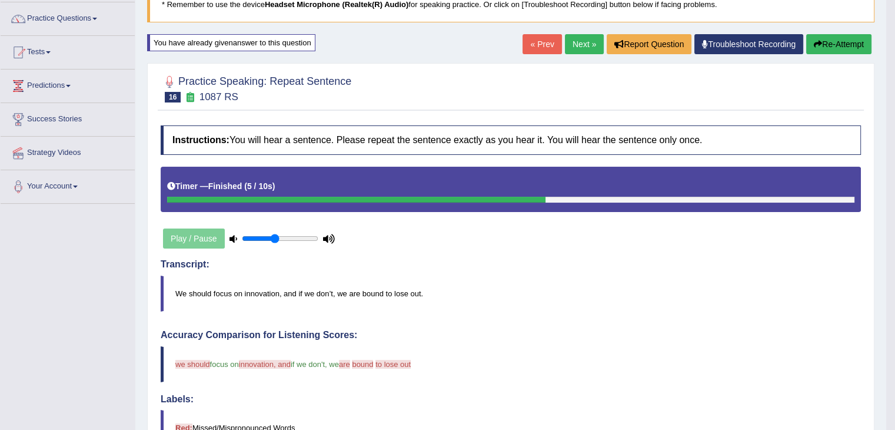
click at [583, 43] on link "Next »" at bounding box center [584, 44] width 39 height 20
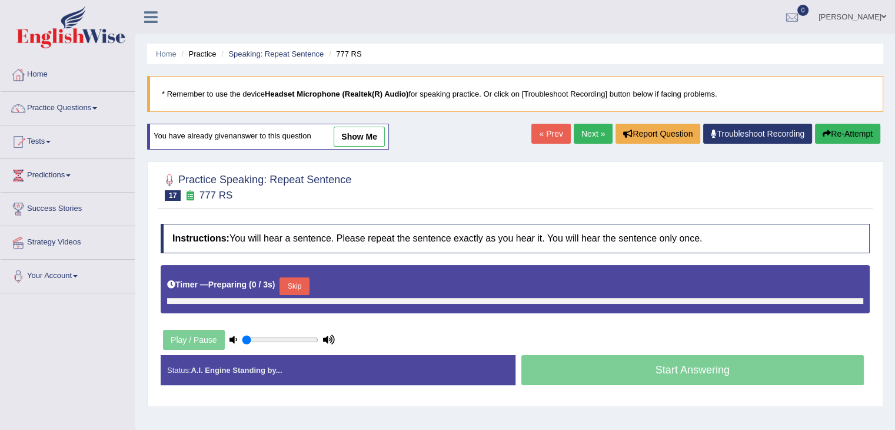
type input "0.45"
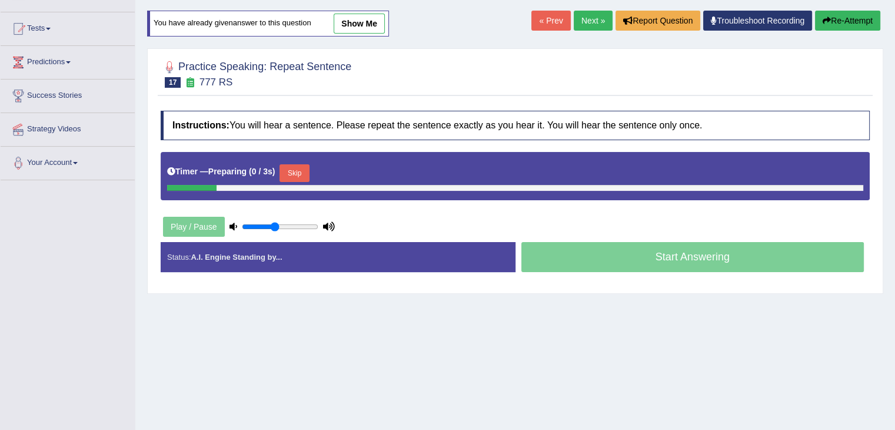
scroll to position [115, 0]
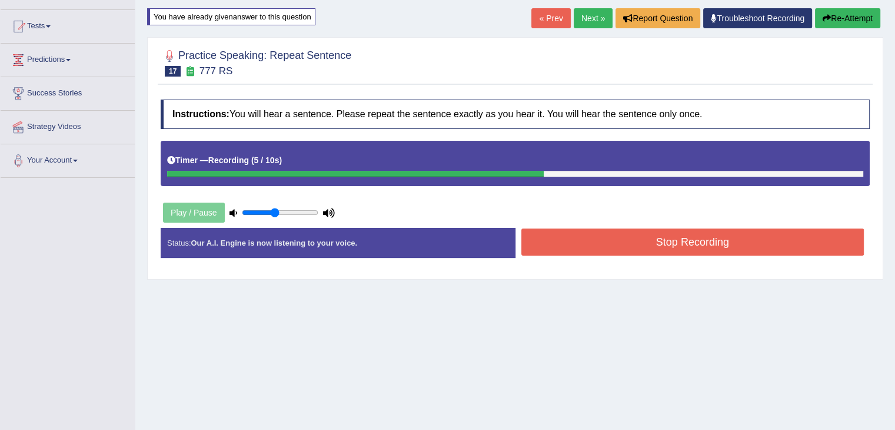
click at [708, 245] on button "Stop Recording" at bounding box center [693, 241] width 343 height 27
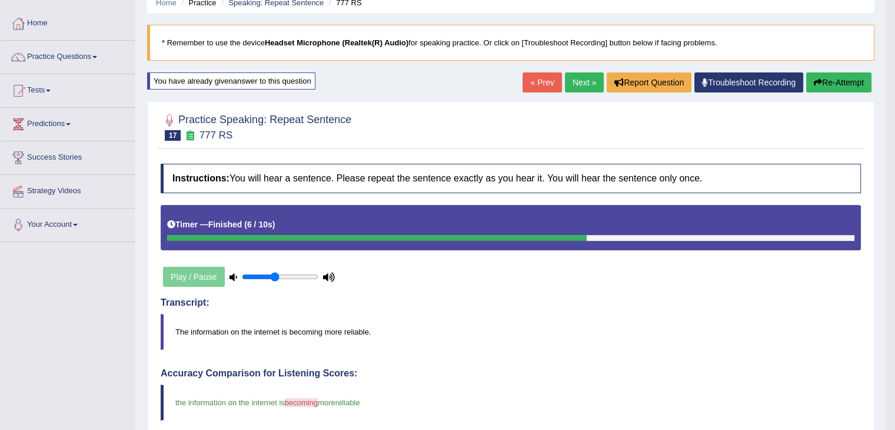
scroll to position [66, 0]
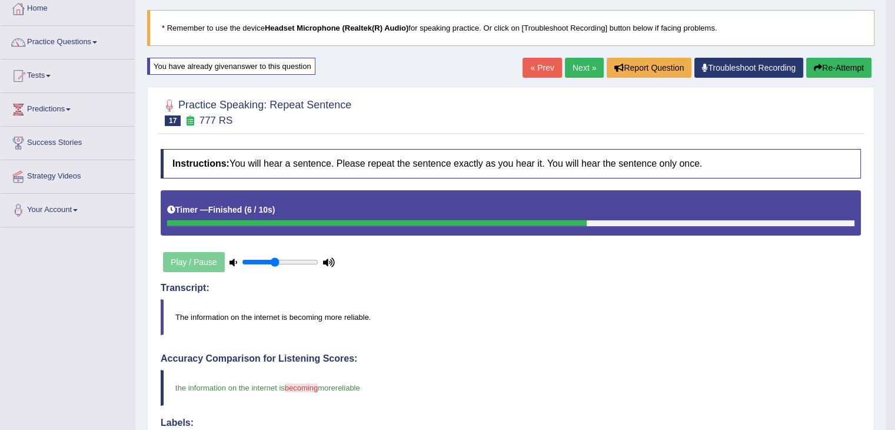
click at [568, 68] on link "Next »" at bounding box center [584, 68] width 39 height 20
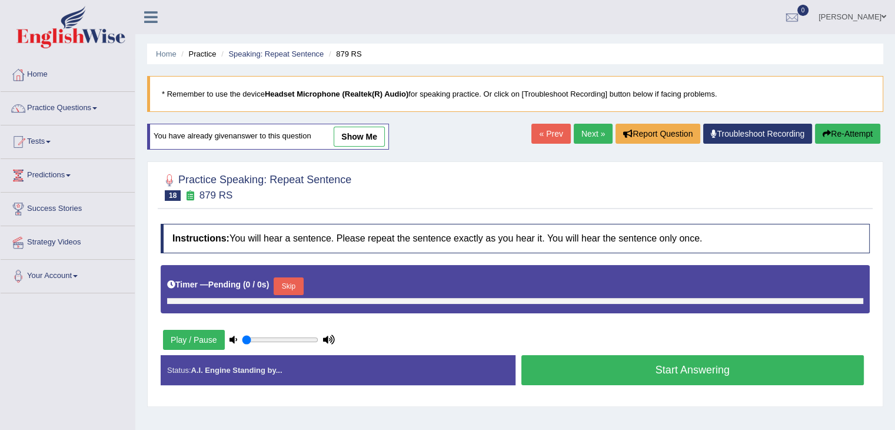
type input "0.45"
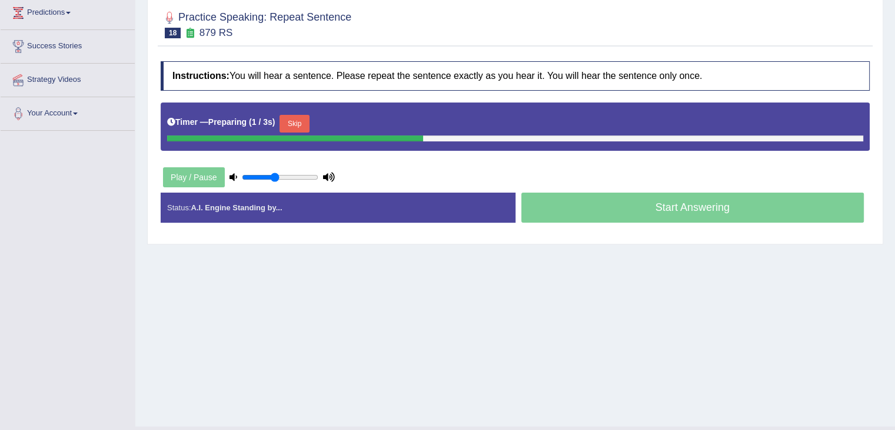
scroll to position [165, 0]
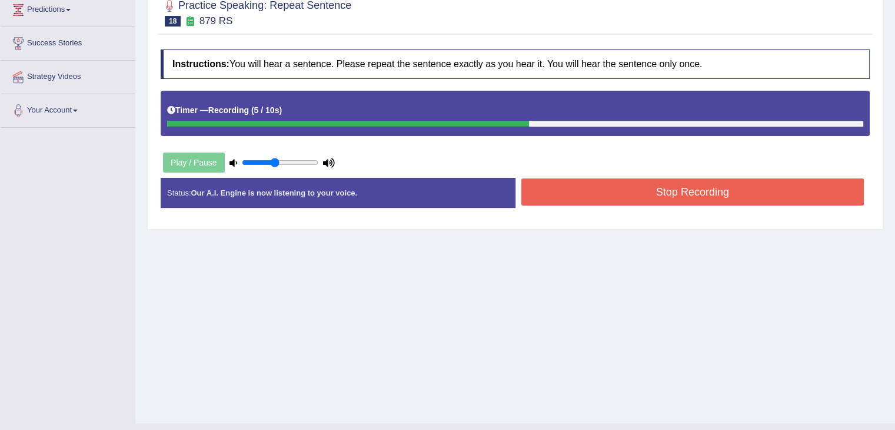
click at [790, 194] on button "Stop Recording" at bounding box center [693, 191] width 343 height 27
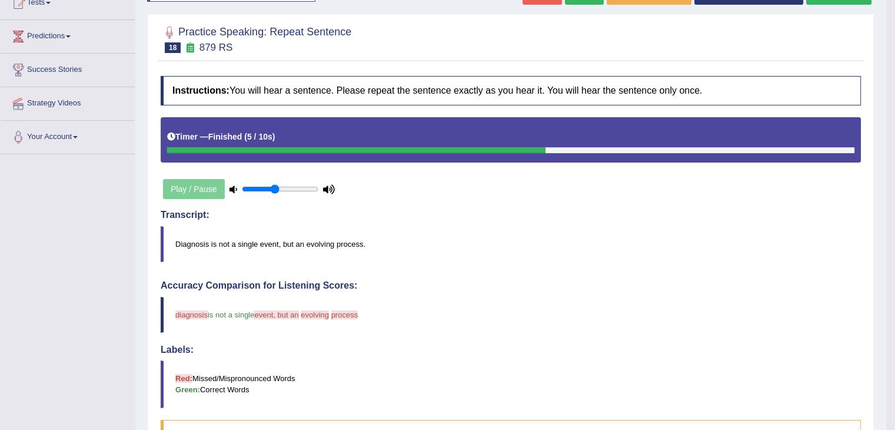
scroll to position [129, 0]
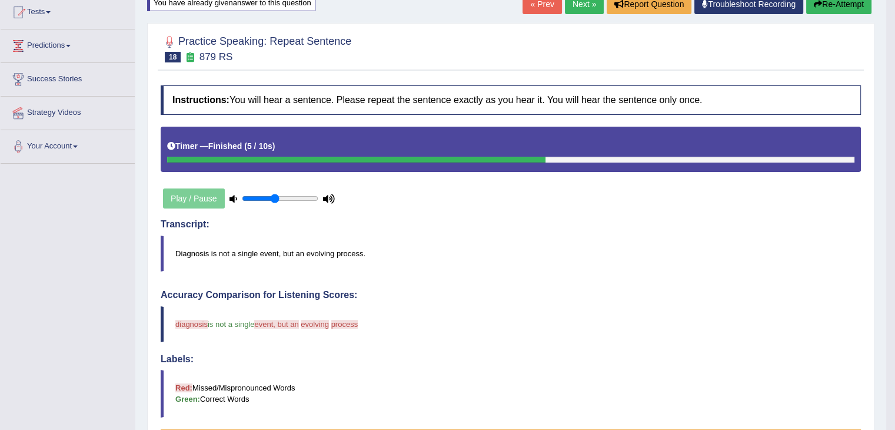
click at [586, 8] on link "Next »" at bounding box center [584, 4] width 39 height 20
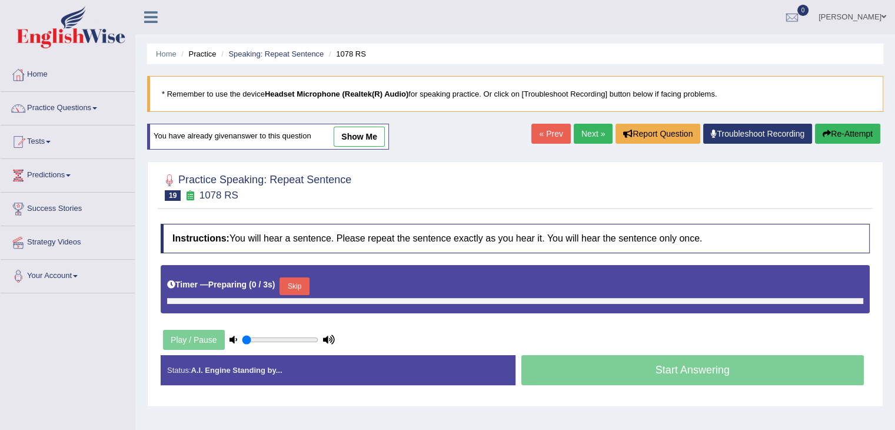
type input "0.45"
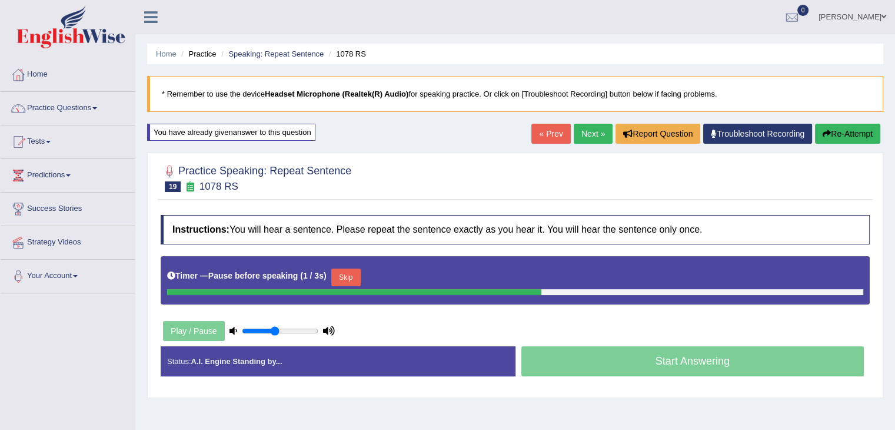
click at [356, 271] on button "Skip" at bounding box center [345, 277] width 29 height 18
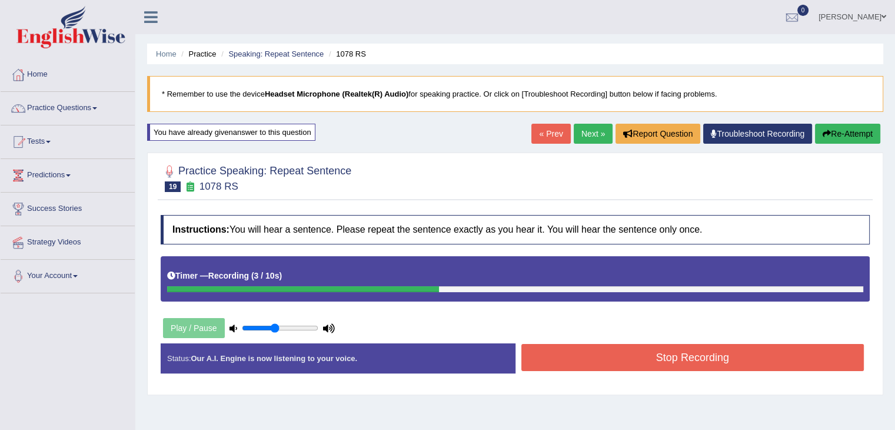
click at [609, 352] on button "Stop Recording" at bounding box center [693, 357] width 343 height 27
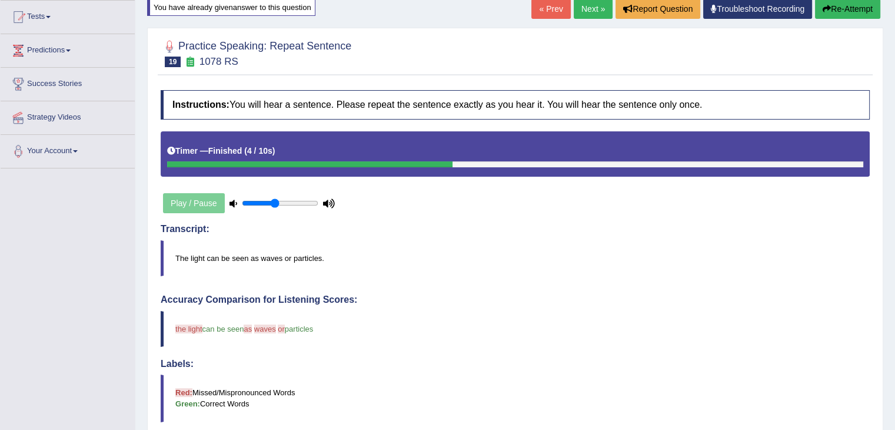
scroll to position [101, 0]
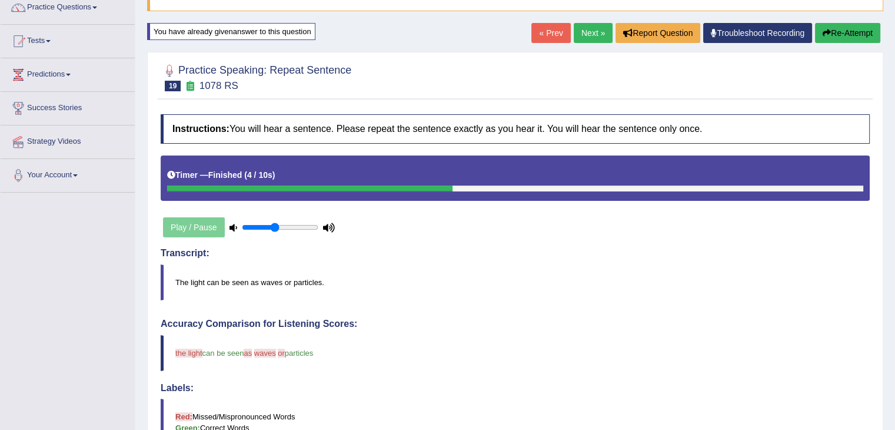
click at [597, 35] on link "Next »" at bounding box center [593, 33] width 39 height 20
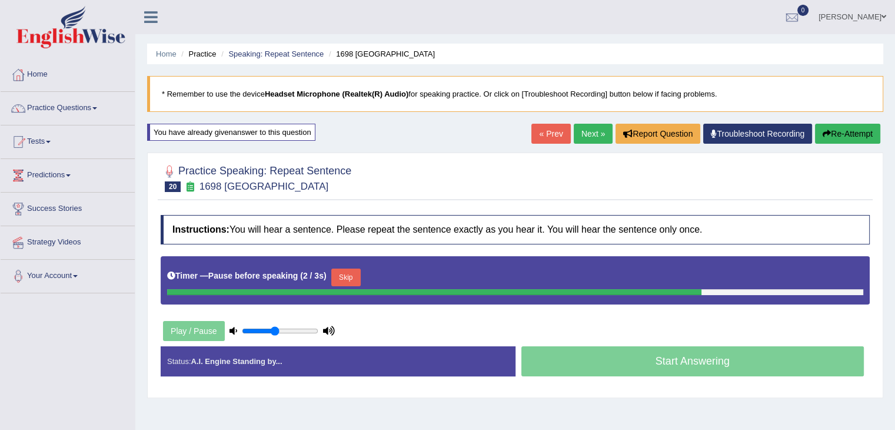
click at [354, 271] on button "Skip" at bounding box center [345, 277] width 29 height 18
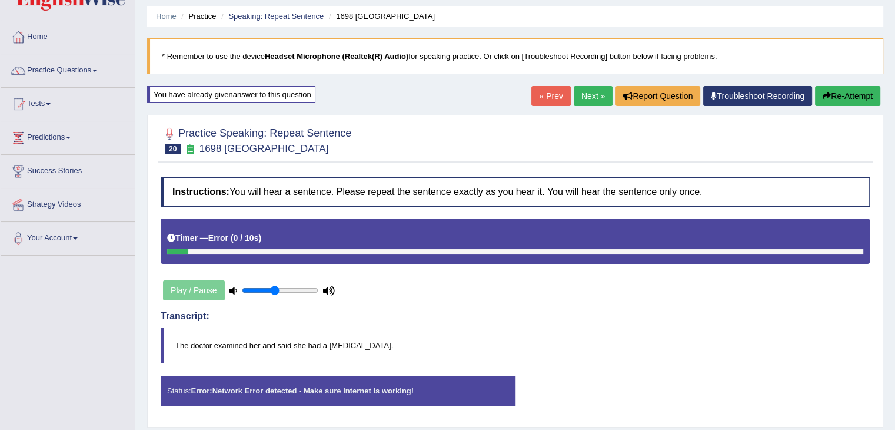
scroll to position [31, 0]
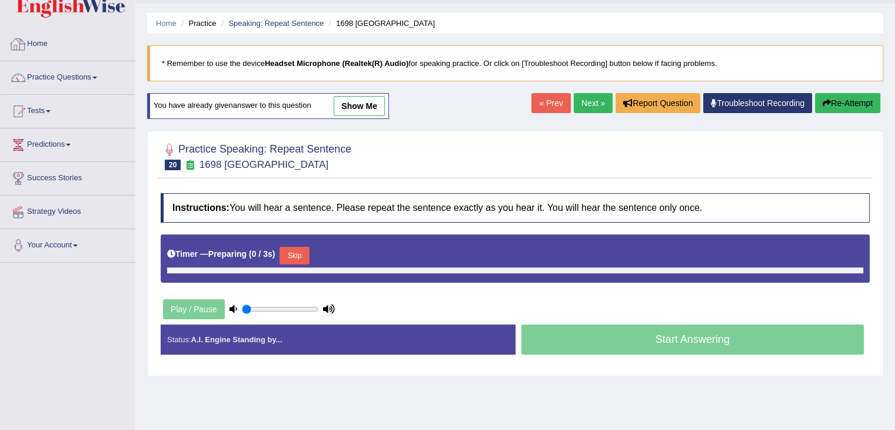
type input "0.45"
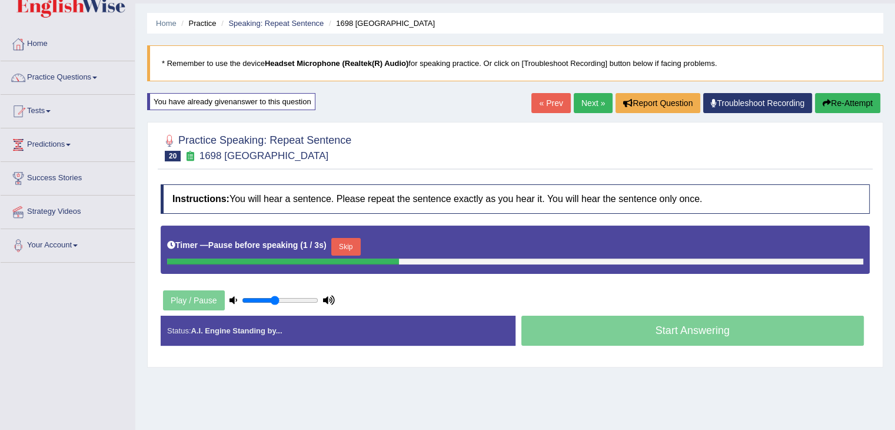
click at [351, 243] on button "Skip" at bounding box center [345, 247] width 29 height 18
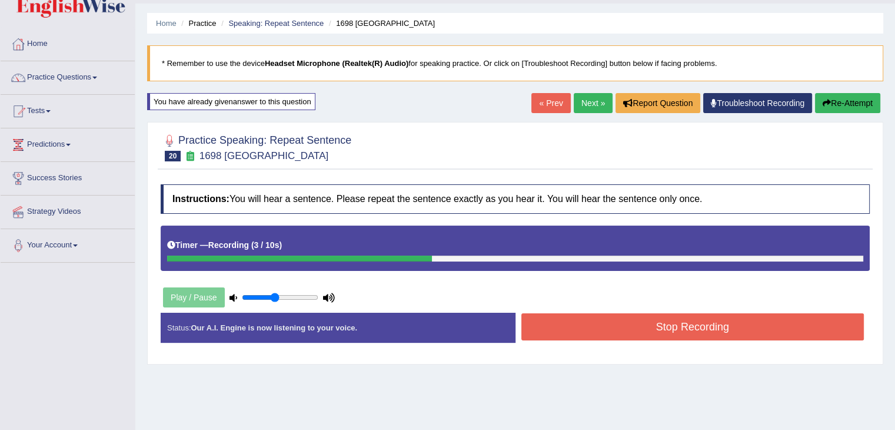
click at [656, 337] on button "Stop Recording" at bounding box center [693, 326] width 343 height 27
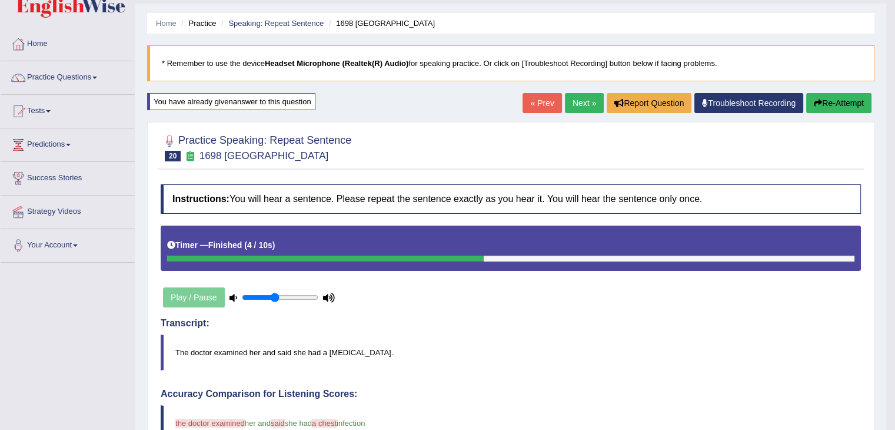
drag, startPoint x: 904, startPoint y: 107, endPoint x: 895, endPoint y: 151, distance: 44.9
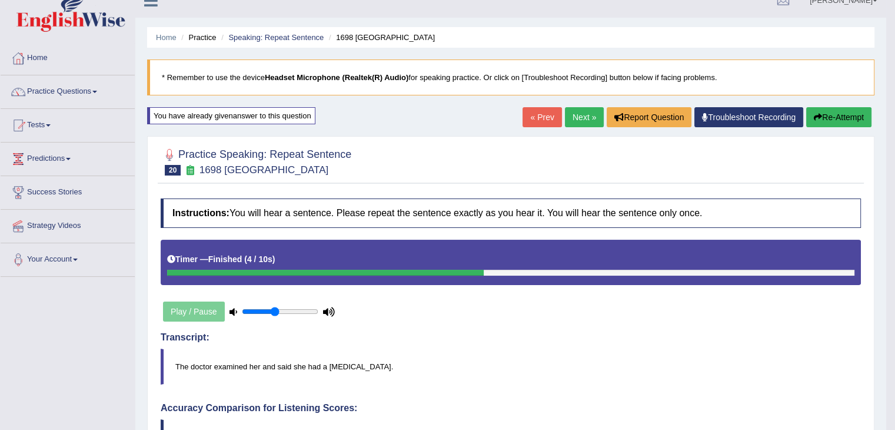
scroll to position [10, 0]
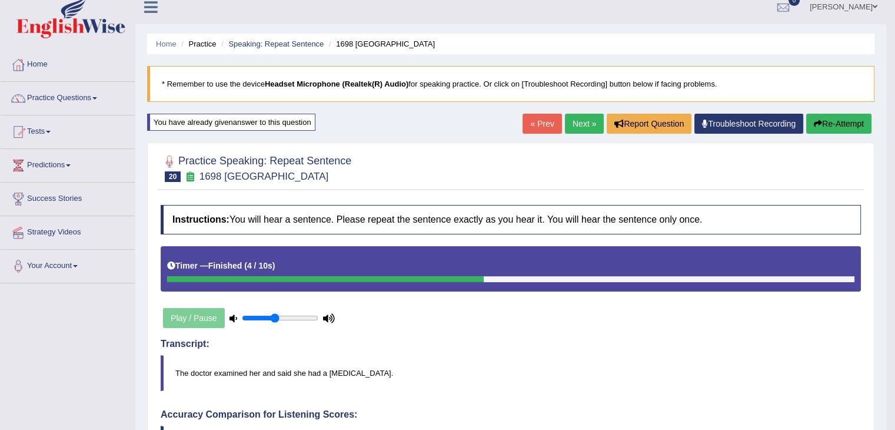
click at [586, 123] on link "Next »" at bounding box center [584, 124] width 39 height 20
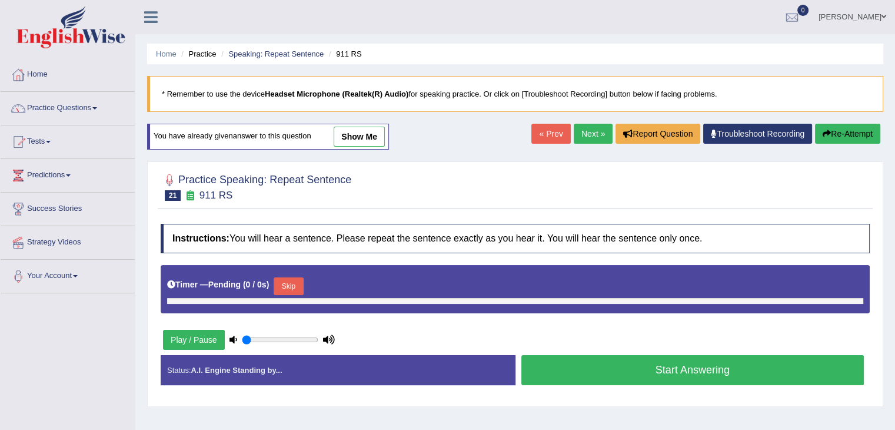
type input "0.45"
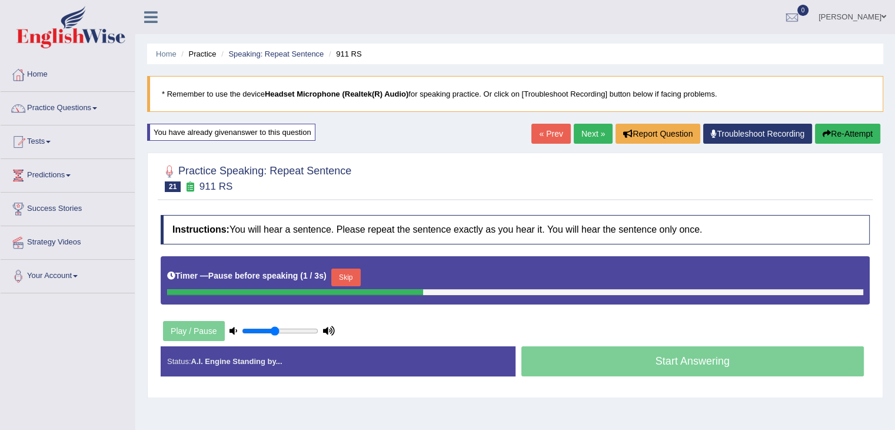
click at [358, 274] on button "Skip" at bounding box center [345, 277] width 29 height 18
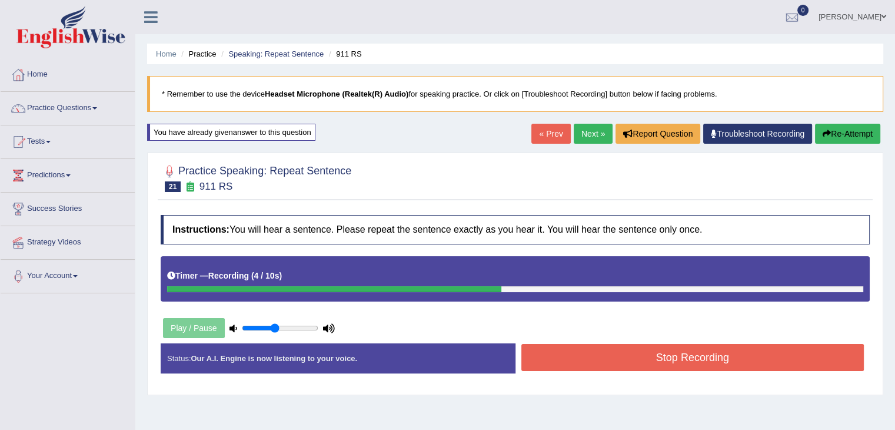
click at [572, 358] on button "Stop Recording" at bounding box center [693, 357] width 343 height 27
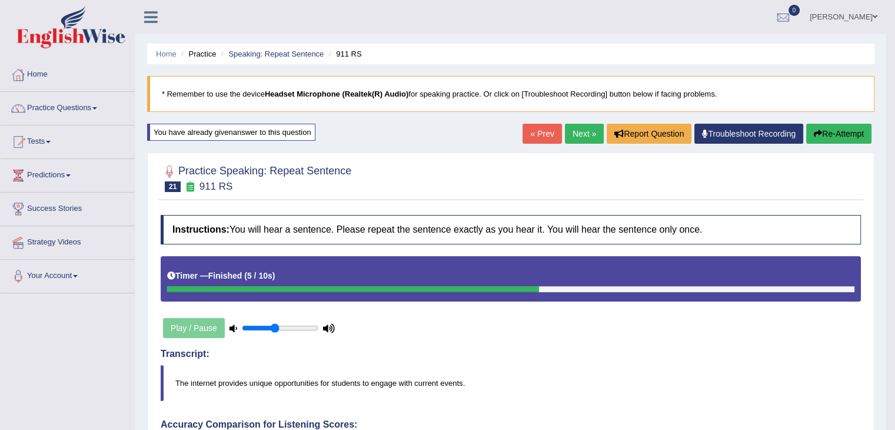
click at [586, 135] on link "Next »" at bounding box center [584, 134] width 39 height 20
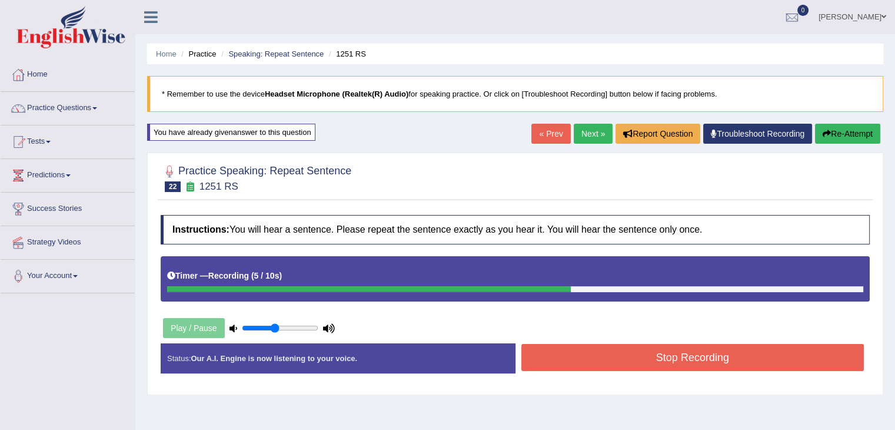
click at [665, 356] on button "Stop Recording" at bounding box center [693, 357] width 343 height 27
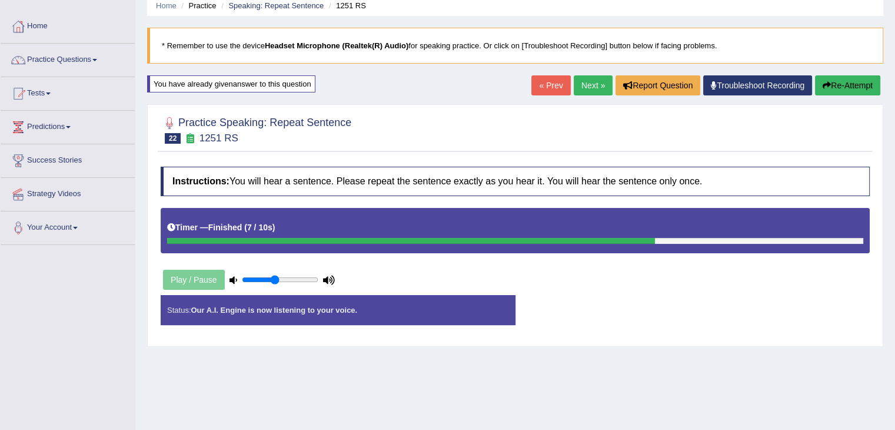
scroll to position [51, 0]
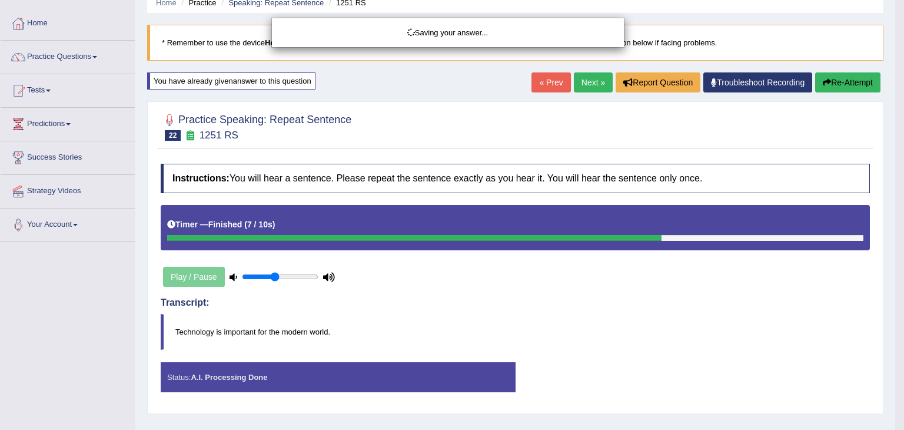
drag, startPoint x: 904, startPoint y: 147, endPoint x: 904, endPoint y: 230, distance: 83.0
click at [895, 230] on html "Toggle navigation Home Practice Questions Speaking Practice Read Aloud Repeat S…" at bounding box center [452, 164] width 904 height 430
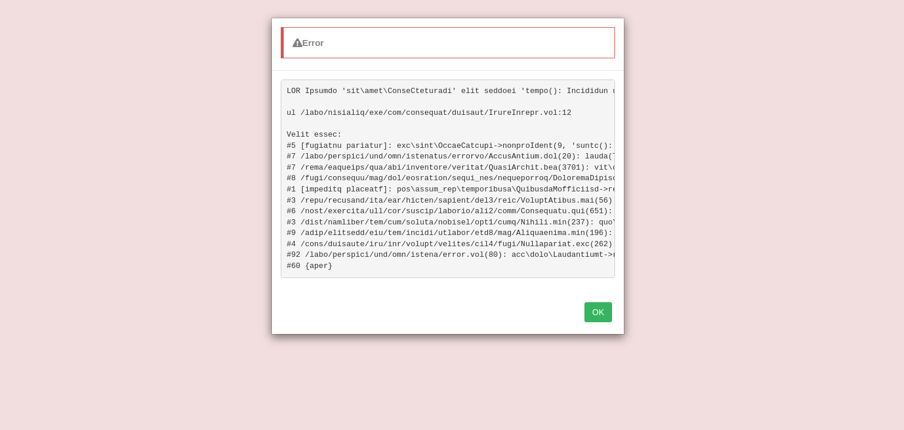
click at [895, 124] on html "Toggle navigation Home Practice Questions Speaking Practice Read Aloud Repeat S…" at bounding box center [452, 164] width 904 height 430
click at [590, 322] on button "OK" at bounding box center [593, 312] width 27 height 20
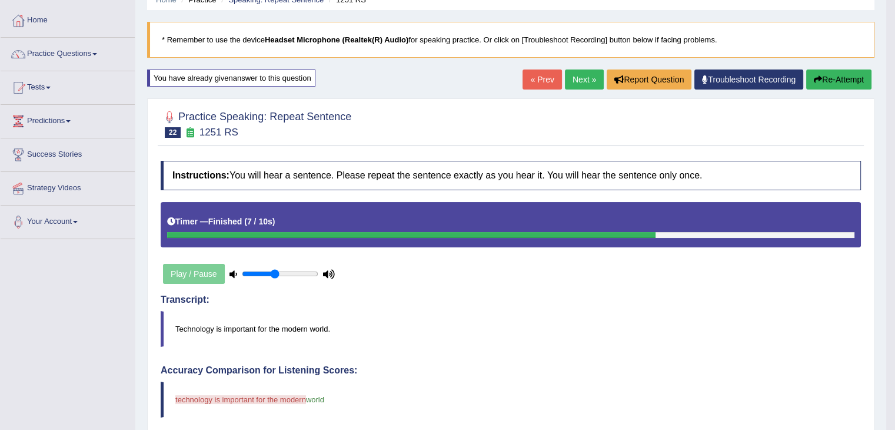
scroll to position [52, 0]
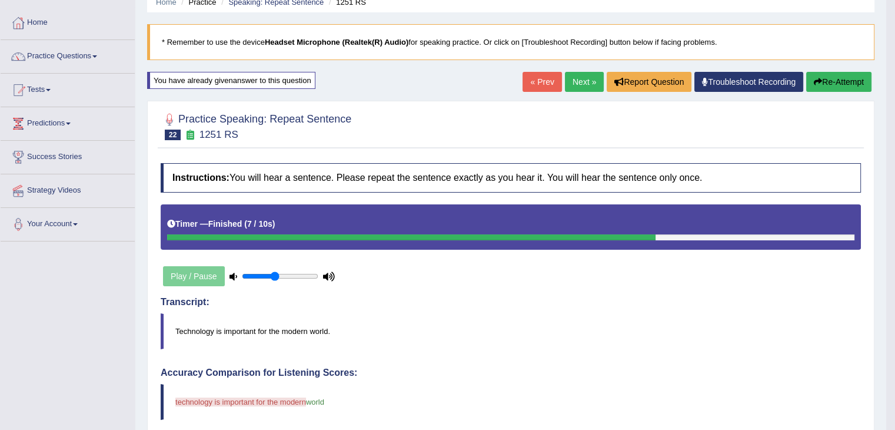
click at [831, 85] on button "Re-Attempt" at bounding box center [838, 82] width 65 height 20
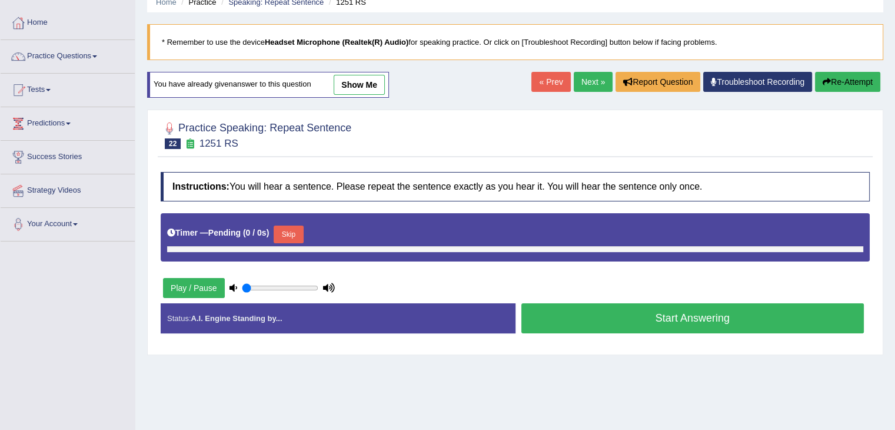
type input "0.45"
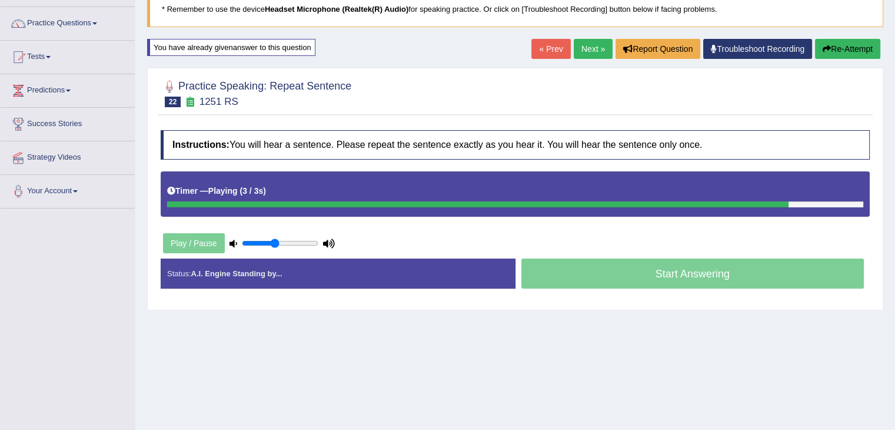
scroll to position [94, 0]
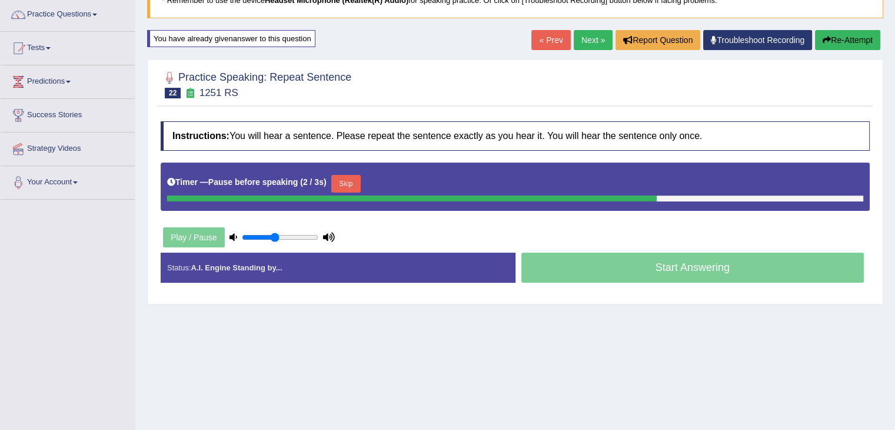
click at [349, 181] on button "Skip" at bounding box center [345, 184] width 29 height 18
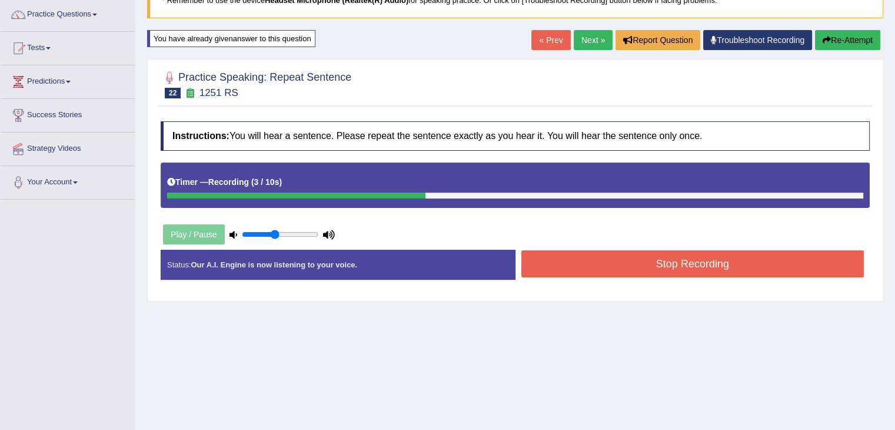
click at [549, 268] on button "Stop Recording" at bounding box center [693, 263] width 343 height 27
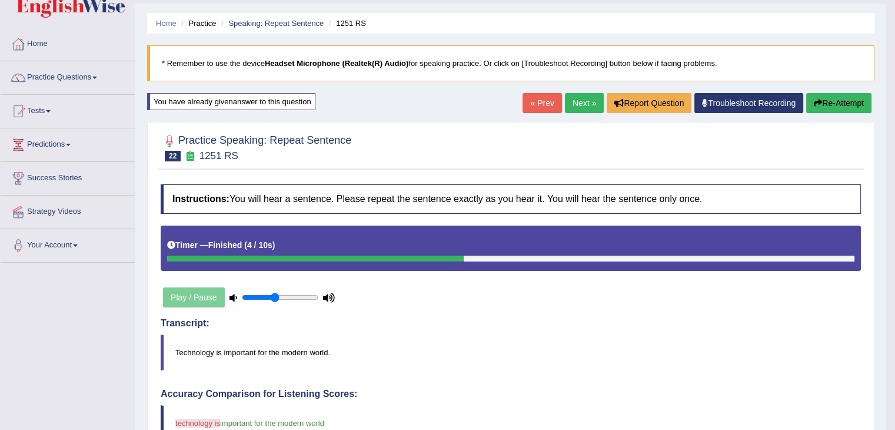
scroll to position [27, 0]
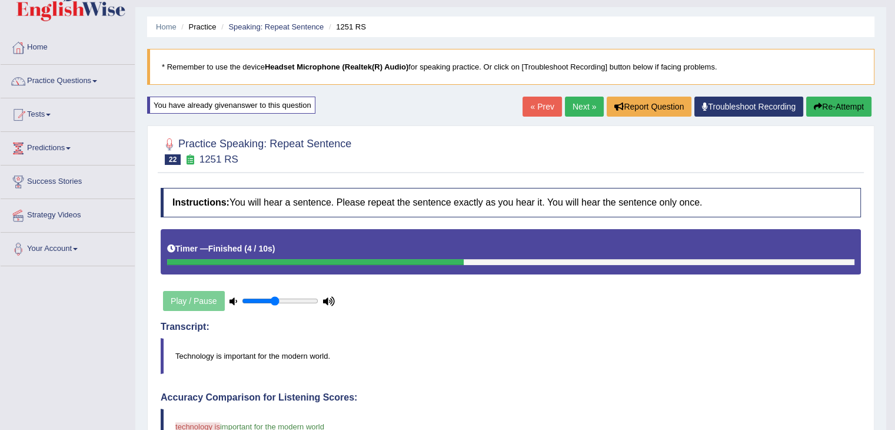
click at [579, 106] on link "Next »" at bounding box center [584, 107] width 39 height 20
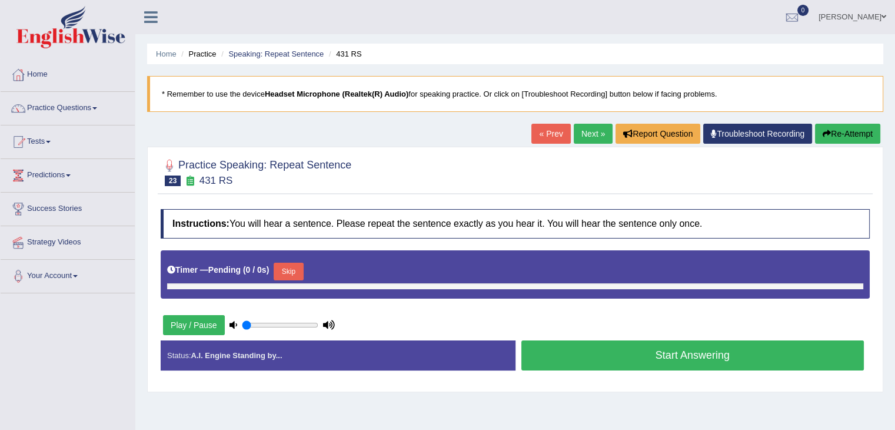
type input "0.45"
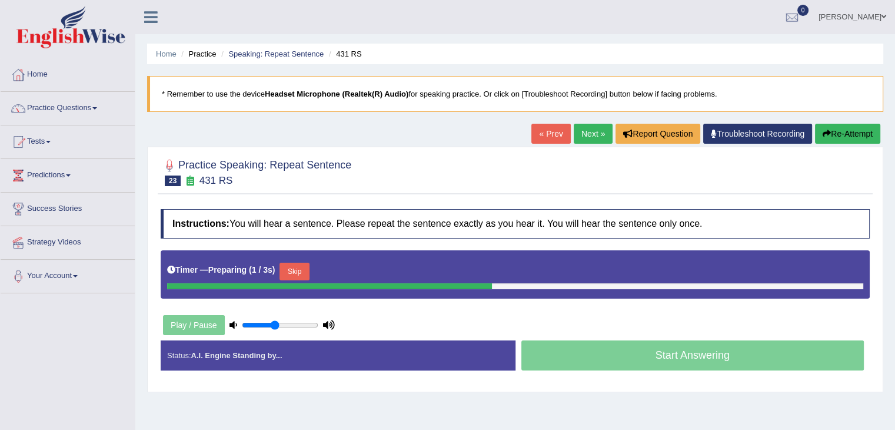
click at [298, 276] on button "Skip" at bounding box center [294, 272] width 29 height 18
click at [350, 271] on button "Skip" at bounding box center [345, 272] width 29 height 18
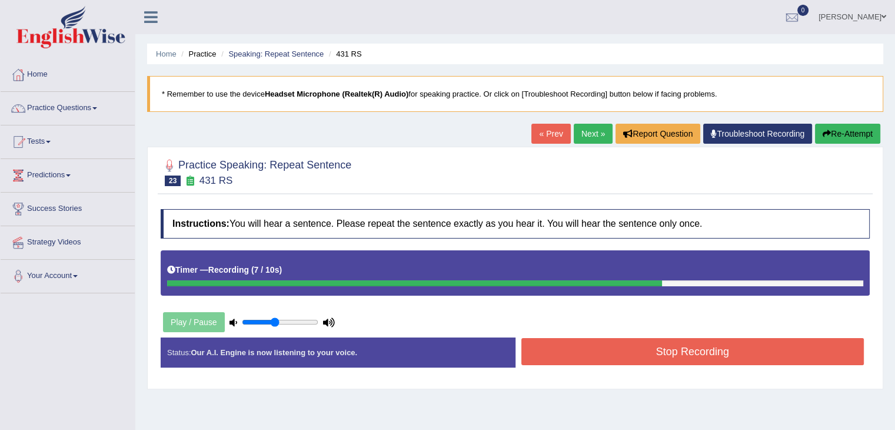
click at [572, 352] on button "Stop Recording" at bounding box center [693, 351] width 343 height 27
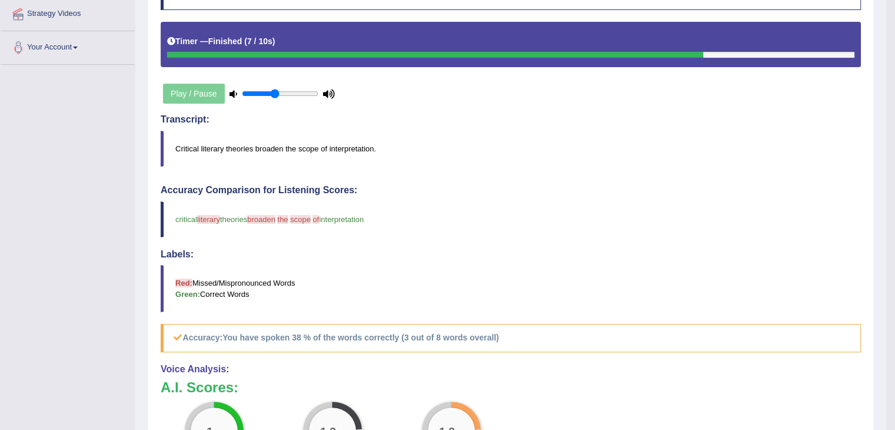
scroll to position [64, 0]
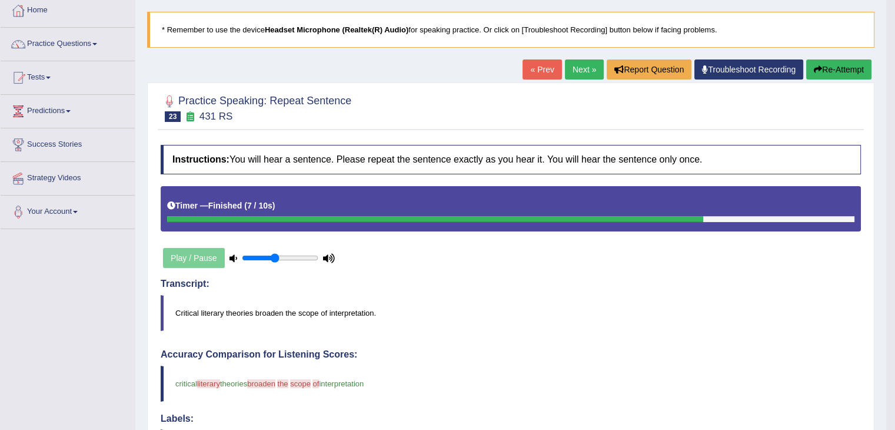
click at [573, 64] on link "Next »" at bounding box center [584, 69] width 39 height 20
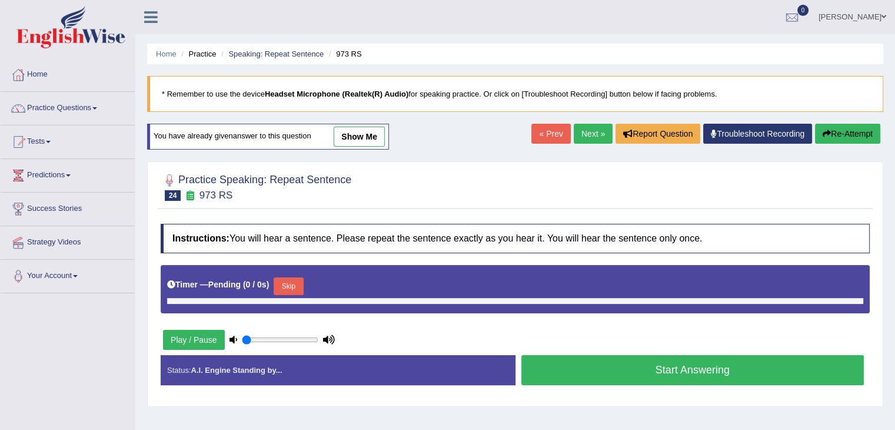
type input "0.45"
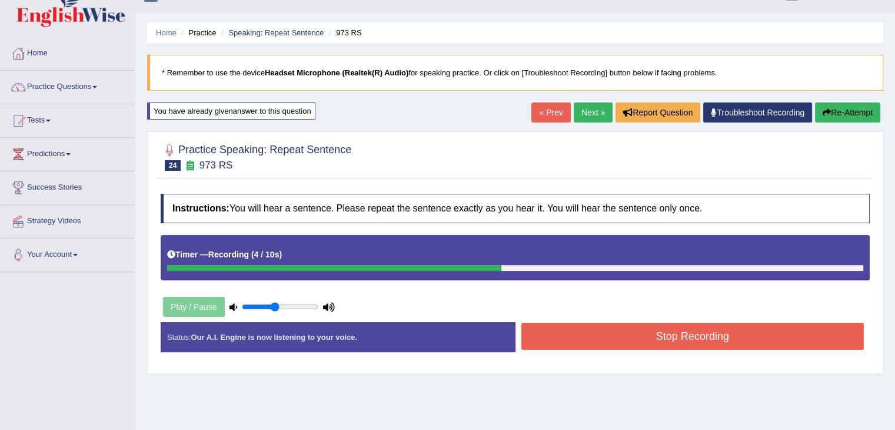
scroll to position [17, 0]
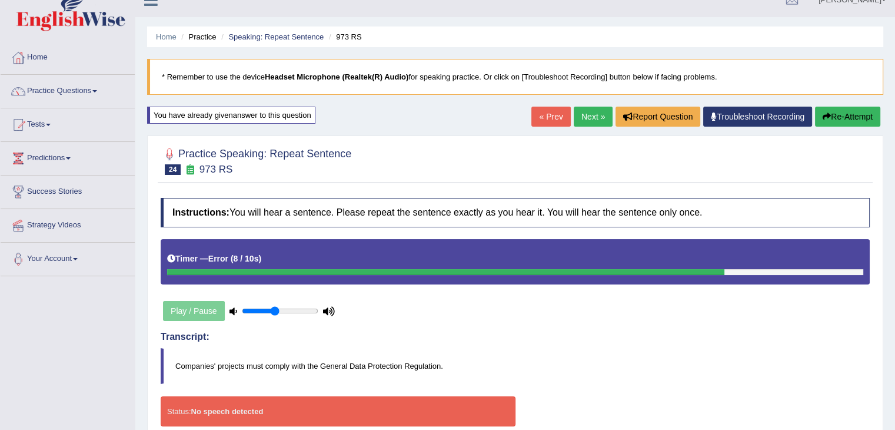
click at [587, 117] on link "Next »" at bounding box center [593, 117] width 39 height 20
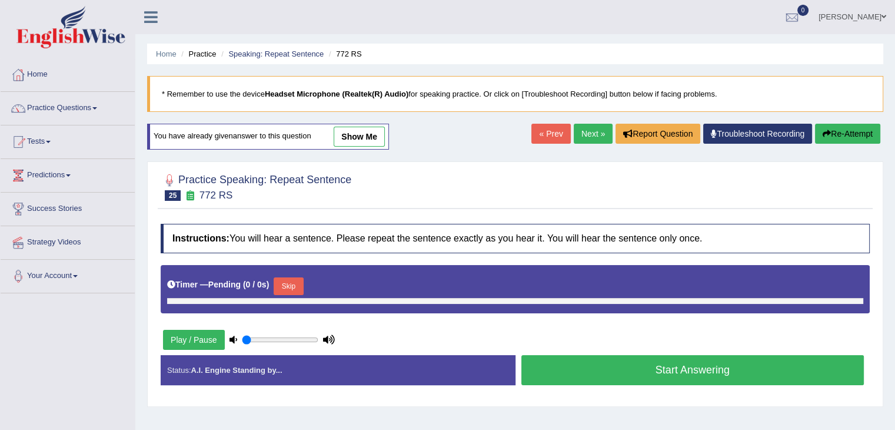
type input "0.45"
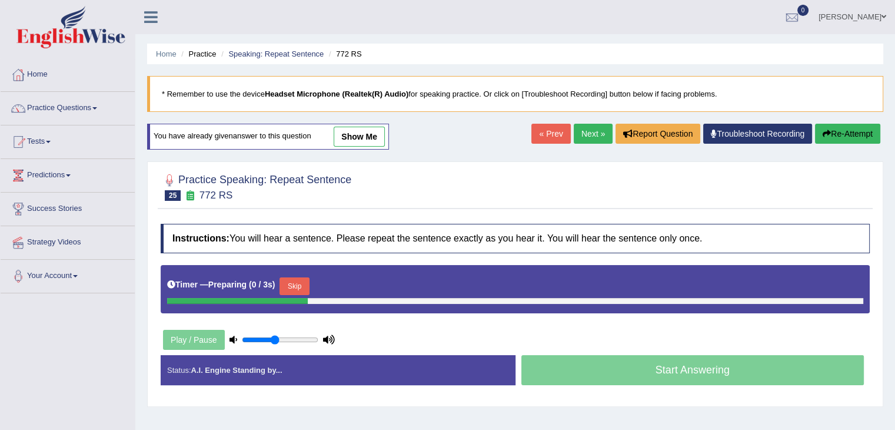
click at [297, 290] on button "Skip" at bounding box center [294, 286] width 29 height 18
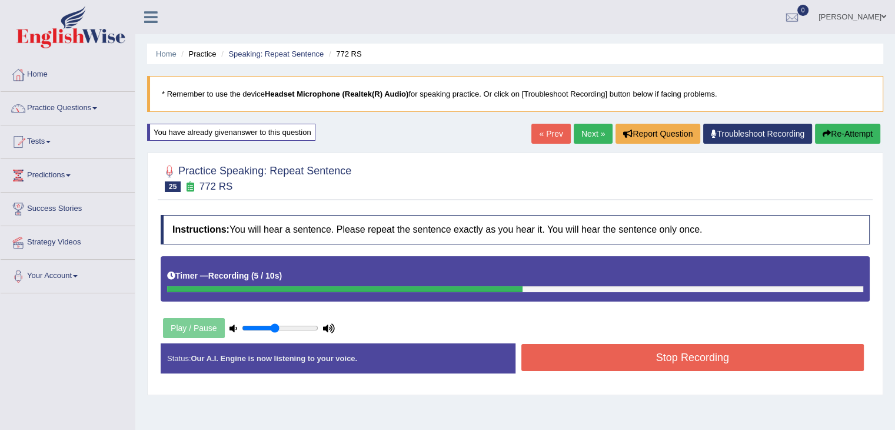
click at [619, 361] on button "Stop Recording" at bounding box center [693, 357] width 343 height 27
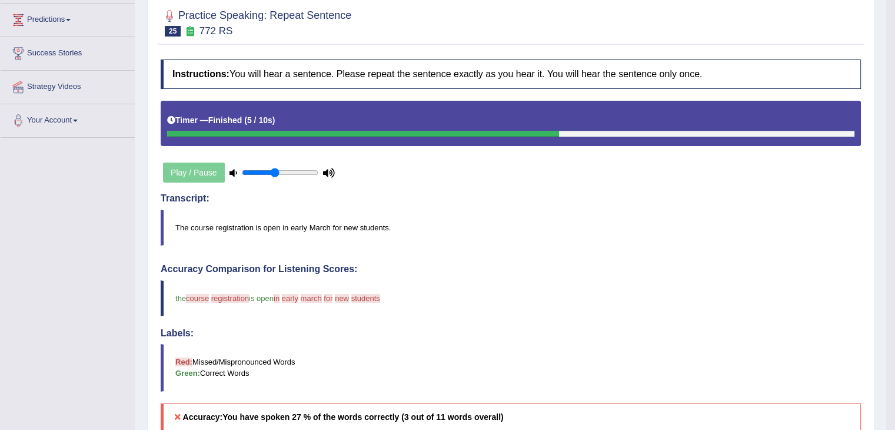
scroll to position [131, 0]
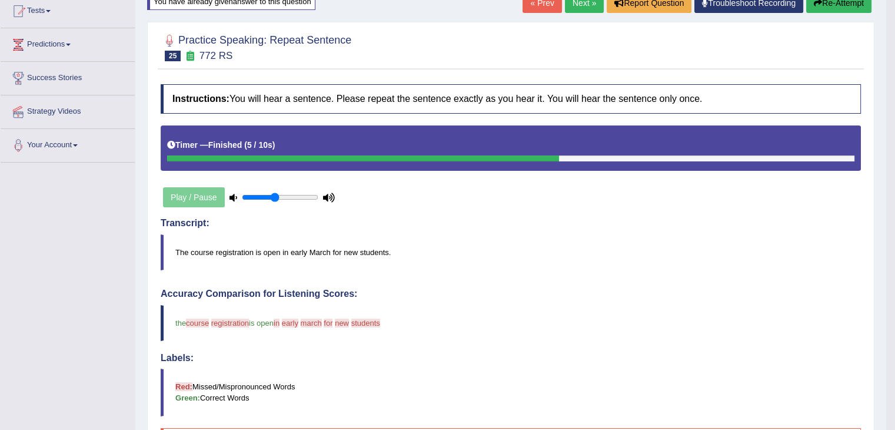
click at [579, 7] on link "Next »" at bounding box center [584, 3] width 39 height 20
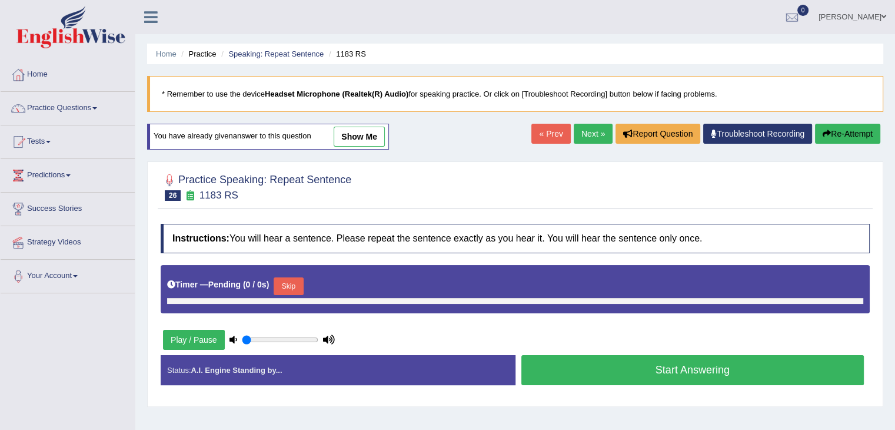
type input "0.45"
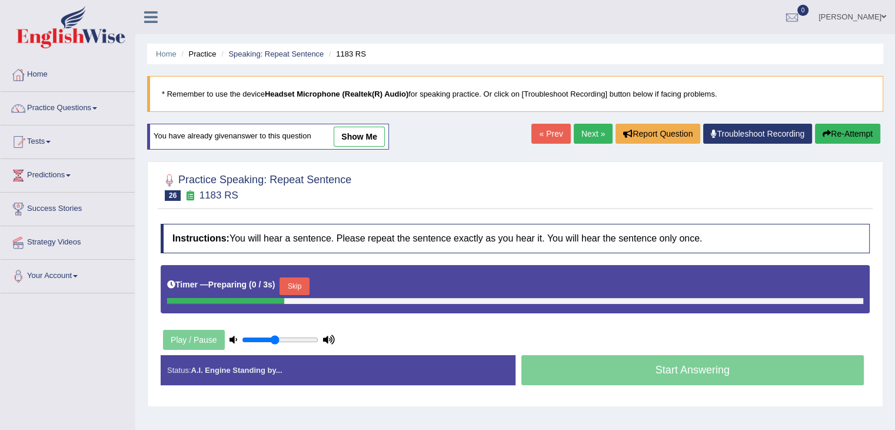
click at [299, 281] on button "Skip" at bounding box center [294, 286] width 29 height 18
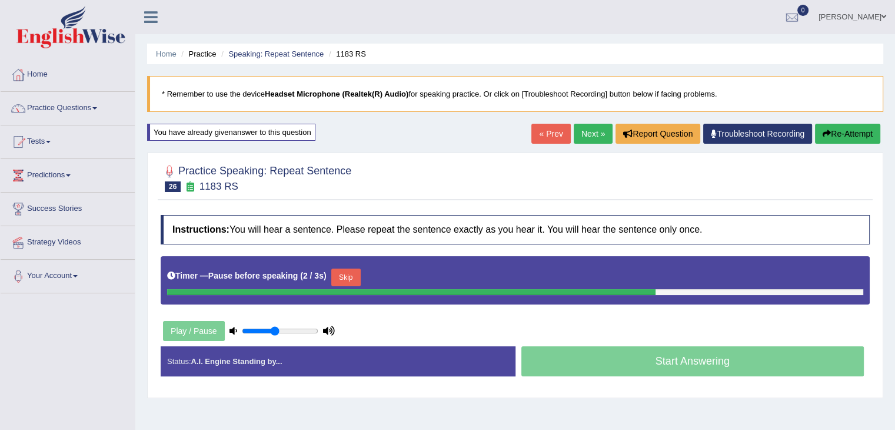
click at [339, 273] on button "Skip" at bounding box center [345, 277] width 29 height 18
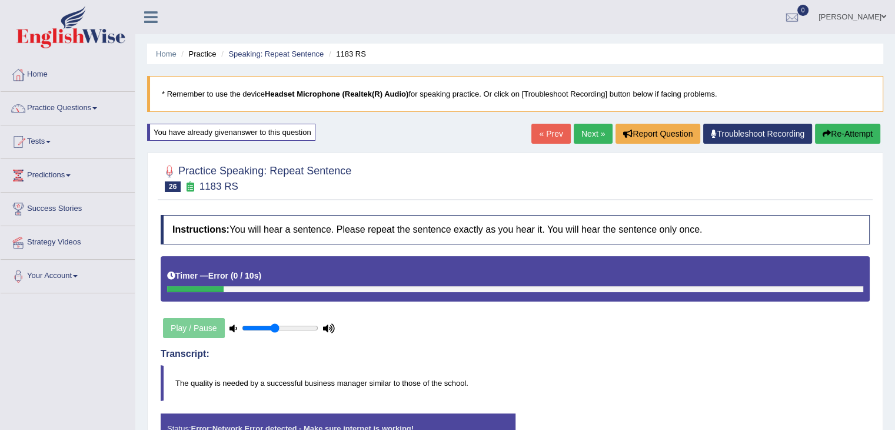
click at [577, 134] on link "Next »" at bounding box center [593, 134] width 39 height 20
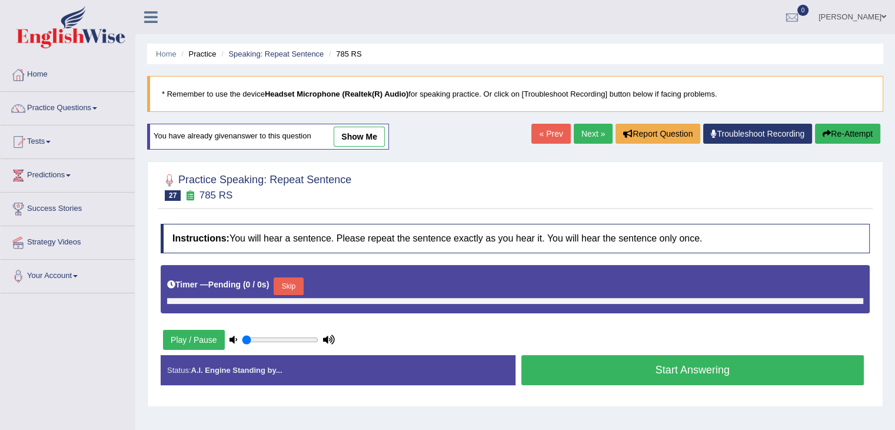
click at [895, 90] on html "Toggle navigation Home Practice Questions Speaking Practice Read Aloud Repeat S…" at bounding box center [447, 215] width 895 height 430
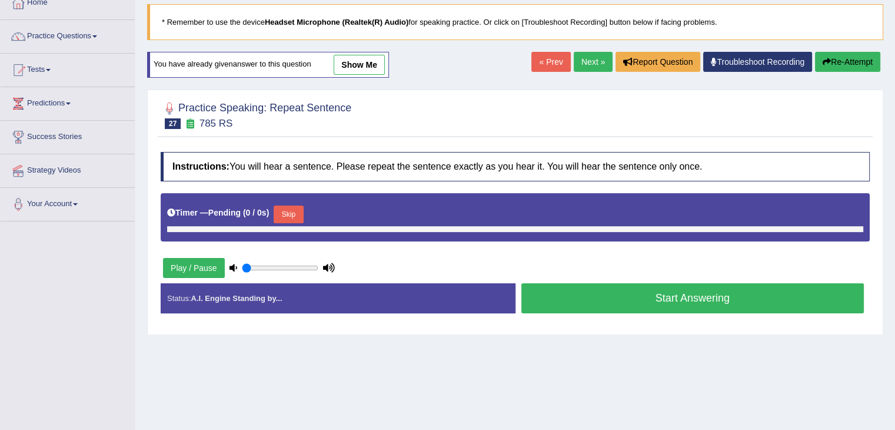
type input "0.45"
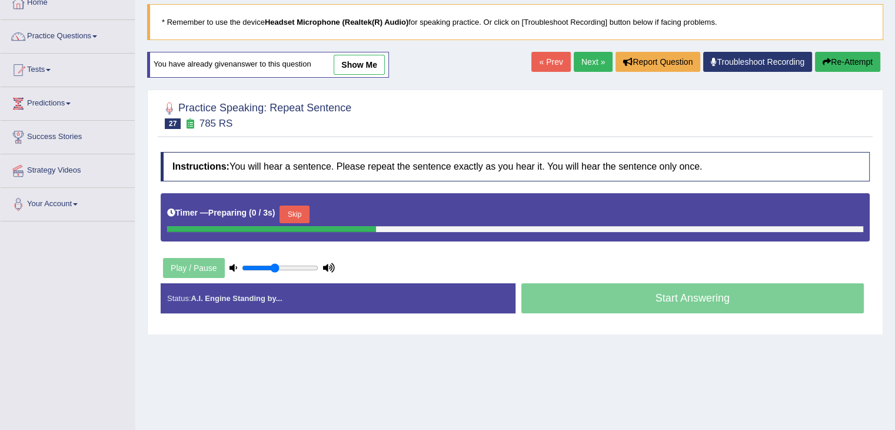
click at [300, 207] on button "Skip" at bounding box center [294, 214] width 29 height 18
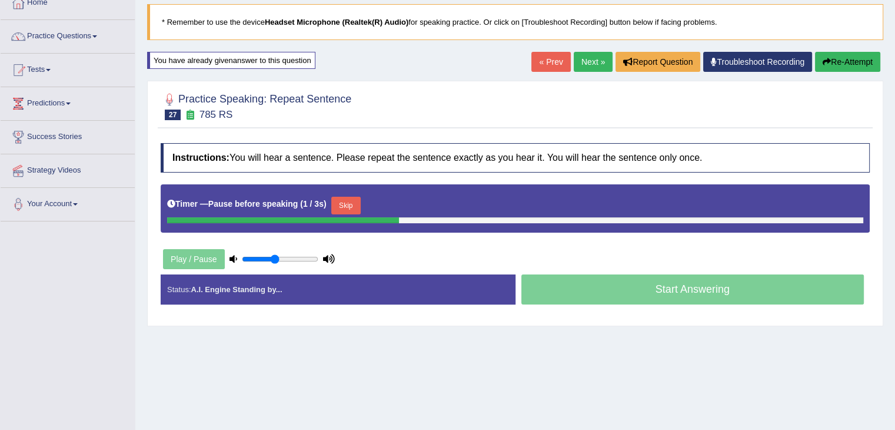
click at [338, 203] on button "Skip" at bounding box center [345, 206] width 29 height 18
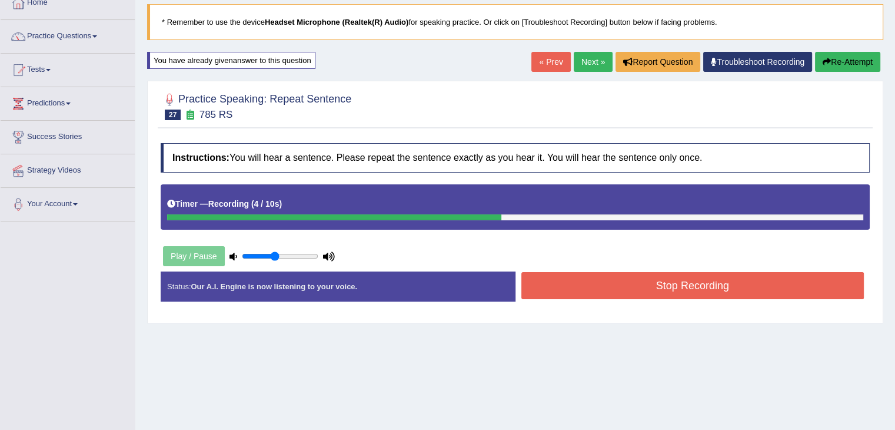
click at [551, 291] on button "Stop Recording" at bounding box center [693, 285] width 343 height 27
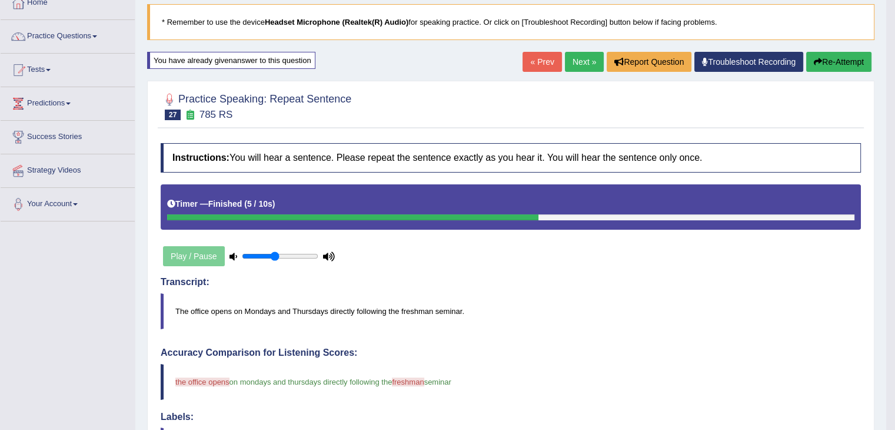
drag, startPoint x: 898, startPoint y: 77, endPoint x: 904, endPoint y: 119, distance: 42.8
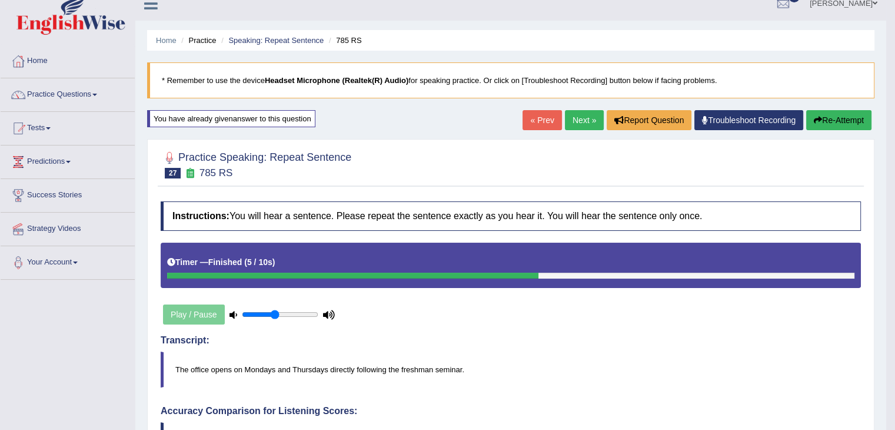
scroll to position [0, 0]
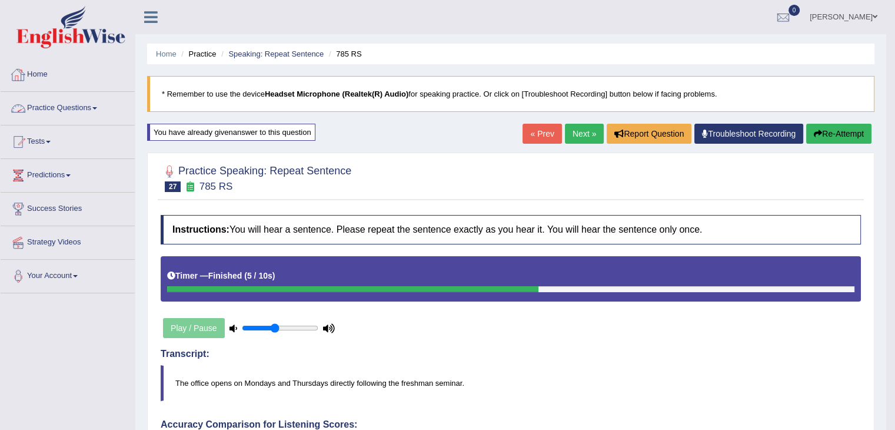
click at [77, 101] on link "Practice Questions" at bounding box center [68, 106] width 134 height 29
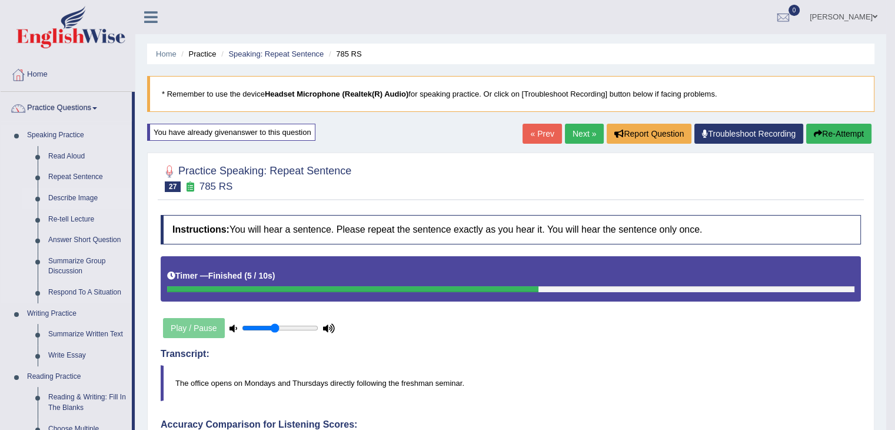
click at [71, 196] on link "Describe Image" at bounding box center [87, 198] width 89 height 21
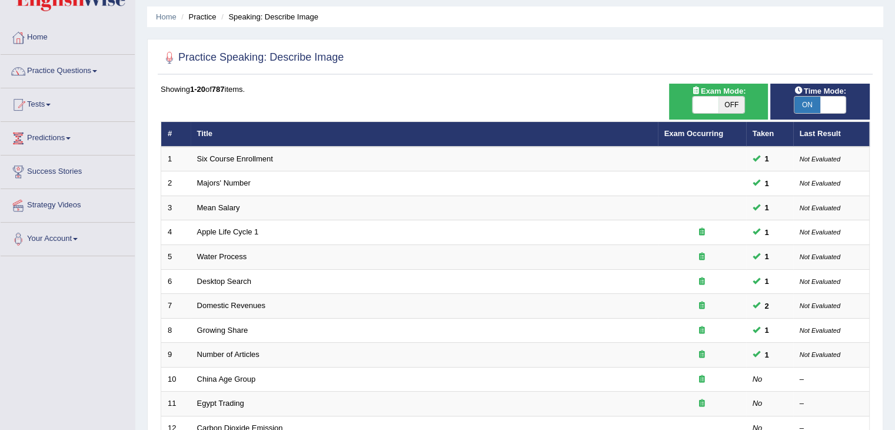
scroll to position [346, 0]
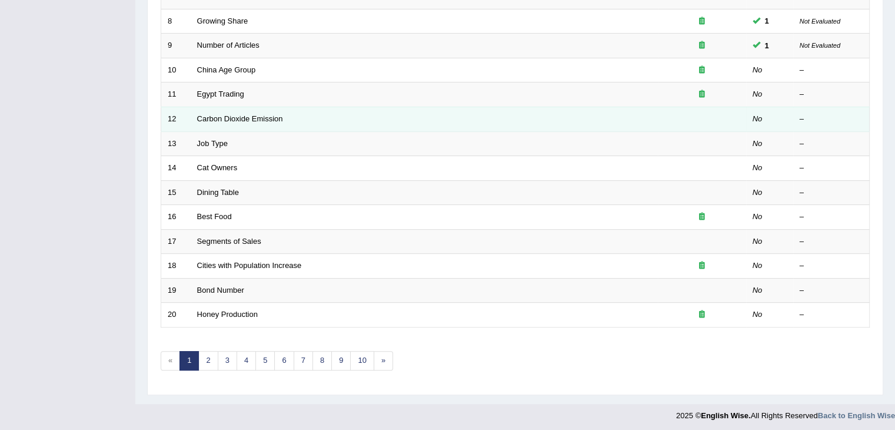
click at [226, 109] on td "Carbon Dioxide Emission" at bounding box center [424, 119] width 467 height 25
click at [233, 115] on link "Carbon Dioxide Emission" at bounding box center [240, 118] width 86 height 9
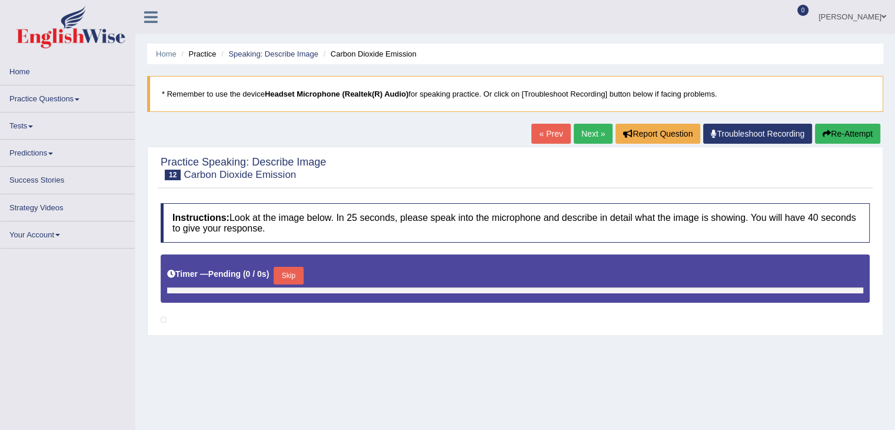
click at [293, 278] on button "Skip" at bounding box center [288, 276] width 29 height 18
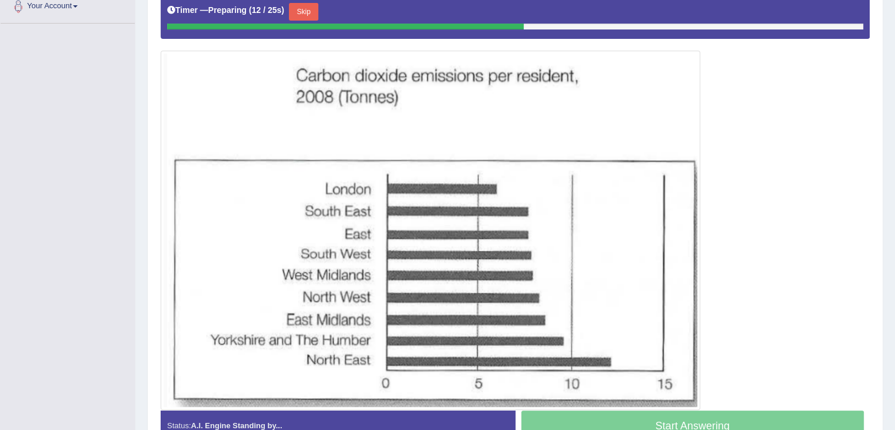
scroll to position [268, 0]
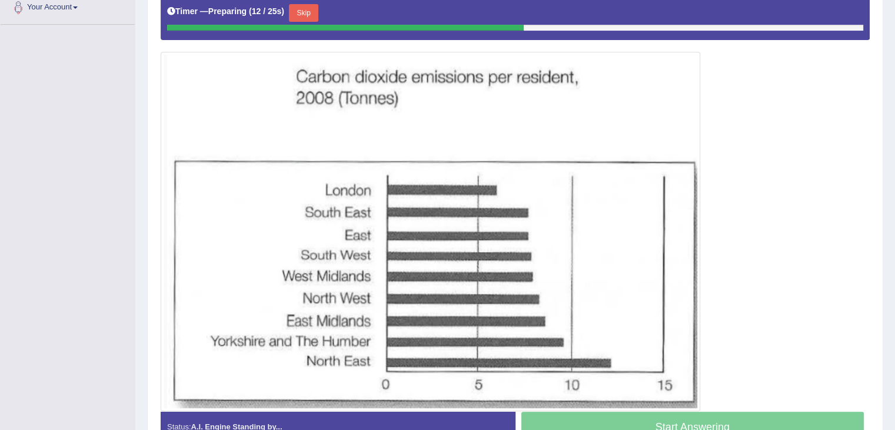
drag, startPoint x: 904, startPoint y: 99, endPoint x: 904, endPoint y: 241, distance: 141.9
click at [301, 10] on button "Skip" at bounding box center [303, 14] width 29 height 18
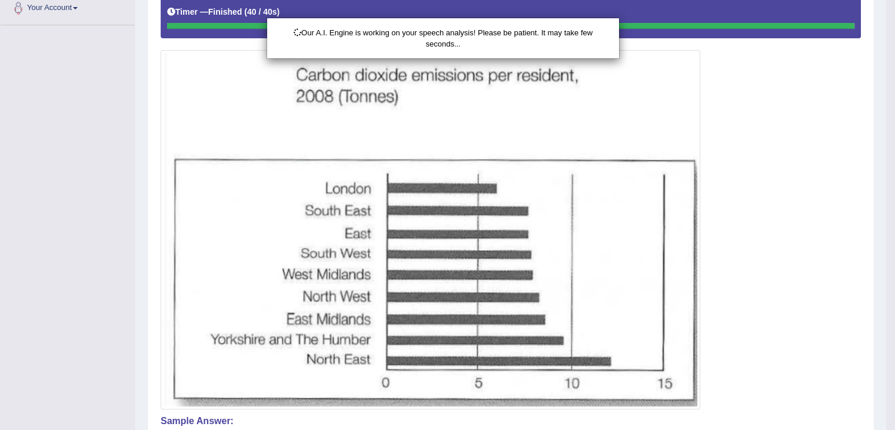
scroll to position [0, 0]
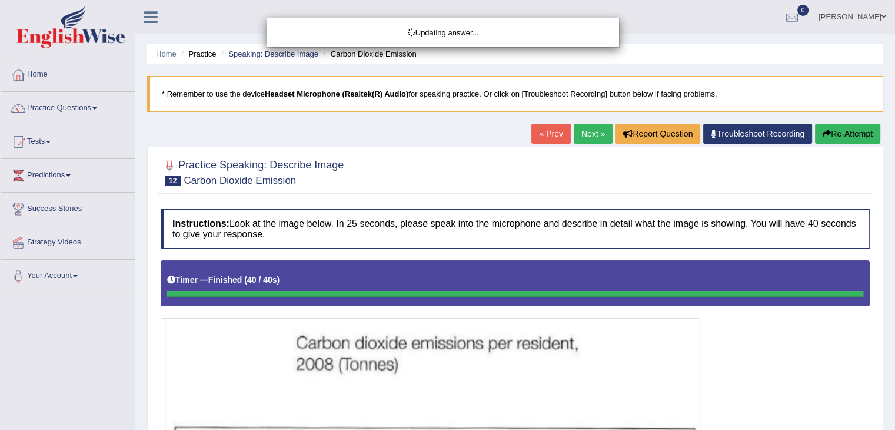
drag, startPoint x: 902, startPoint y: 139, endPoint x: 904, endPoint y: 130, distance: 9.6
click at [895, 130] on html "Toggle navigation Home Practice Questions Speaking Practice Read Aloud Repeat S…" at bounding box center [447, 215] width 895 height 430
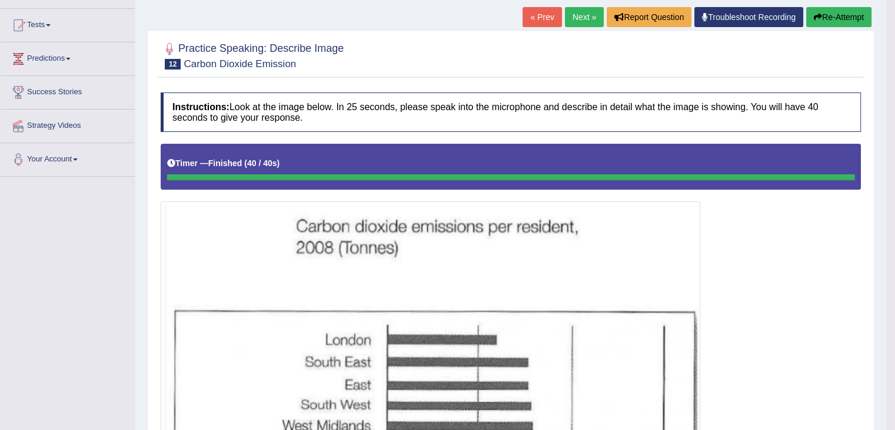
scroll to position [111, 0]
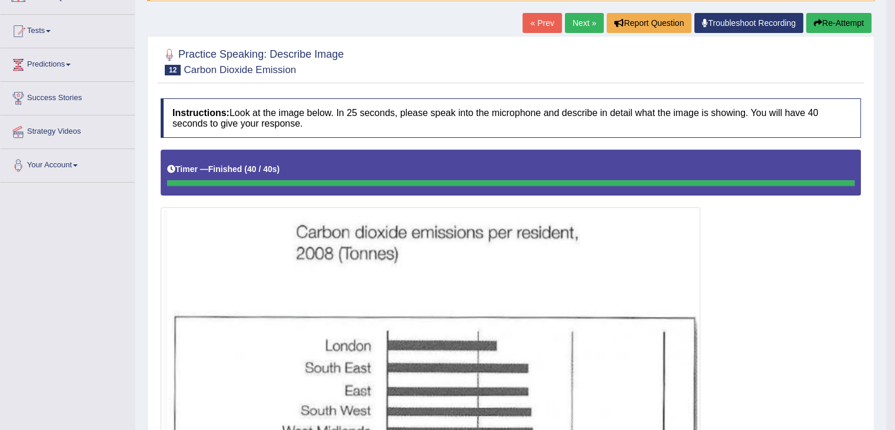
click at [579, 18] on link "Next »" at bounding box center [584, 23] width 39 height 20
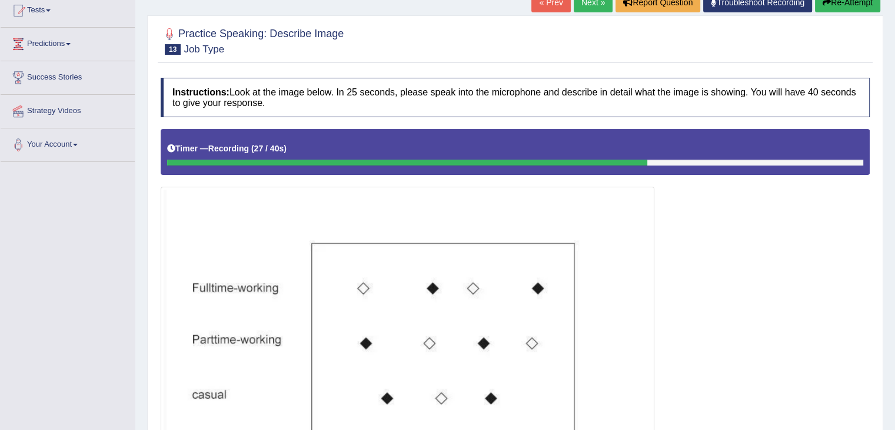
scroll to position [122, 0]
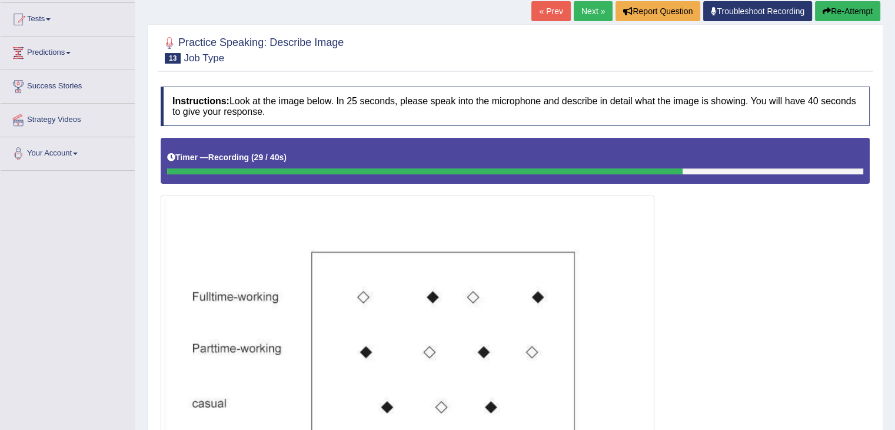
click at [590, 8] on link "Next »" at bounding box center [593, 11] width 39 height 20
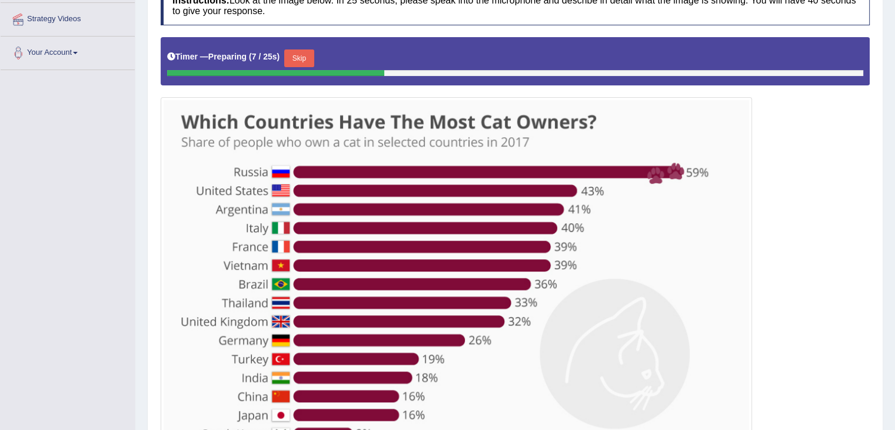
scroll to position [218, 0]
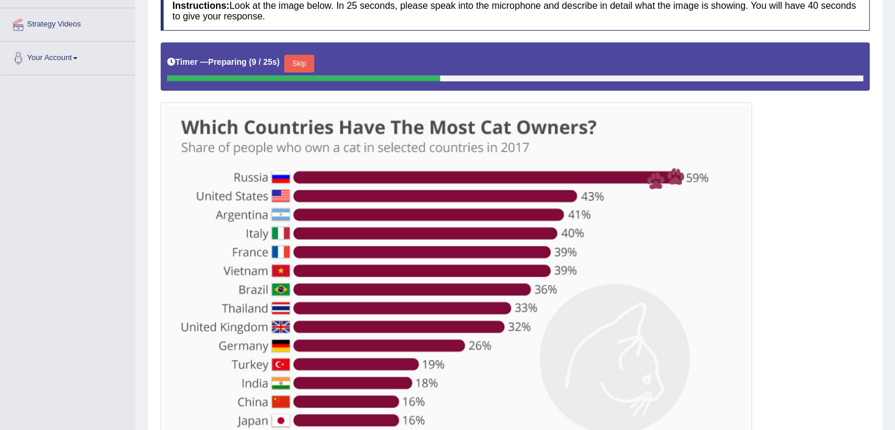
click at [311, 59] on button "Skip" at bounding box center [298, 64] width 29 height 18
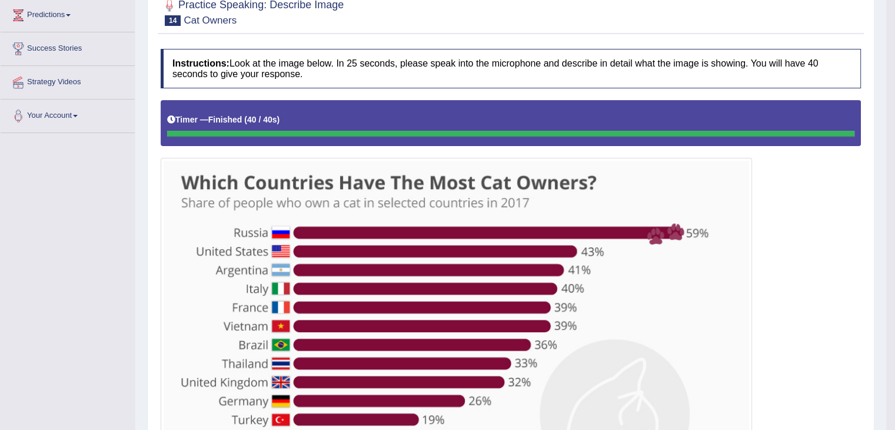
scroll to position [0, 0]
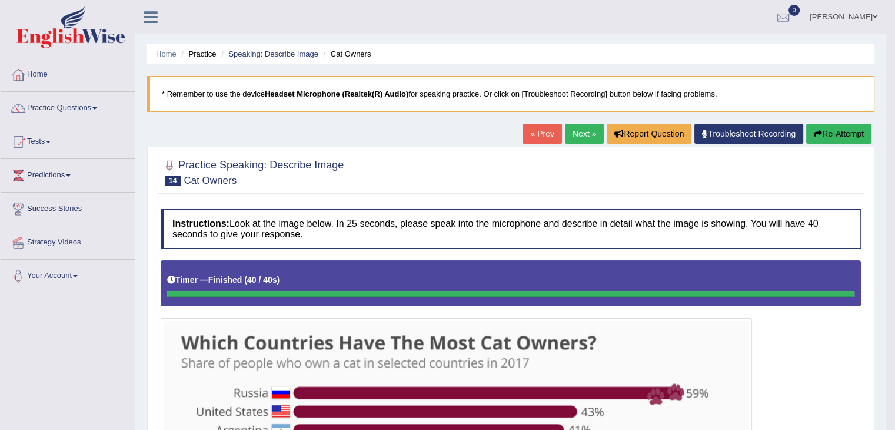
click at [584, 134] on link "Next »" at bounding box center [584, 134] width 39 height 20
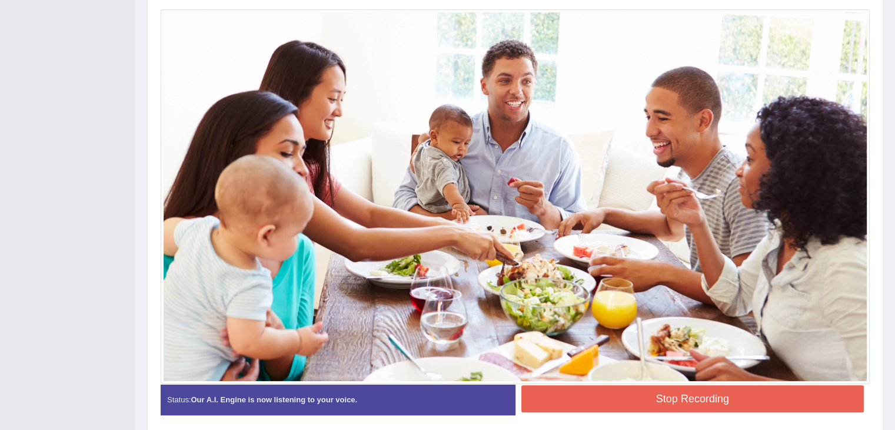
scroll to position [306, 0]
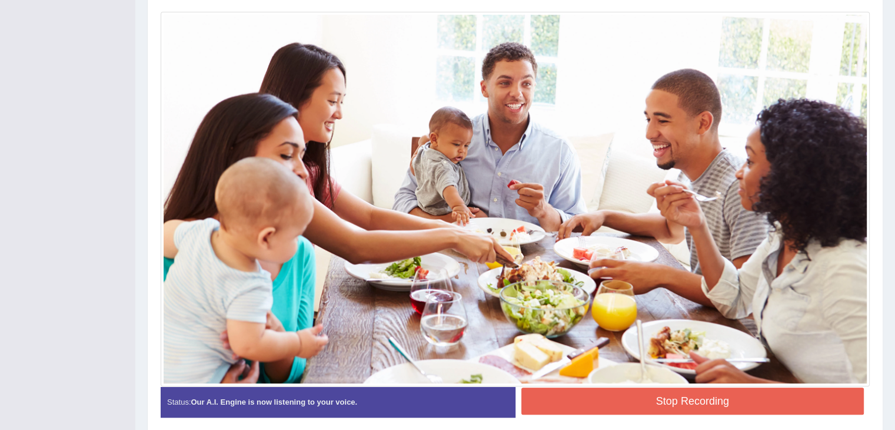
drag, startPoint x: 783, startPoint y: 413, endPoint x: 783, endPoint y: 403, distance: 10.6
click at [783, 403] on div "Stop Recording" at bounding box center [693, 402] width 355 height 30
click at [783, 403] on button "Stop Recording" at bounding box center [693, 400] width 343 height 27
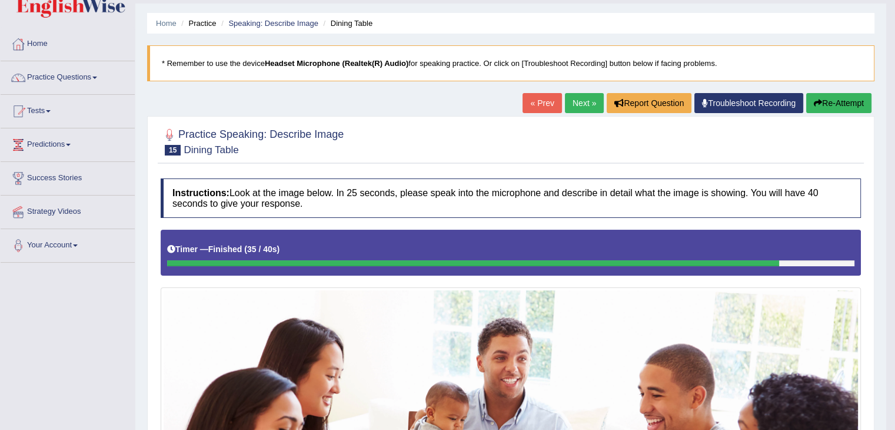
scroll to position [18, 0]
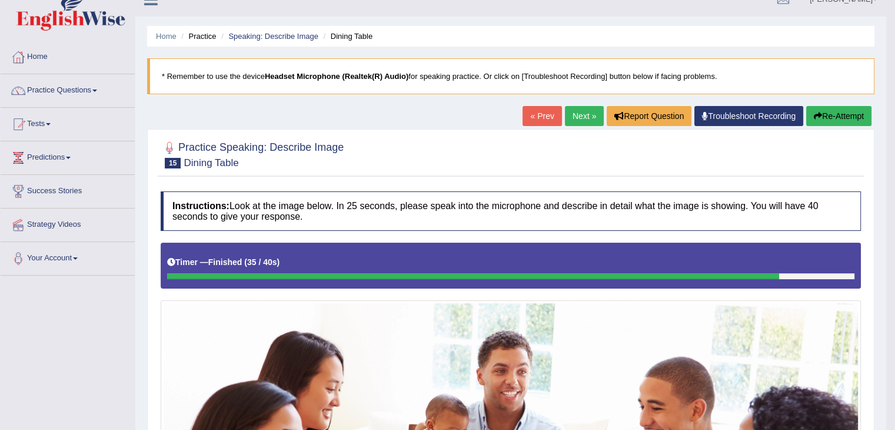
click at [572, 120] on link "Next »" at bounding box center [584, 116] width 39 height 20
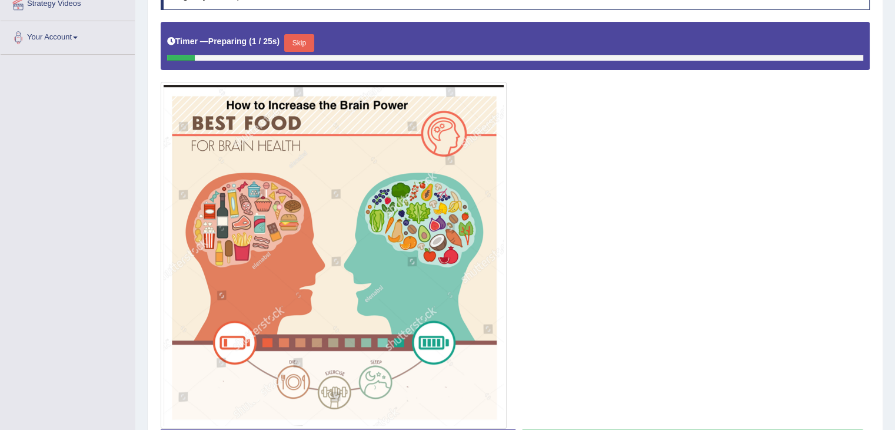
drag, startPoint x: 904, startPoint y: 165, endPoint x: 904, endPoint y: 190, distance: 24.1
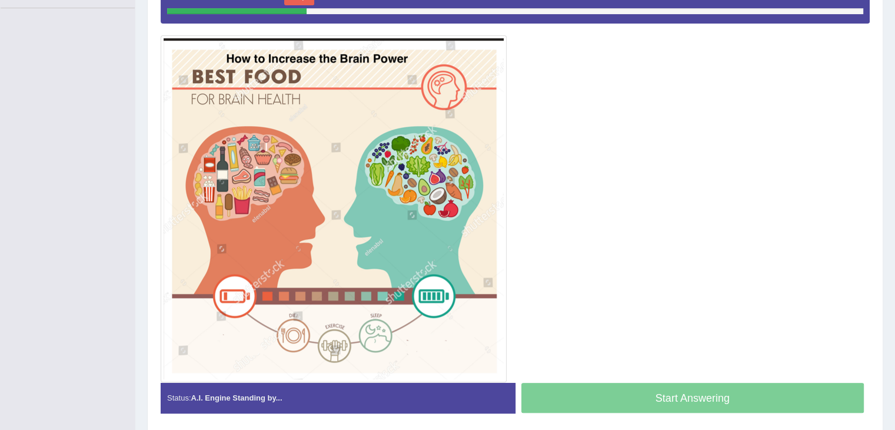
scroll to position [273, 0]
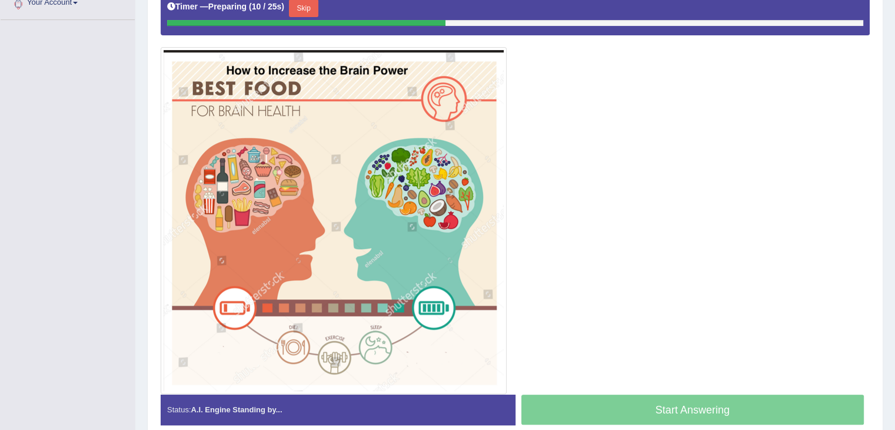
click at [305, 7] on button "Skip" at bounding box center [303, 8] width 29 height 18
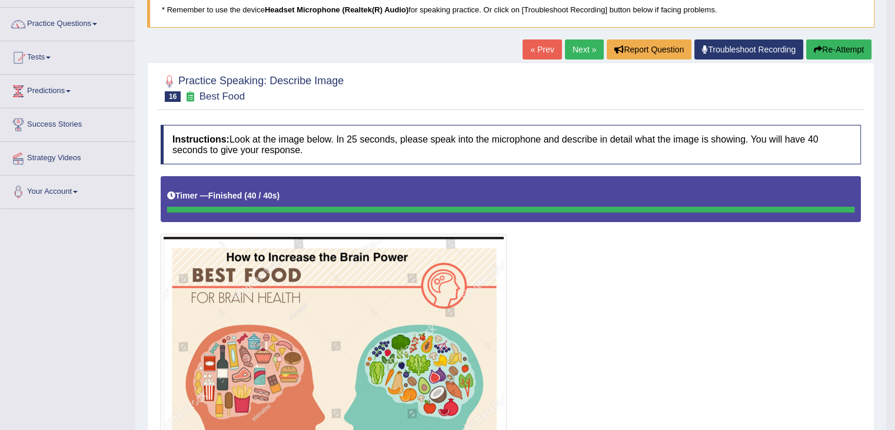
scroll to position [16, 0]
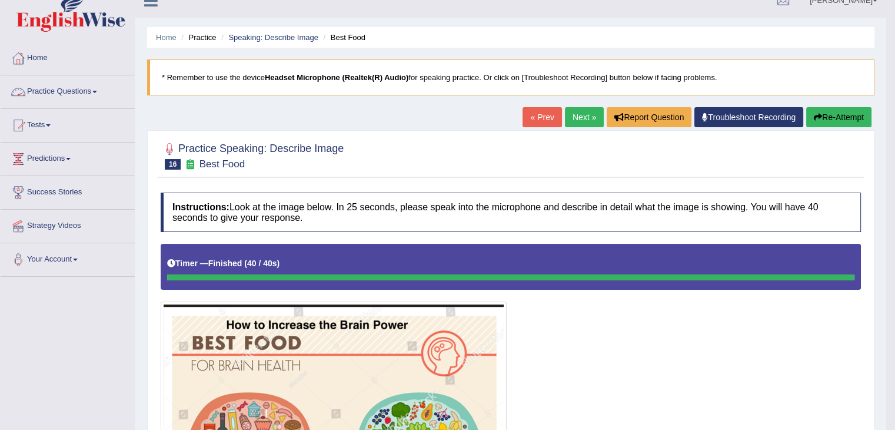
click at [78, 85] on link "Practice Questions" at bounding box center [68, 89] width 134 height 29
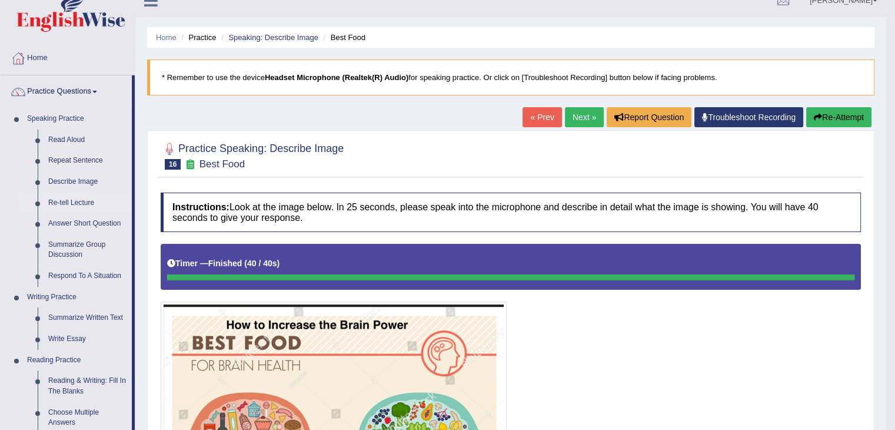
click at [83, 198] on link "Re-tell Lecture" at bounding box center [87, 202] width 89 height 21
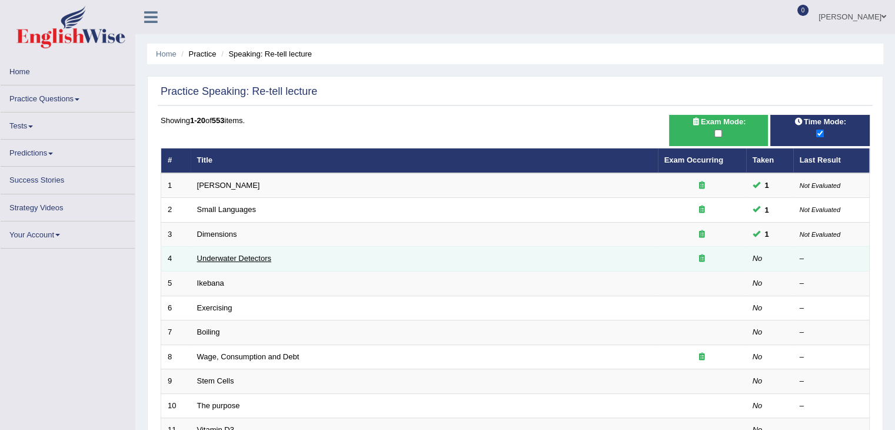
click at [239, 255] on link "Underwater Detectors" at bounding box center [234, 258] width 74 height 9
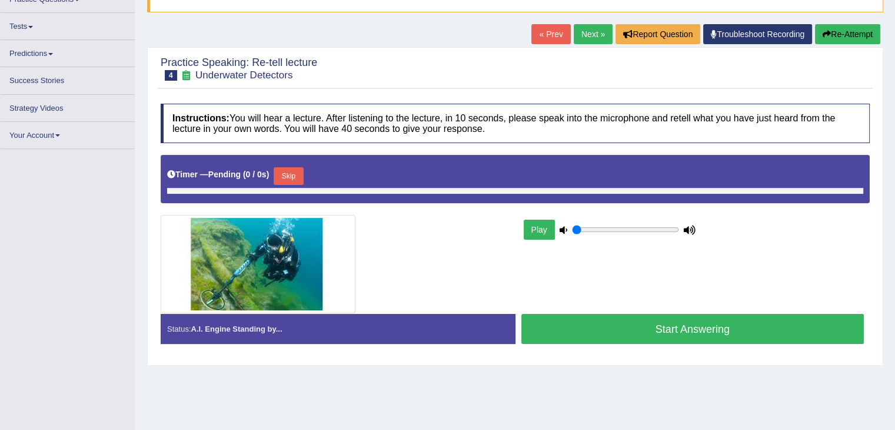
scroll to position [109, 0]
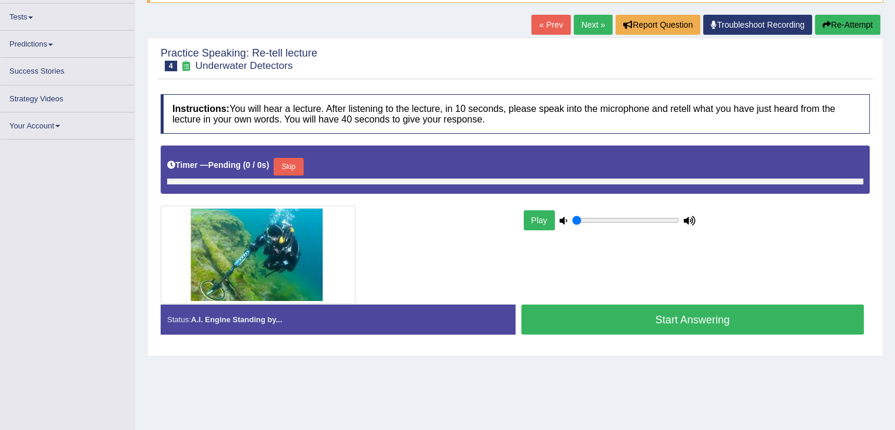
type input "0.45"
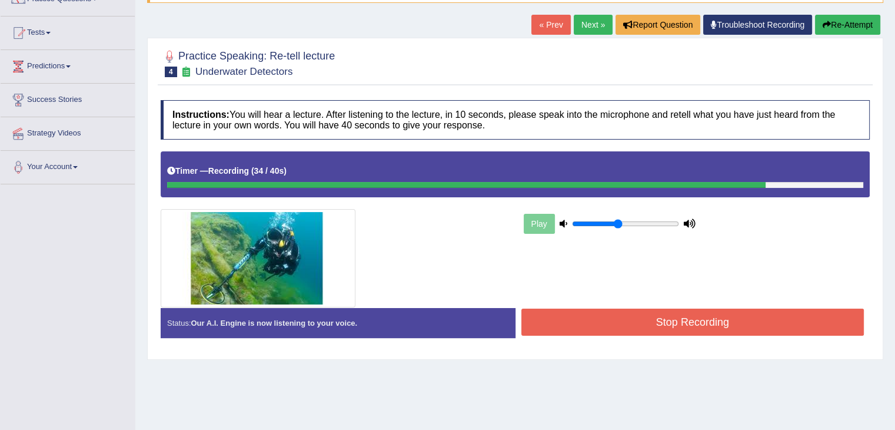
click at [704, 321] on button "Stop Recording" at bounding box center [693, 321] width 343 height 27
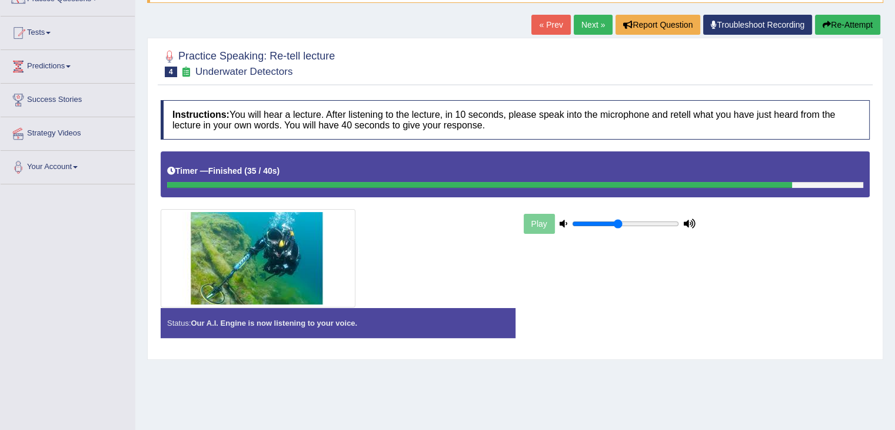
scroll to position [188, 0]
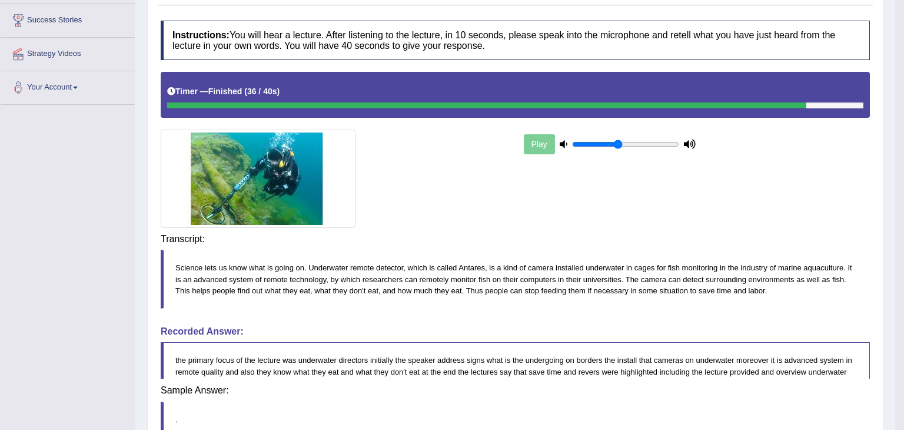
drag, startPoint x: 904, startPoint y: 90, endPoint x: 904, endPoint y: 181, distance: 90.6
click at [895, 181] on html "Toggle navigation Home Practice Questions Speaking Practice Read Aloud Repeat S…" at bounding box center [452, 27] width 904 height 430
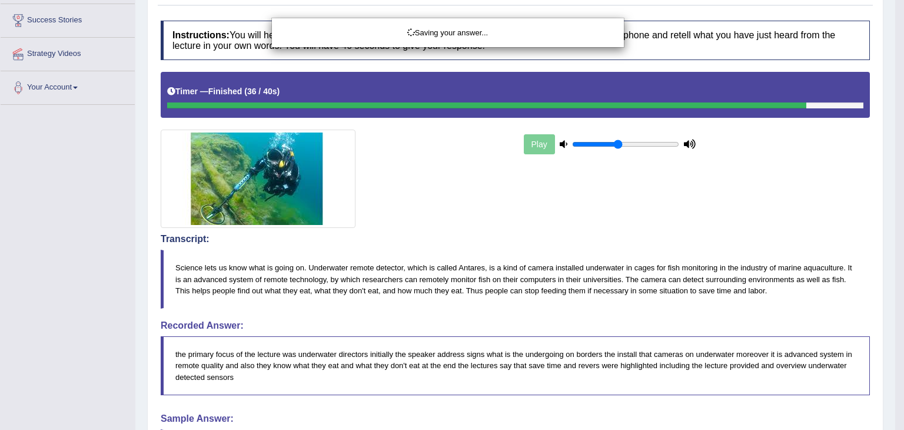
drag, startPoint x: 904, startPoint y: 181, endPoint x: 904, endPoint y: 268, distance: 87.1
click at [895, 225] on div "Saving your answer..." at bounding box center [452, 215] width 904 height 430
click at [895, 268] on div "Saving your answer..." at bounding box center [452, 215] width 904 height 430
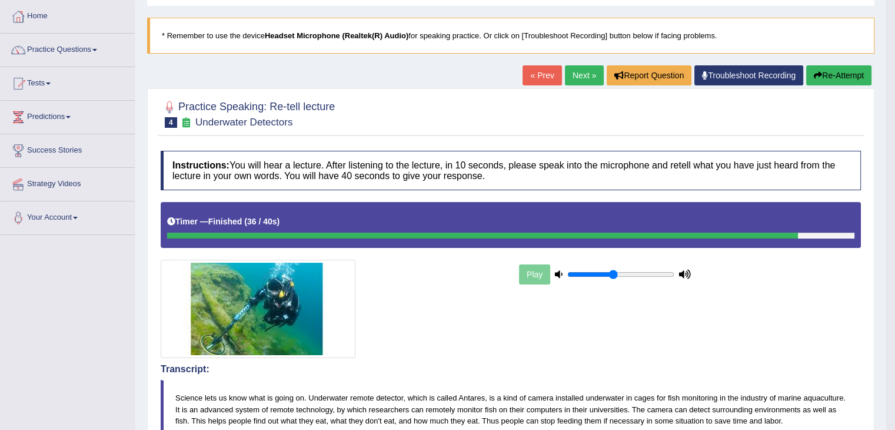
scroll to position [44, 0]
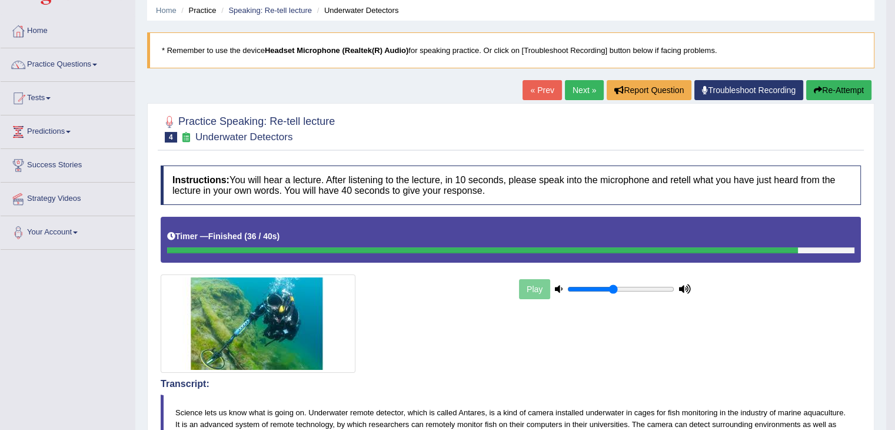
click at [587, 96] on link "Next »" at bounding box center [584, 90] width 39 height 20
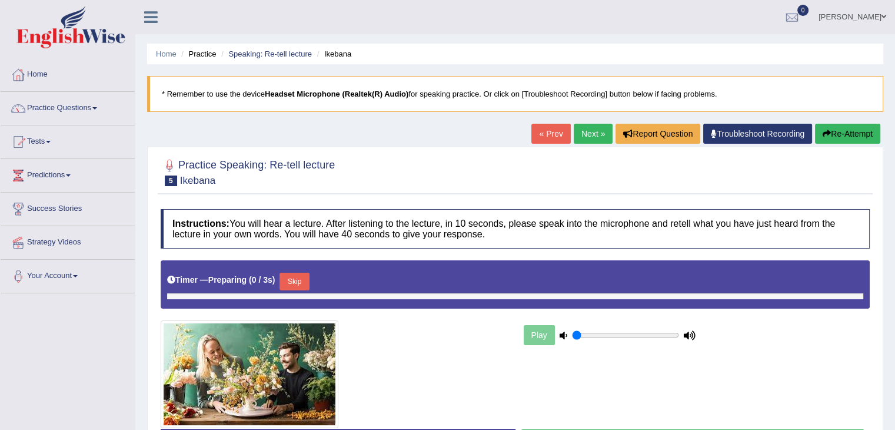
type input "0.45"
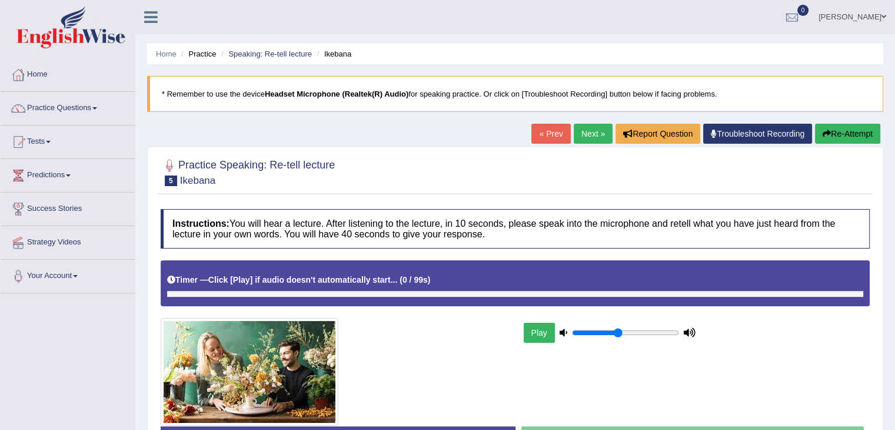
click at [305, 273] on div "Timer — Click [Play] if audio doesn't automatically start... ( 0 / 99s ) Skip" at bounding box center [515, 280] width 696 height 21
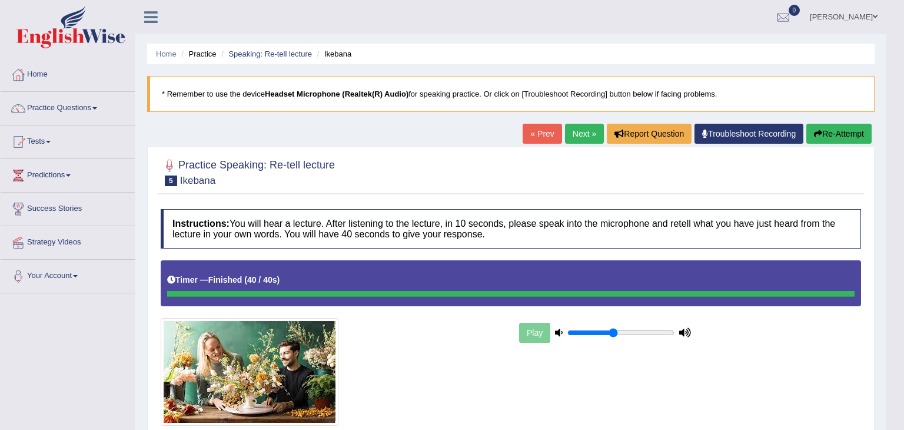
click at [895, 48] on html "Toggle navigation Home Practice Questions Speaking Practice Read Aloud Repeat S…" at bounding box center [452, 215] width 904 height 430
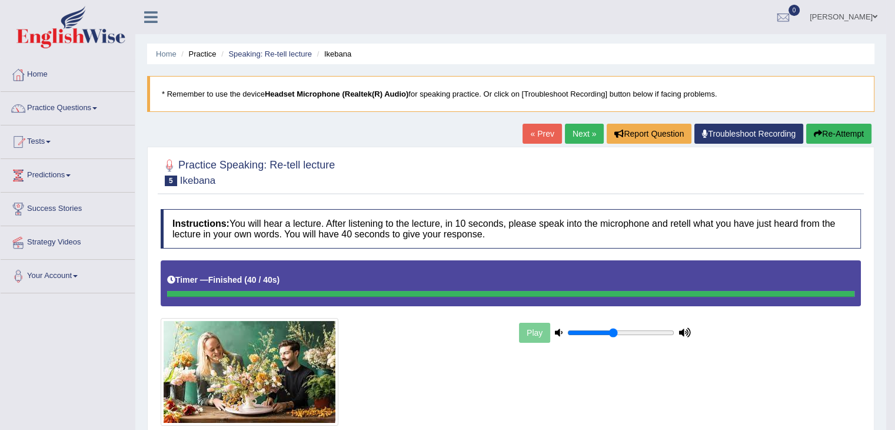
drag, startPoint x: 904, startPoint y: 48, endPoint x: 898, endPoint y: 132, distance: 85.0
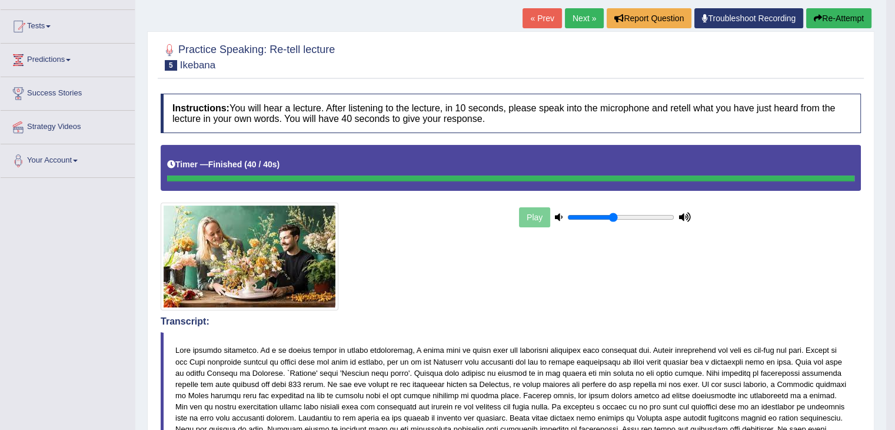
scroll to position [104, 0]
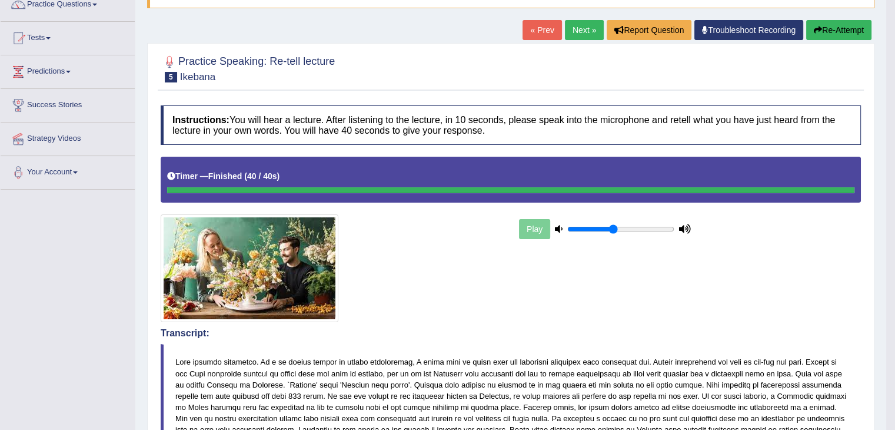
click at [587, 36] on link "Next »" at bounding box center [584, 30] width 39 height 20
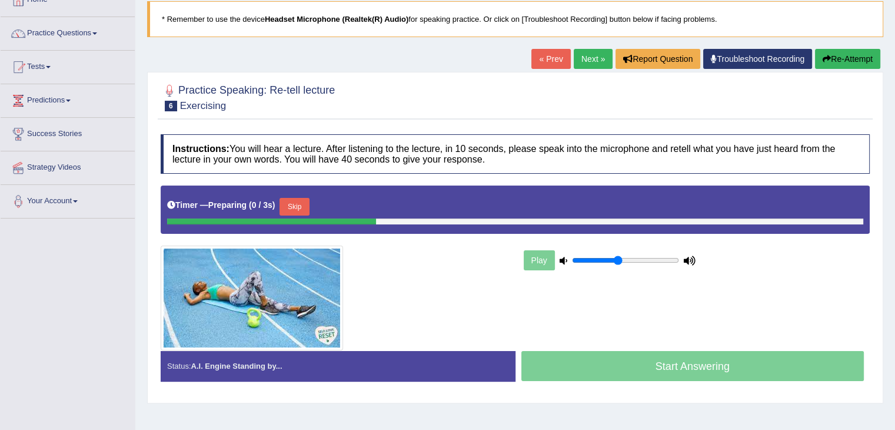
drag, startPoint x: 0, startPoint y: 0, endPoint x: 904, endPoint y: 109, distance: 910.0
click at [895, 109] on html "Toggle navigation Home Practice Questions Speaking Practice Read Aloud Repeat S…" at bounding box center [447, 140] width 895 height 430
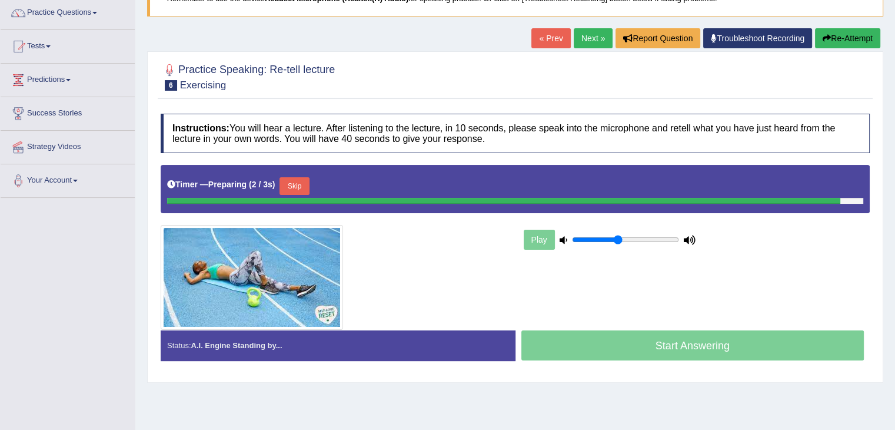
click at [295, 186] on div "Timer — Preparing ( 2 / 3s ) Skip" at bounding box center [515, 186] width 696 height 24
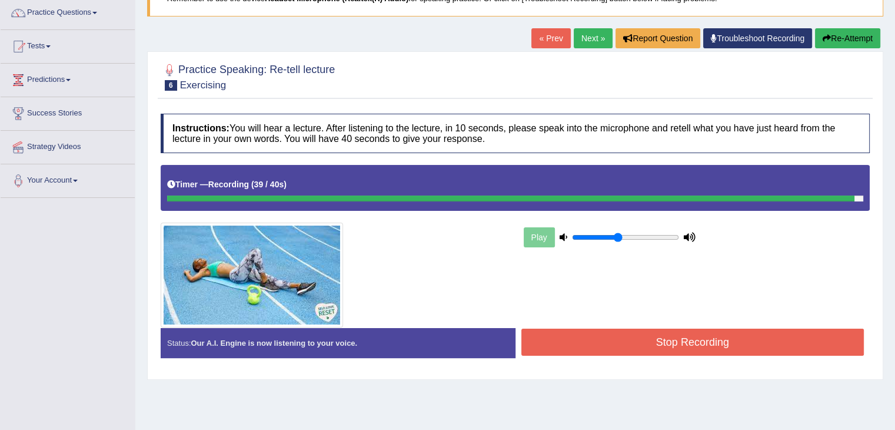
click at [557, 337] on button "Stop Recording" at bounding box center [693, 341] width 343 height 27
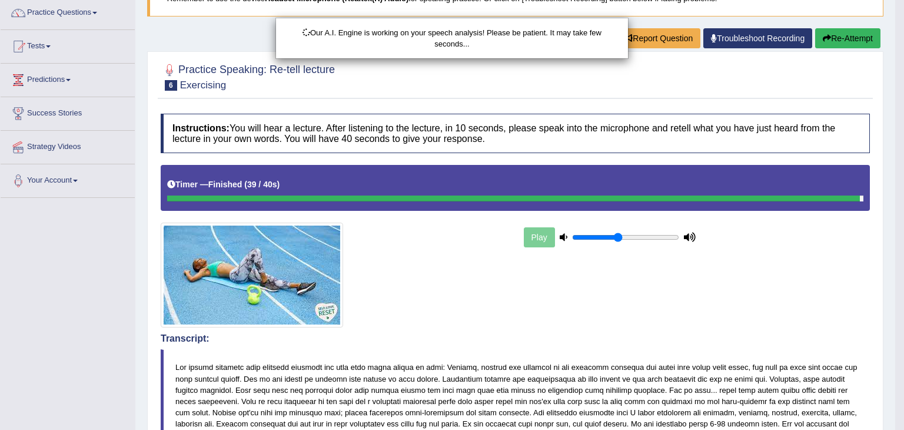
click at [895, 82] on html "Toggle navigation Home Practice Questions Speaking Practice Read Aloud Repeat S…" at bounding box center [452, 120] width 904 height 430
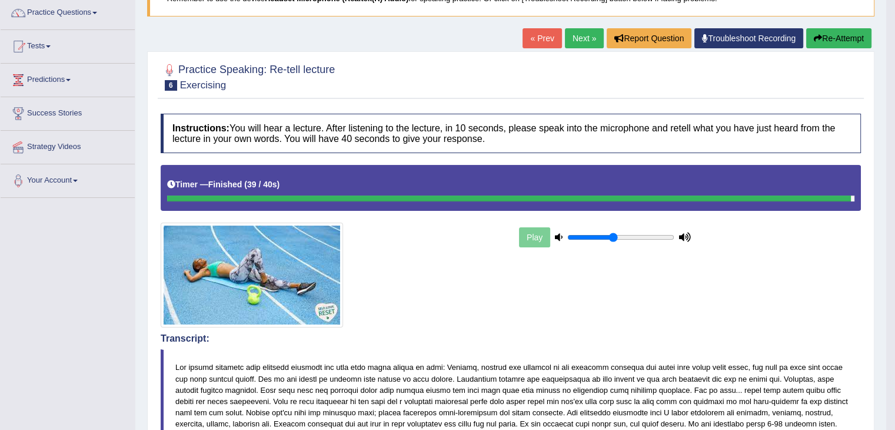
drag, startPoint x: 898, startPoint y: 82, endPoint x: 901, endPoint y: 117, distance: 34.9
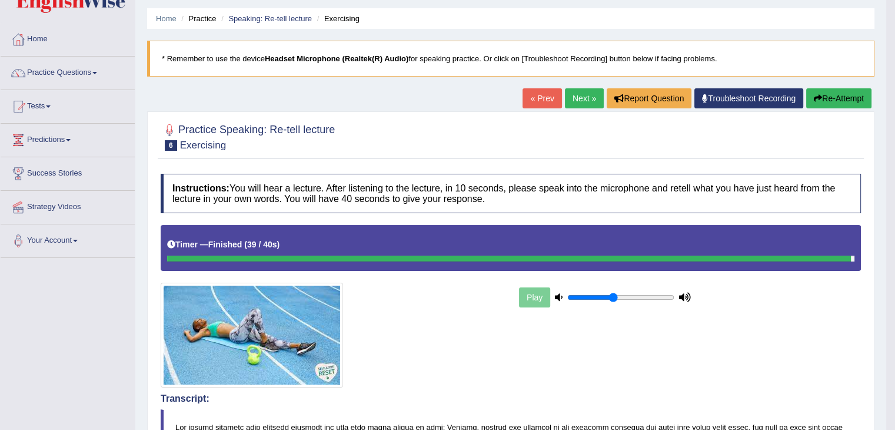
scroll to position [0, 0]
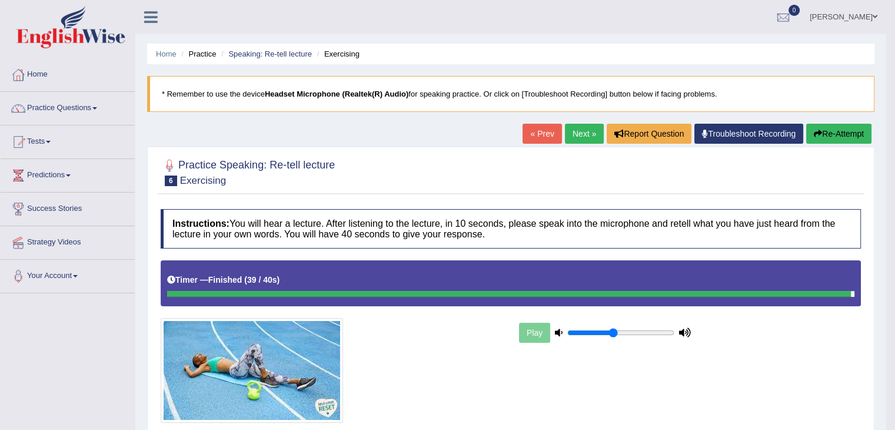
click at [571, 125] on link "Next »" at bounding box center [584, 134] width 39 height 20
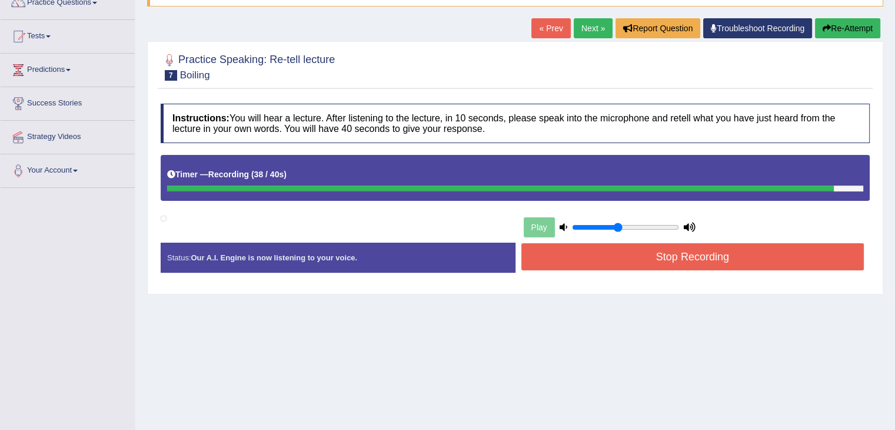
scroll to position [188, 0]
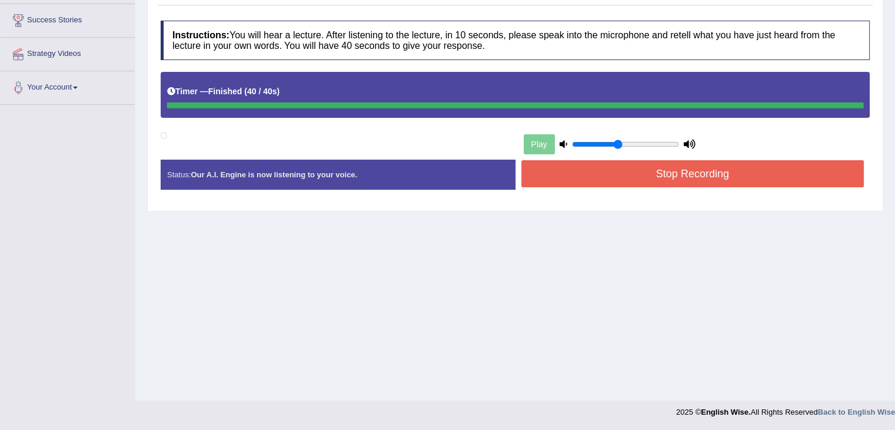
click at [696, 170] on button "Stop Recording" at bounding box center [693, 173] width 343 height 27
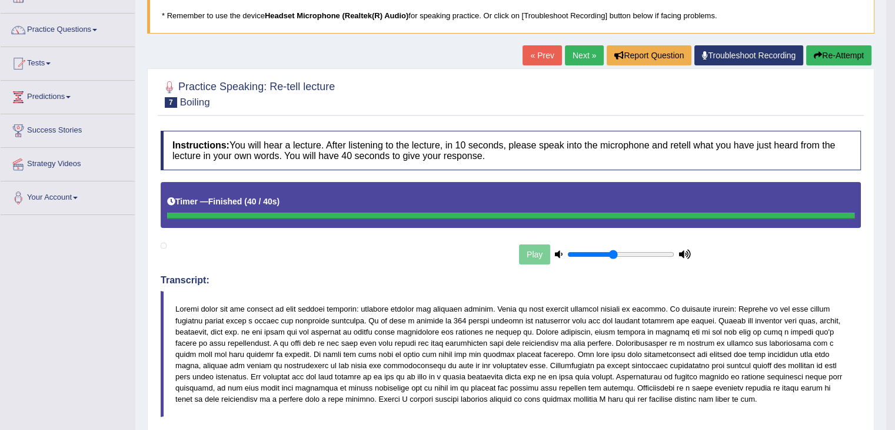
scroll to position [57, 0]
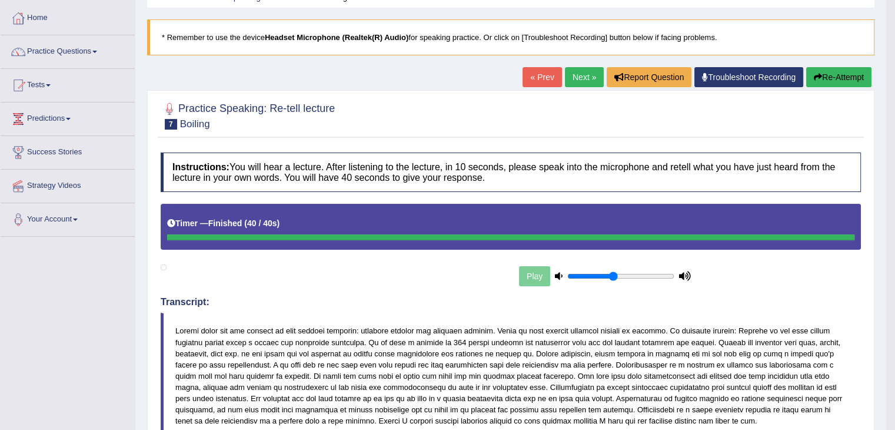
click at [588, 79] on link "Next »" at bounding box center [584, 77] width 39 height 20
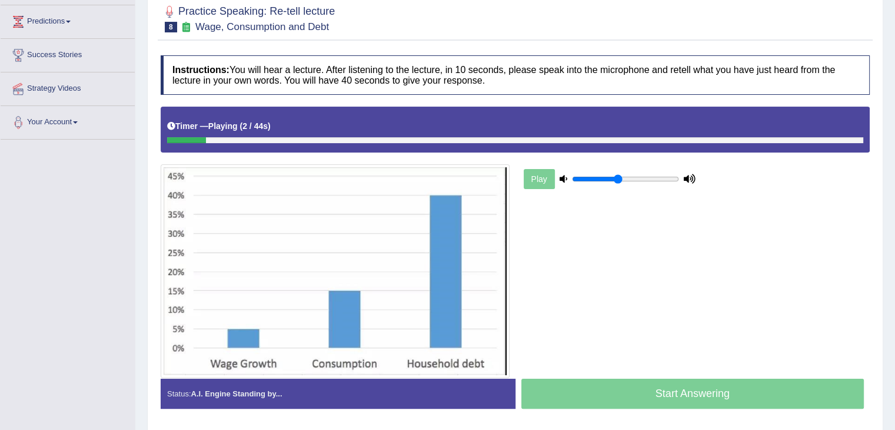
scroll to position [155, 0]
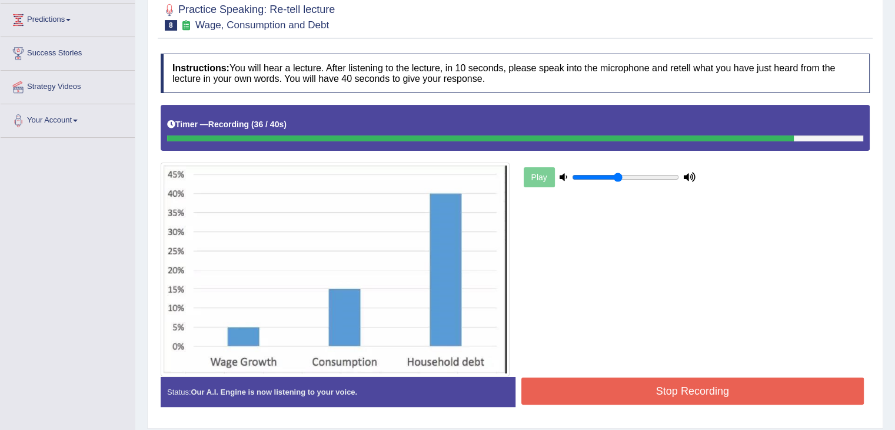
click at [820, 373] on div "Play" at bounding box center [515, 240] width 721 height 271
click at [802, 396] on button "Stop Recording" at bounding box center [693, 390] width 343 height 27
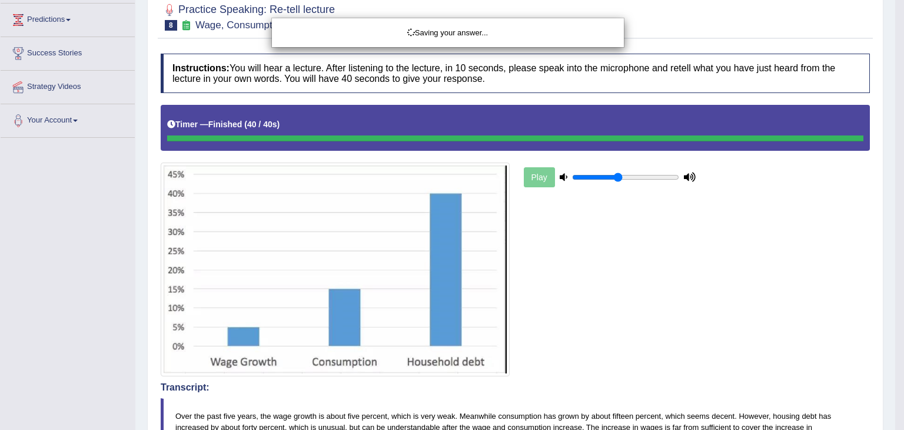
drag, startPoint x: 904, startPoint y: 269, endPoint x: 903, endPoint y: 195, distance: 73.6
click at [895, 271] on html "Toggle navigation Home Practice Questions Speaking Practice Read Aloud Repeat S…" at bounding box center [452, 60] width 904 height 430
click at [892, 120] on div "Saving your answer..." at bounding box center [452, 215] width 904 height 430
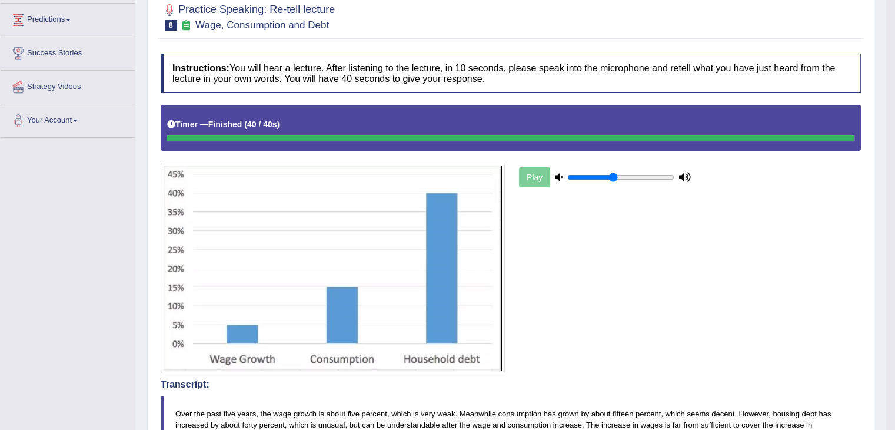
drag, startPoint x: 904, startPoint y: 105, endPoint x: 901, endPoint y: 128, distance: 23.1
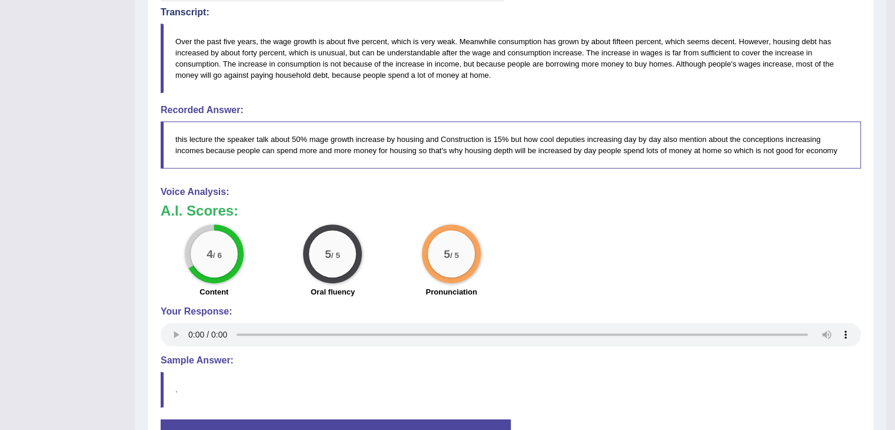
scroll to position [583, 0]
